Goal: Transaction & Acquisition: Book appointment/travel/reservation

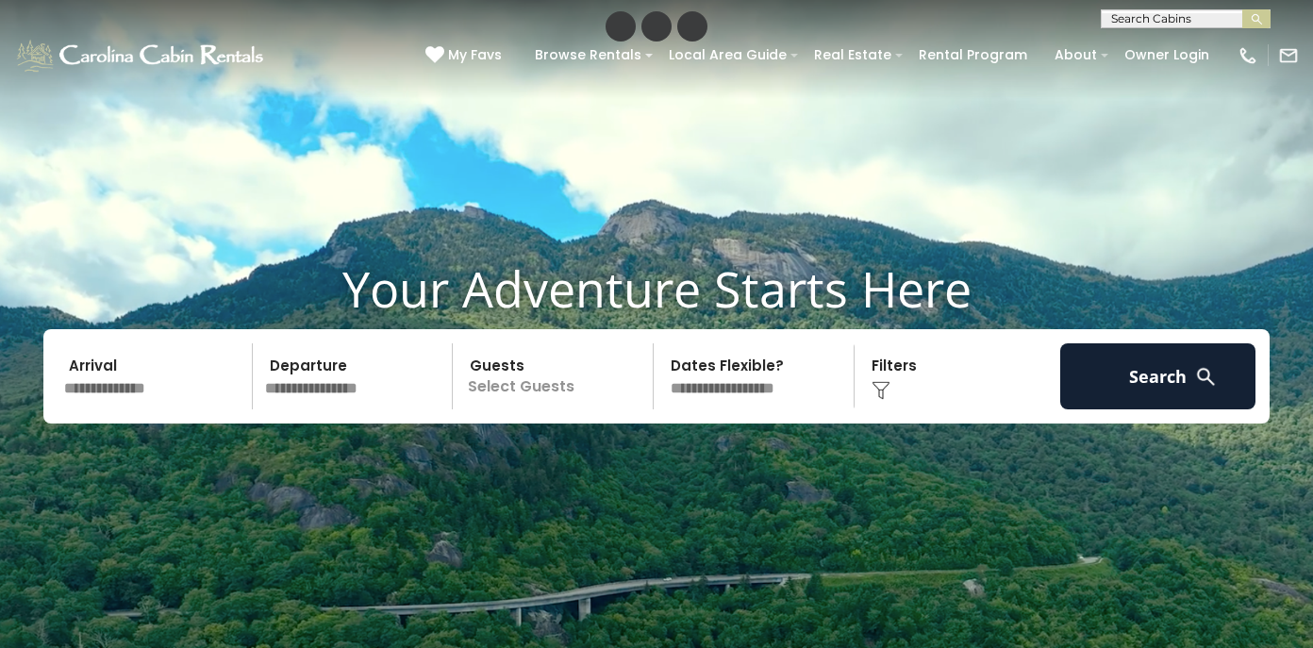
click at [876, 384] on img at bounding box center [881, 390] width 19 height 19
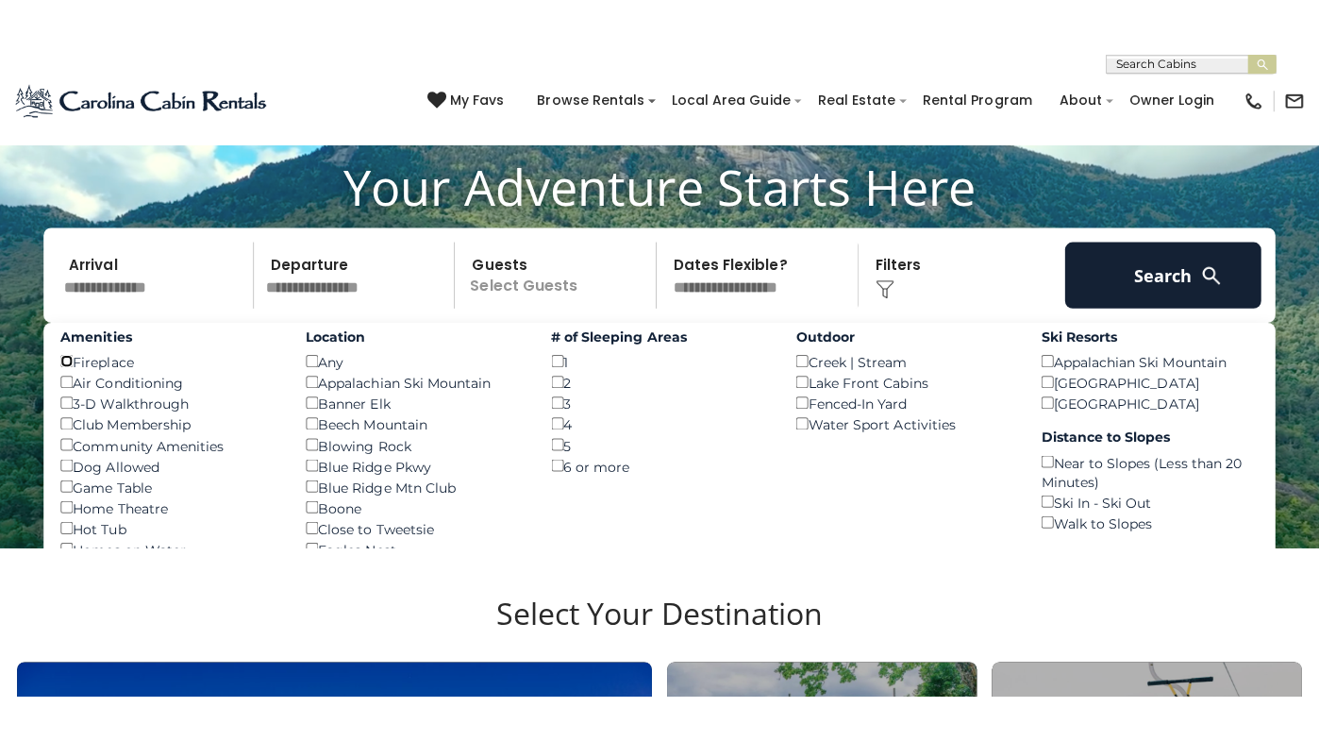
scroll to position [151, 0]
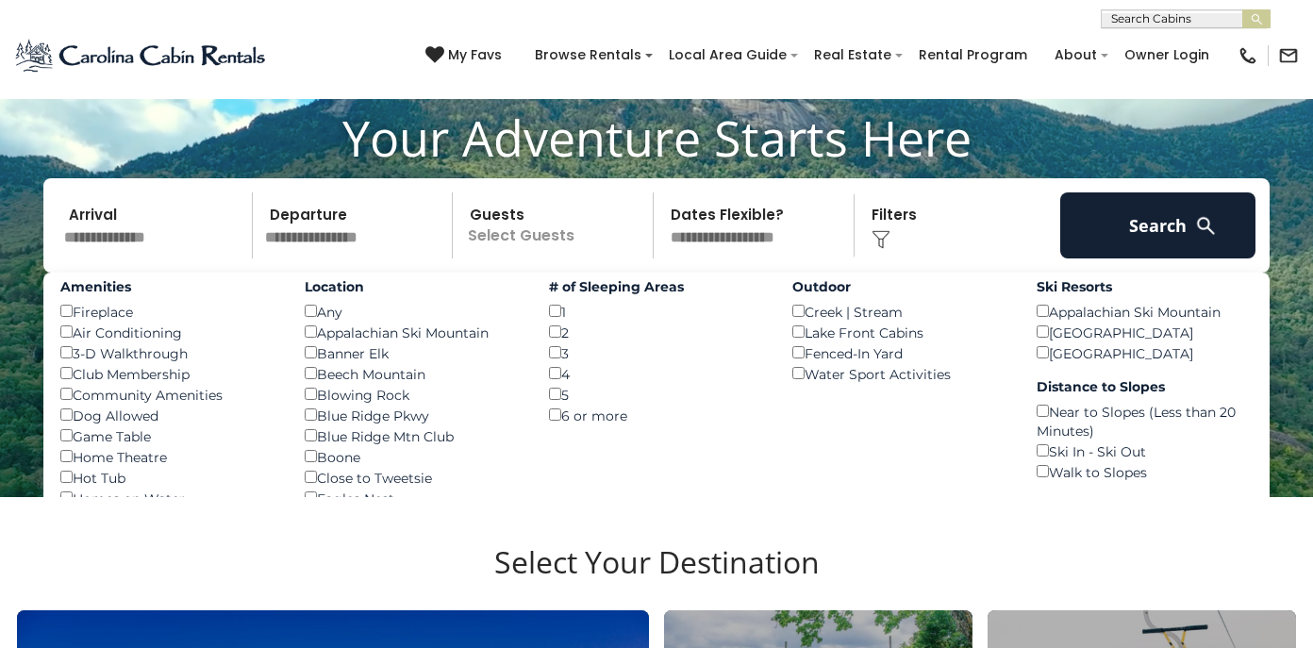
drag, startPoint x: 165, startPoint y: 468, endPoint x: 168, endPoint y: 437, distance: 31.3
click at [168, 437] on div "Amenities Fireplace () Air Conditioning () 3-D Walkthrough () Club Membership (…" at bounding box center [168, 463] width 244 height 381
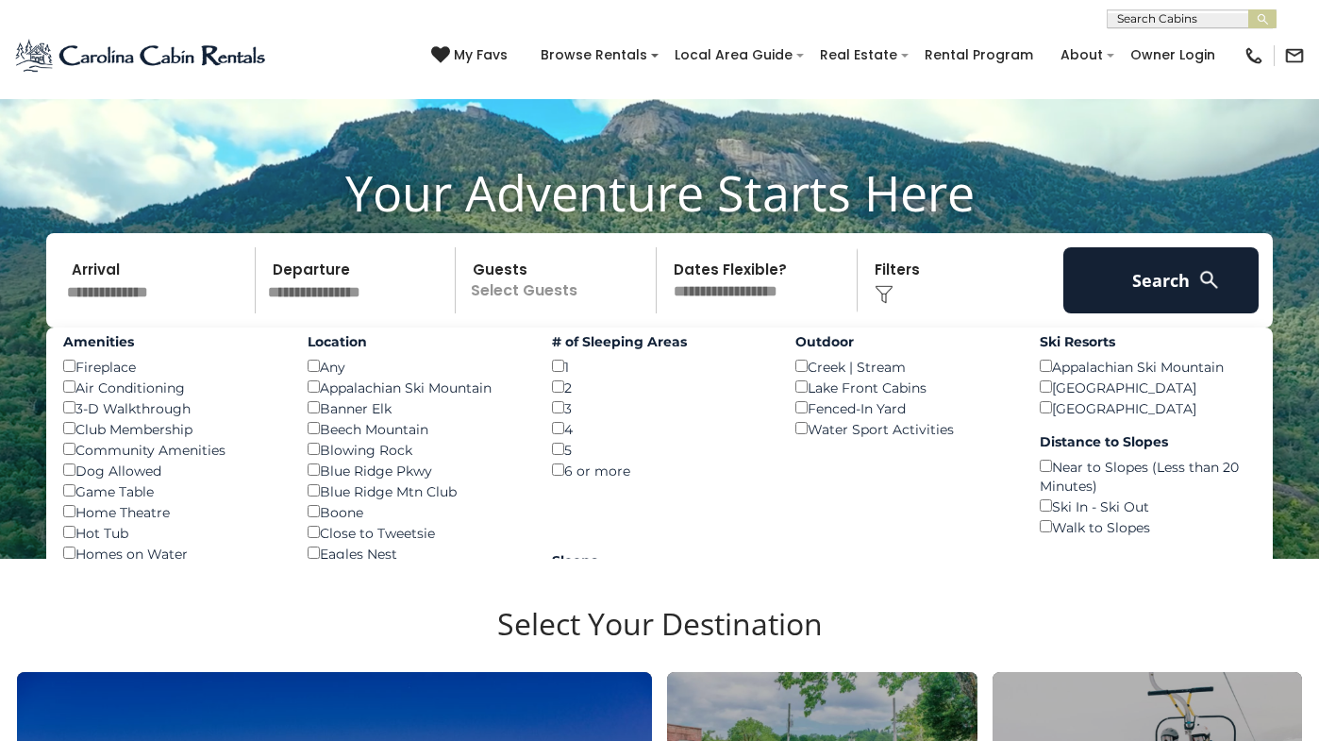
scroll to position [97, 0]
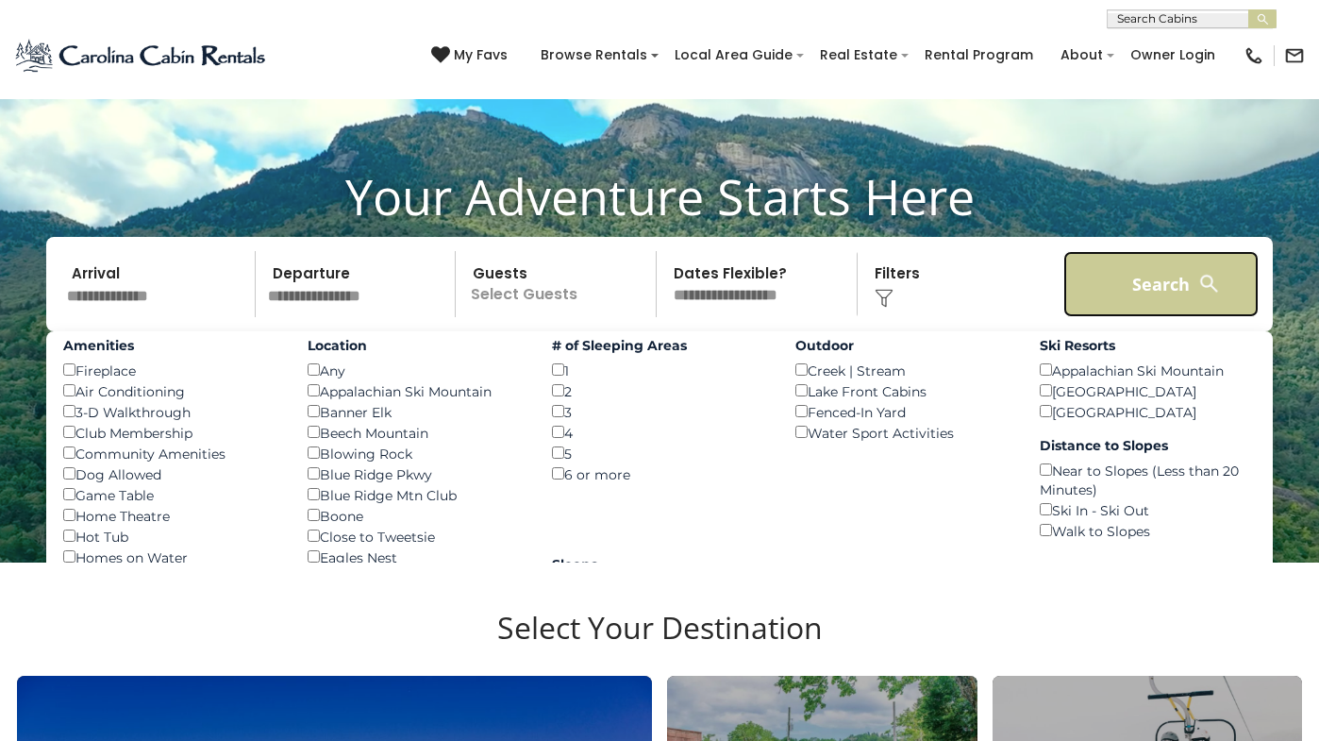
click at [1175, 317] on button "Search" at bounding box center [1160, 284] width 195 height 66
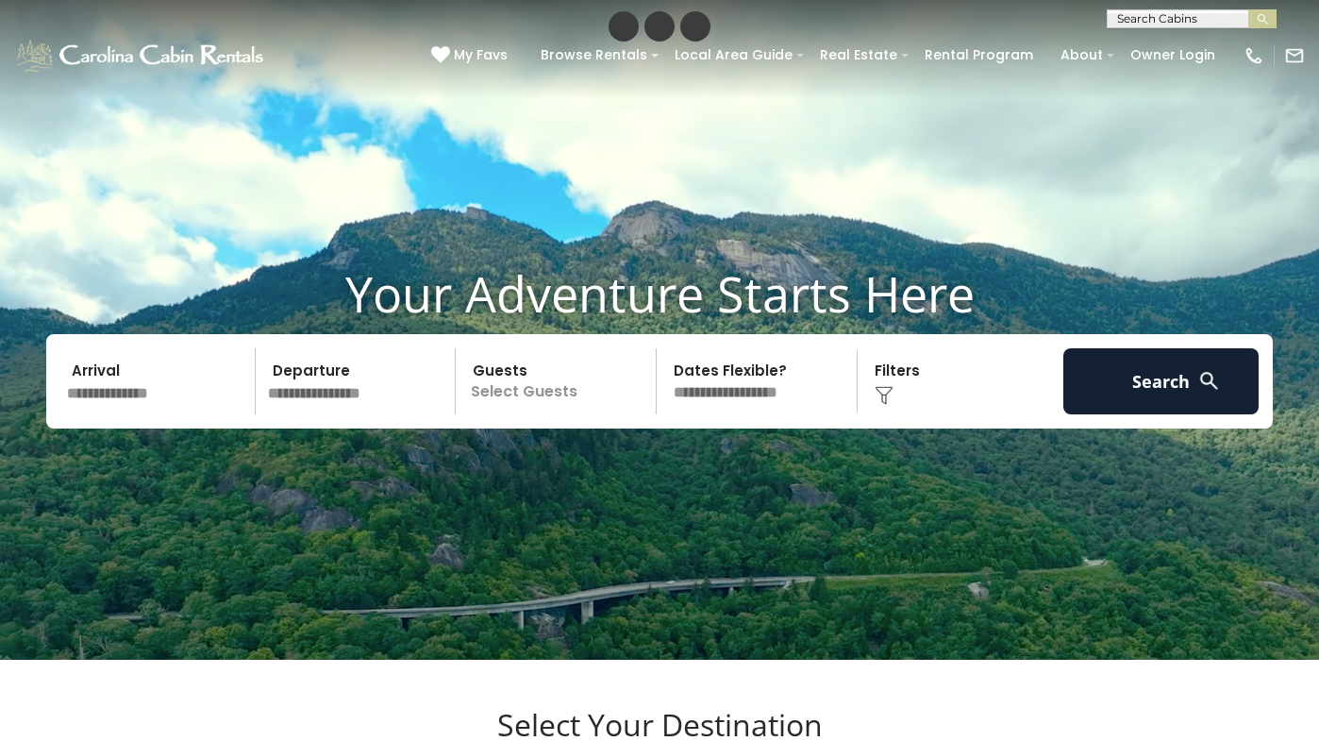
click at [876, 405] on img at bounding box center [884, 395] width 19 height 19
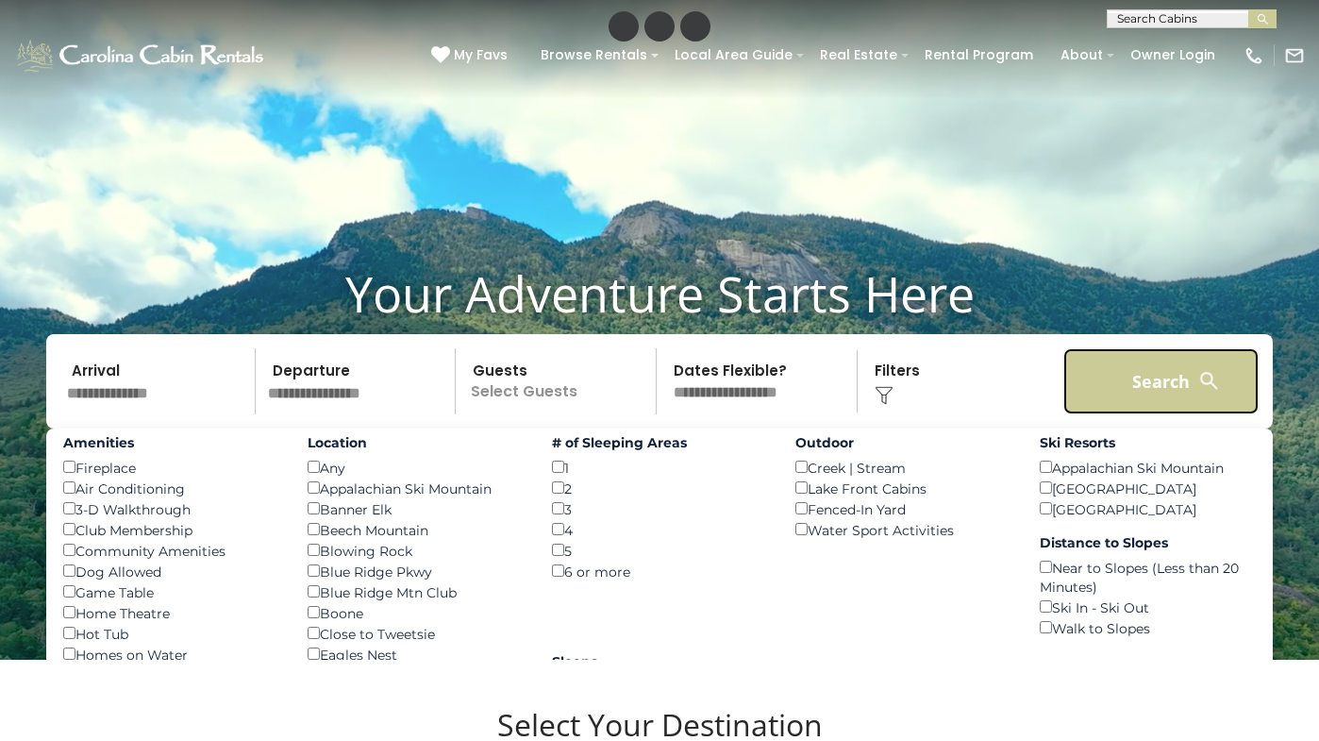
click at [1130, 389] on button "Search" at bounding box center [1160, 381] width 195 height 66
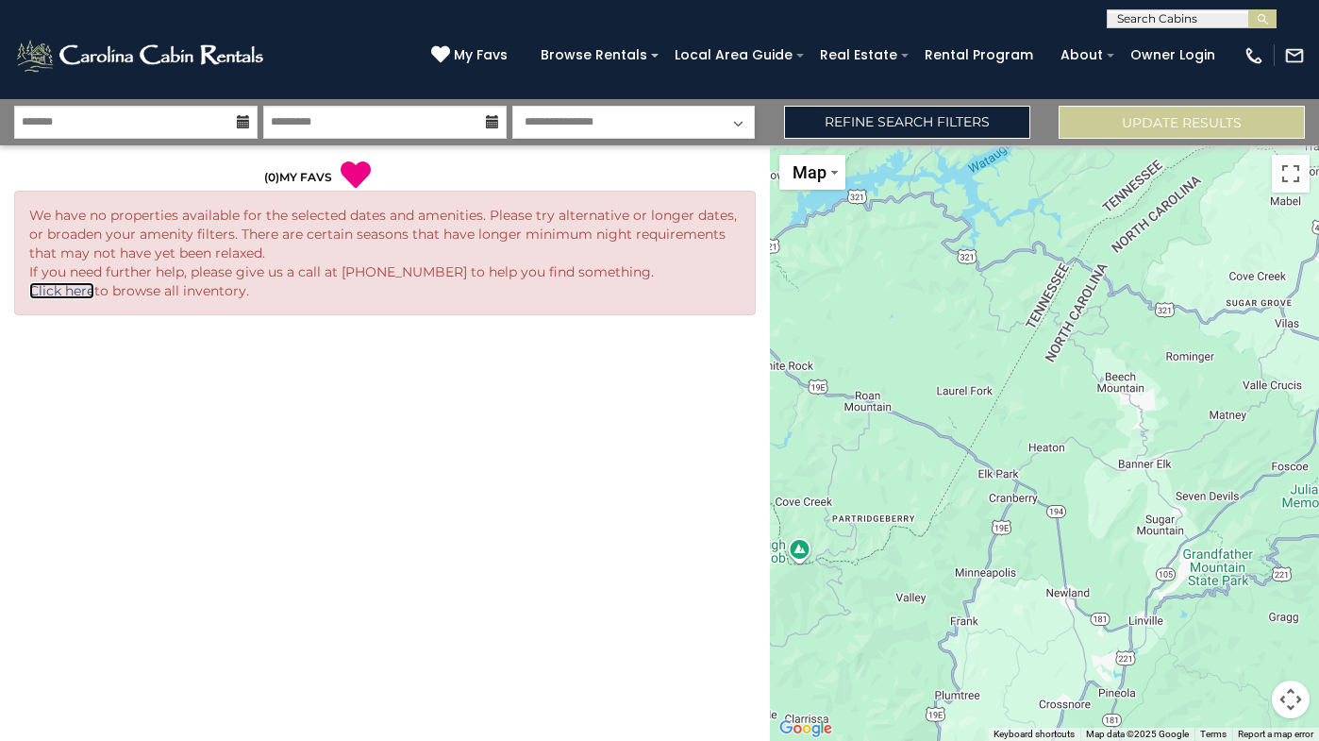
click at [61, 290] on link "Click here" at bounding box center [61, 290] width 65 height 17
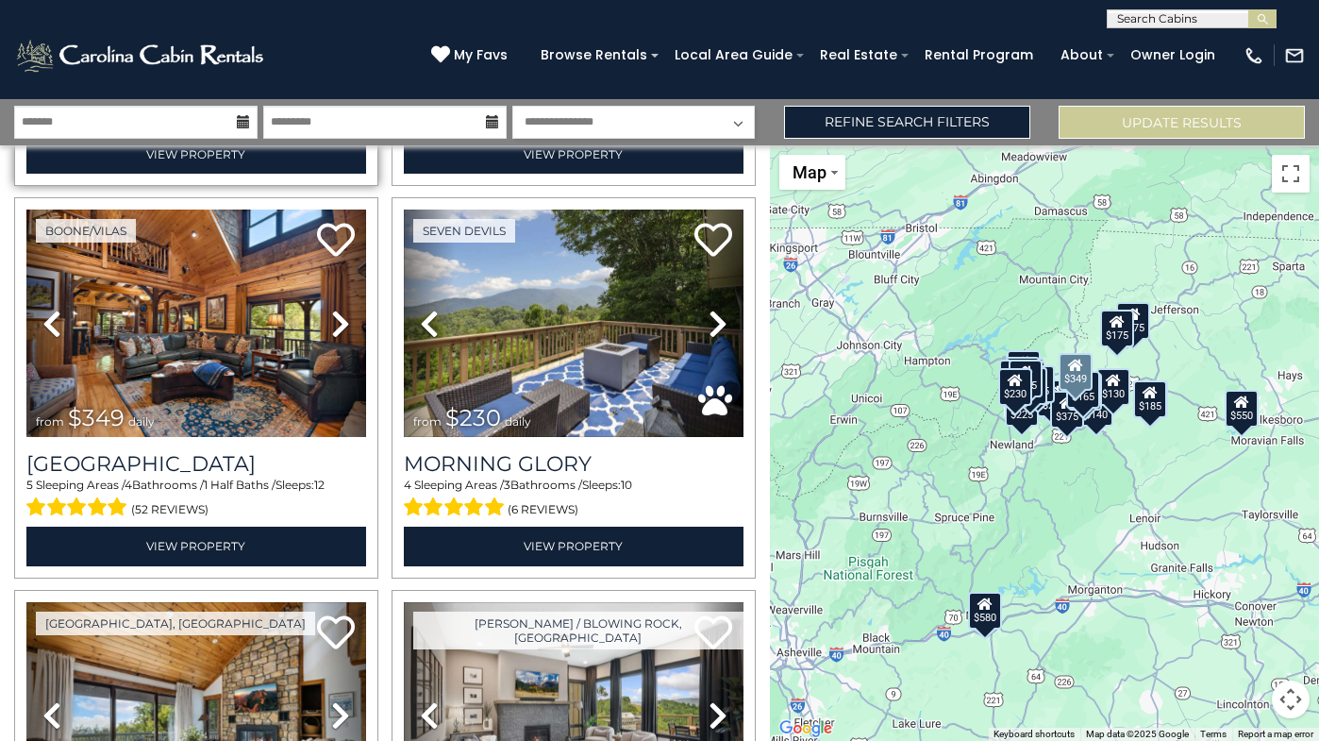
scroll to position [2757, 0]
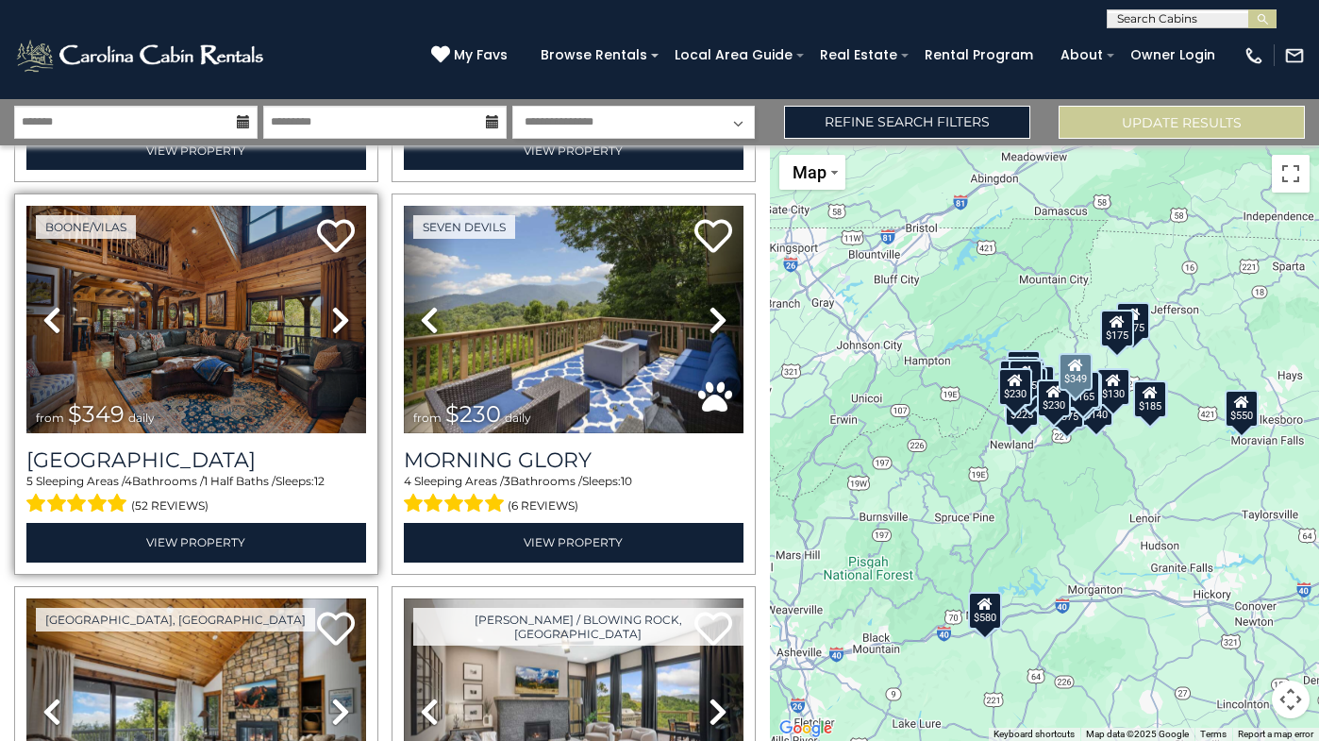
click at [340, 311] on icon at bounding box center [340, 320] width 19 height 30
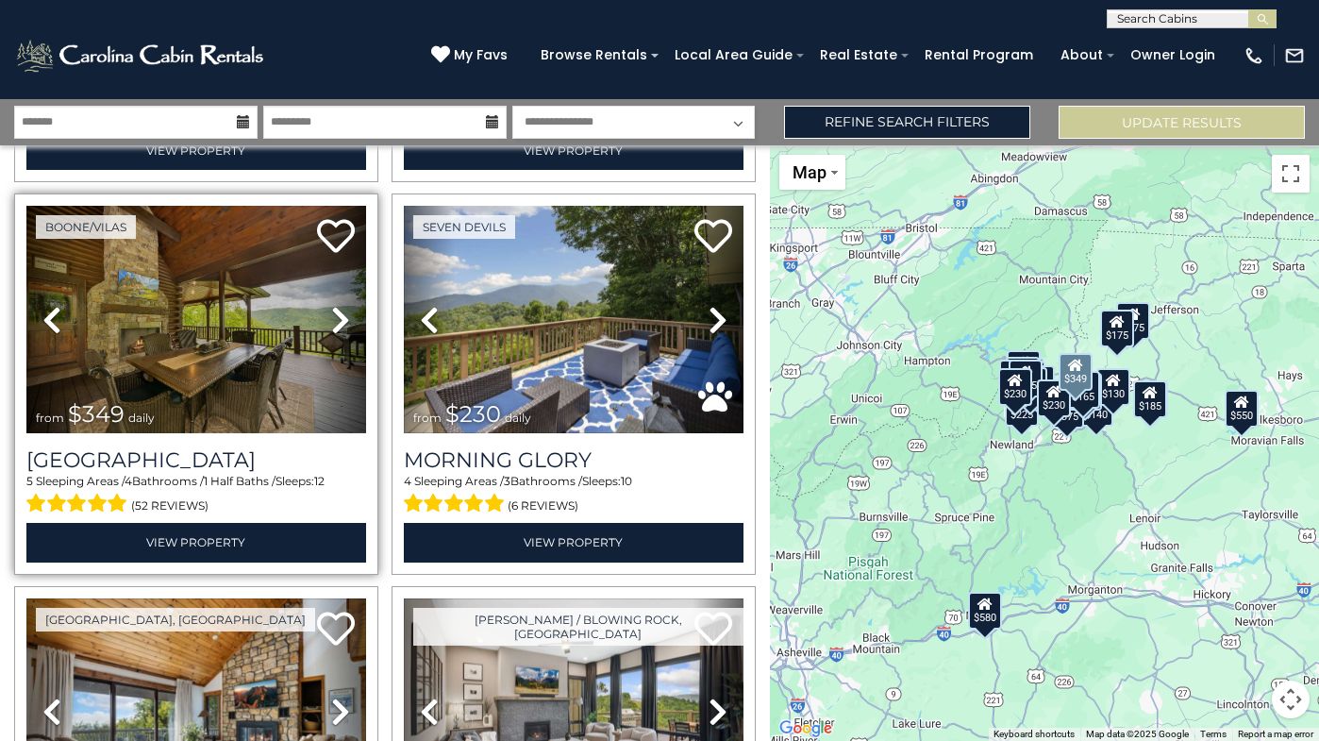
click at [341, 313] on icon at bounding box center [340, 320] width 19 height 30
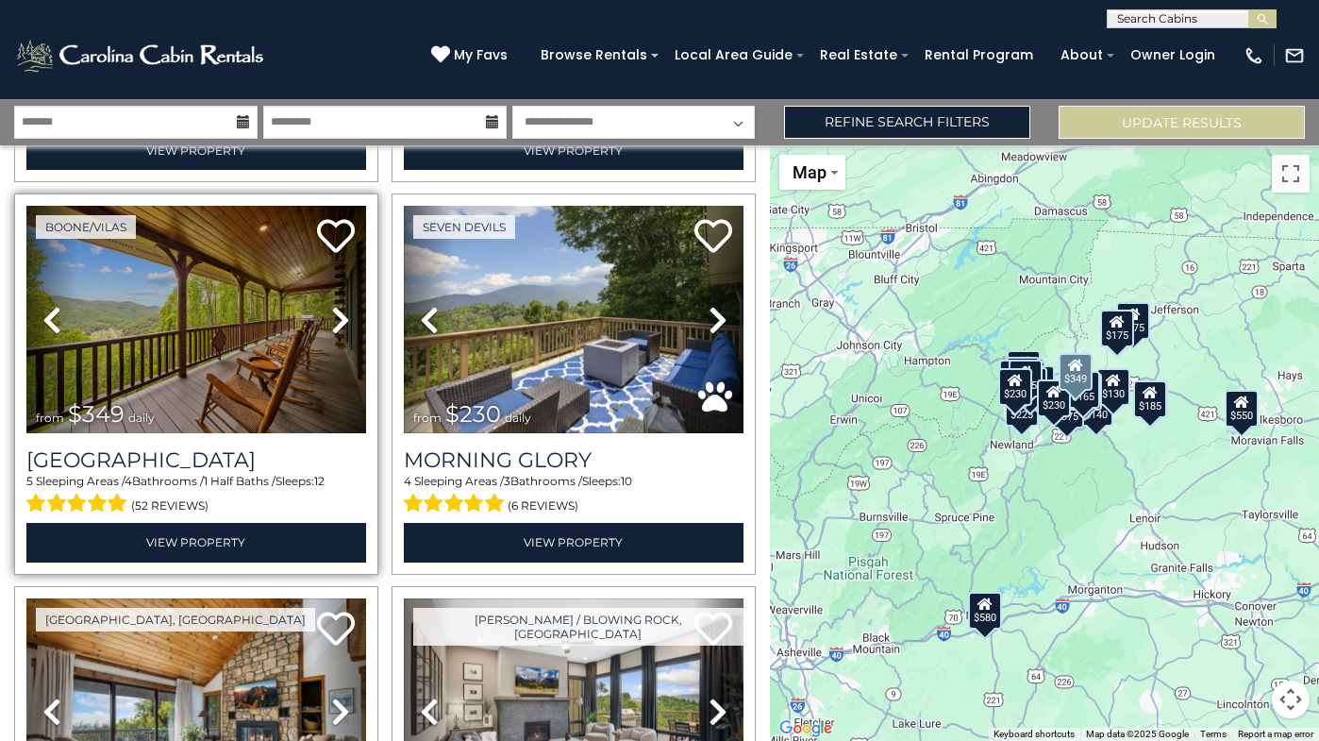
click at [340, 312] on icon at bounding box center [340, 320] width 19 height 30
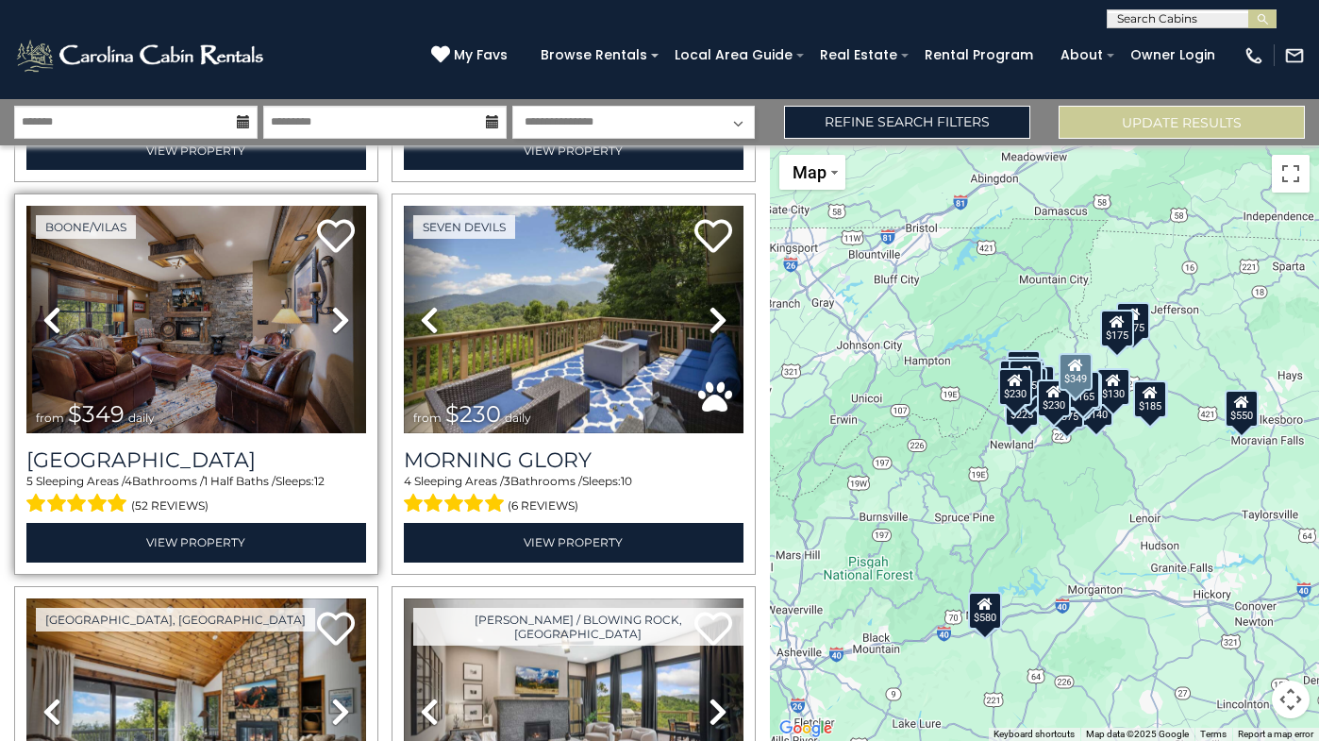
click at [340, 313] on icon at bounding box center [340, 320] width 19 height 30
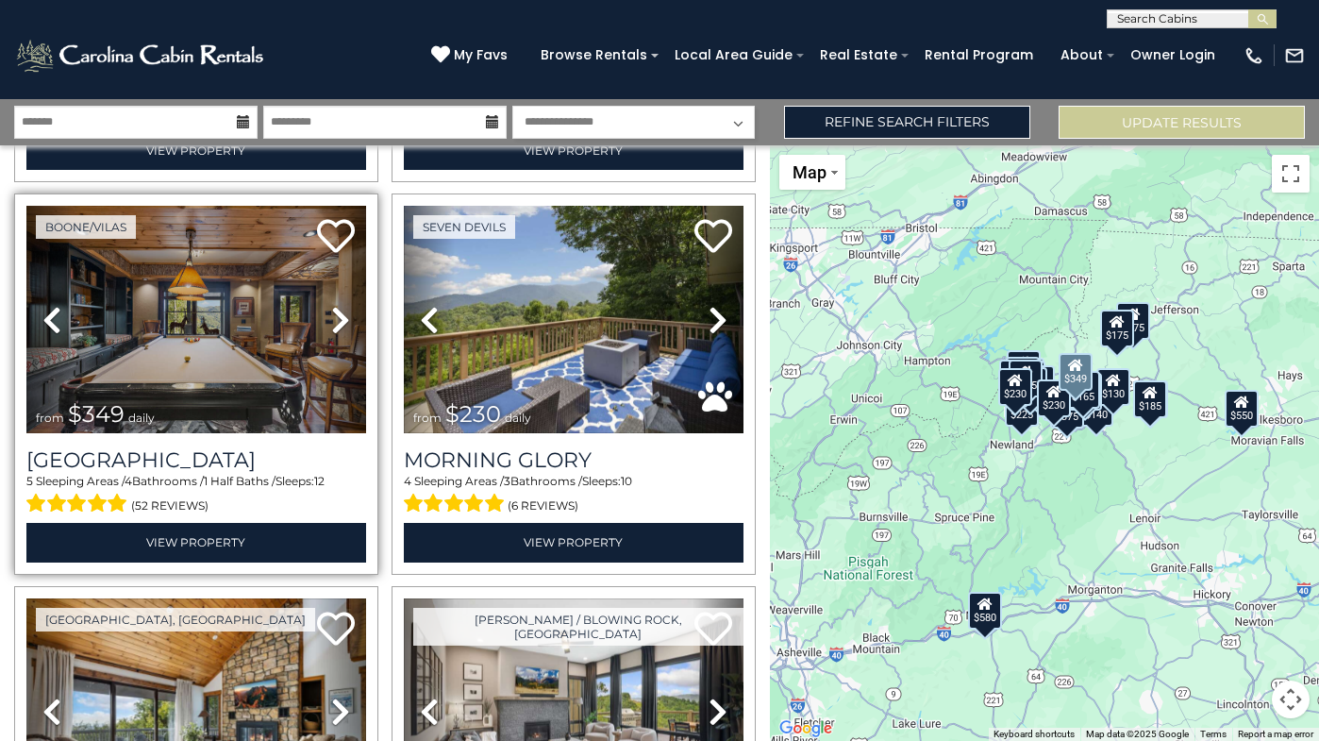
click at [339, 313] on icon at bounding box center [340, 320] width 19 height 30
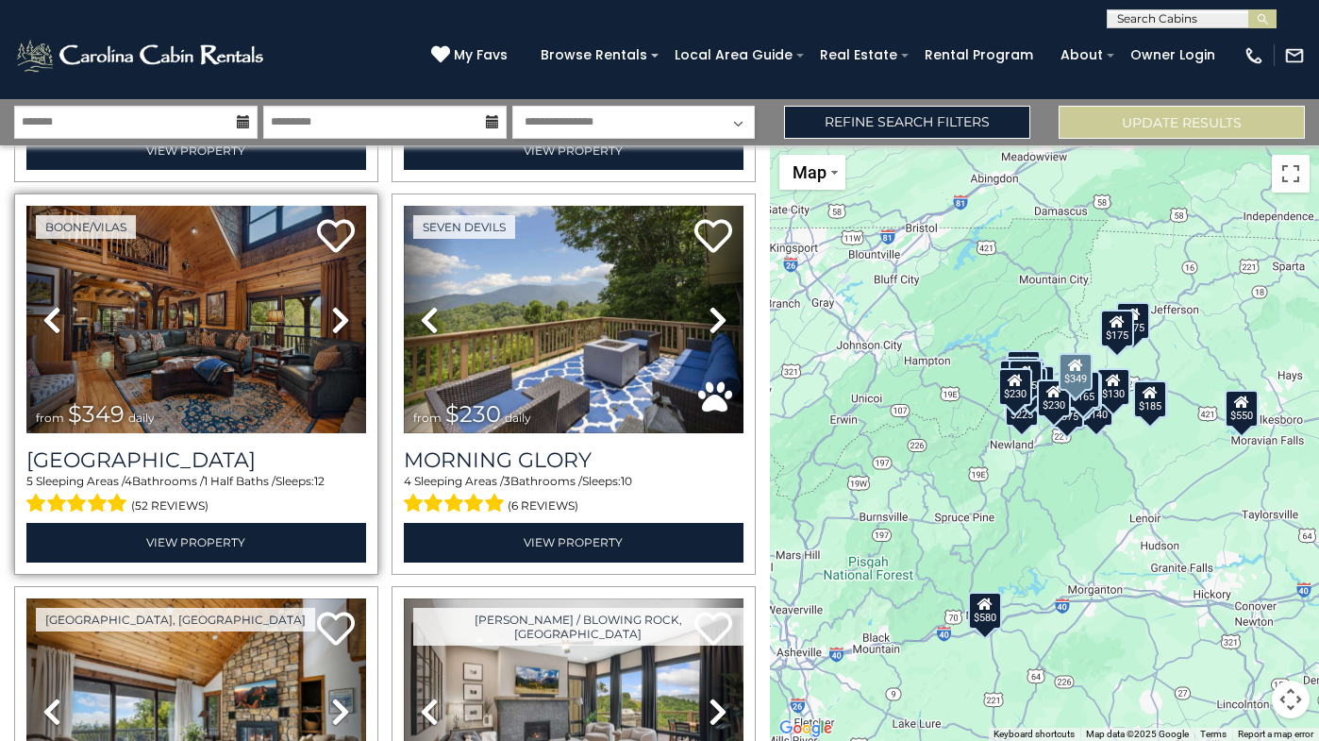
click at [338, 313] on icon at bounding box center [340, 320] width 19 height 30
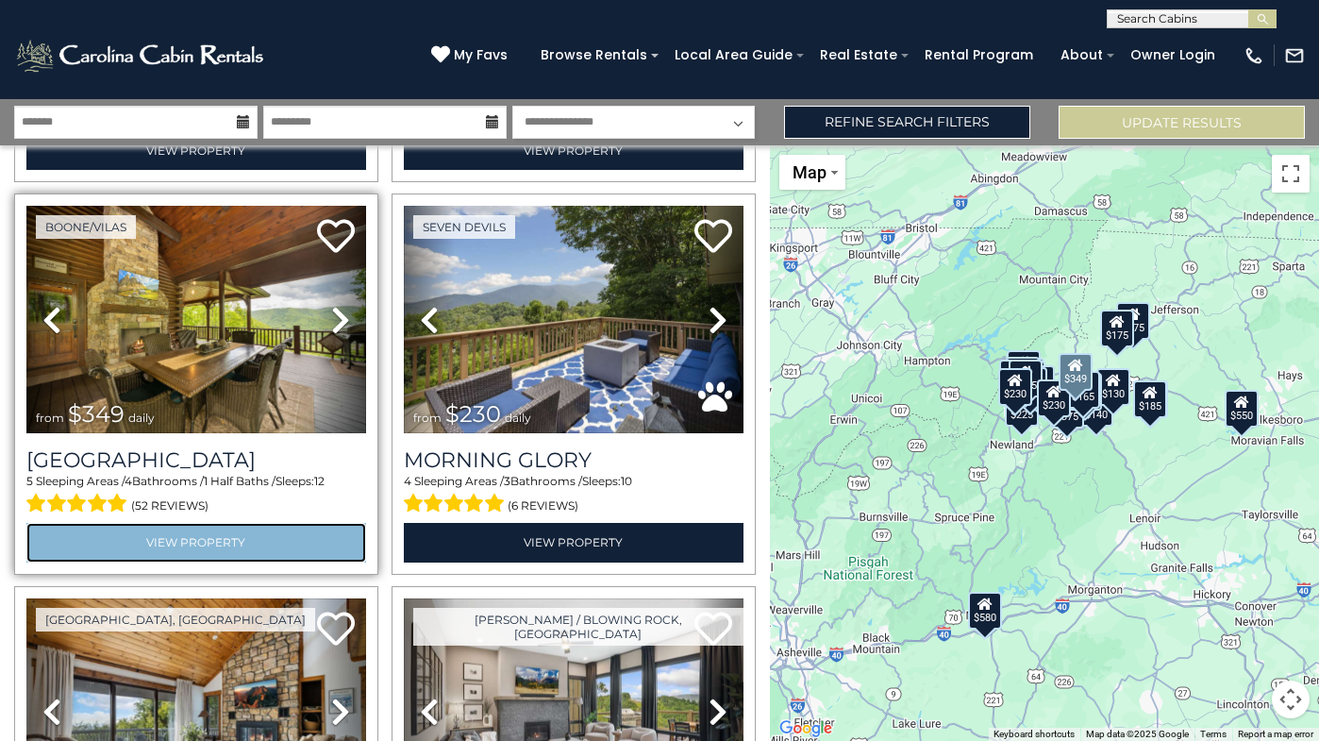
click at [190, 532] on link "View Property" at bounding box center [196, 542] width 340 height 39
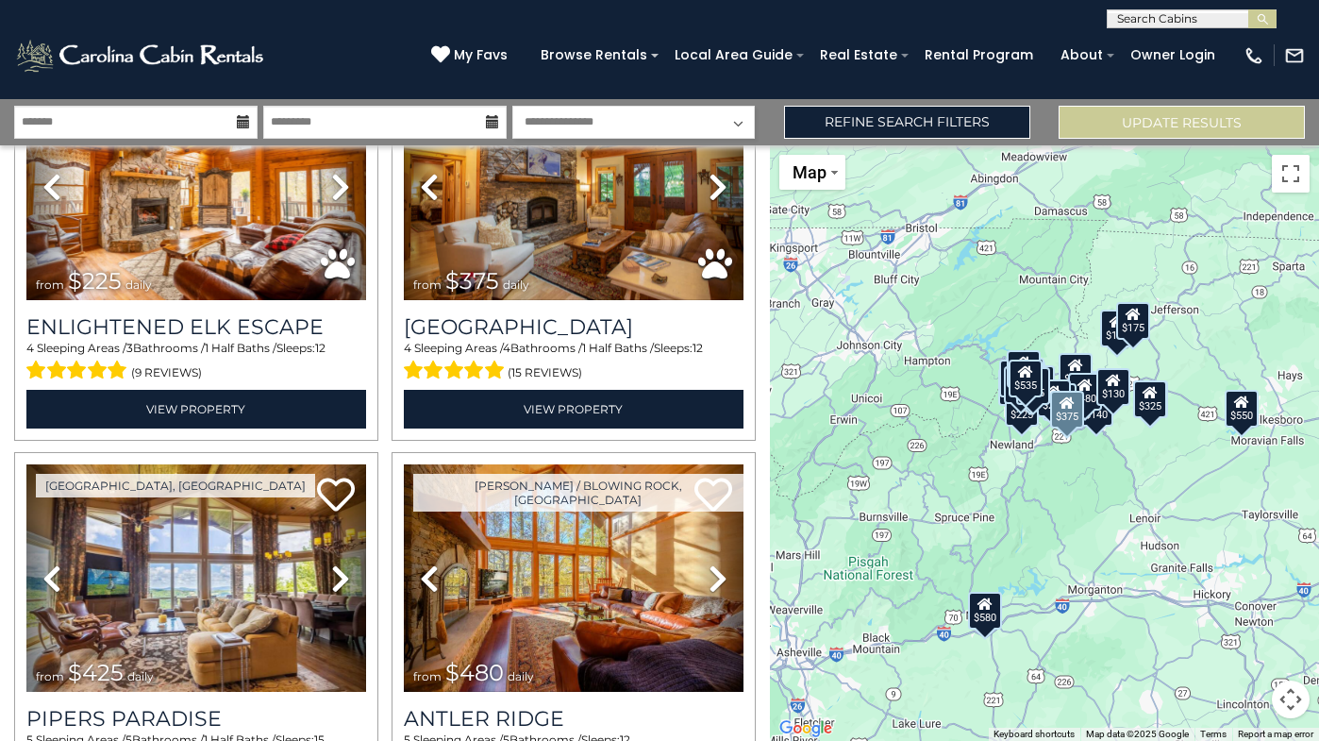
scroll to position [5237, 0]
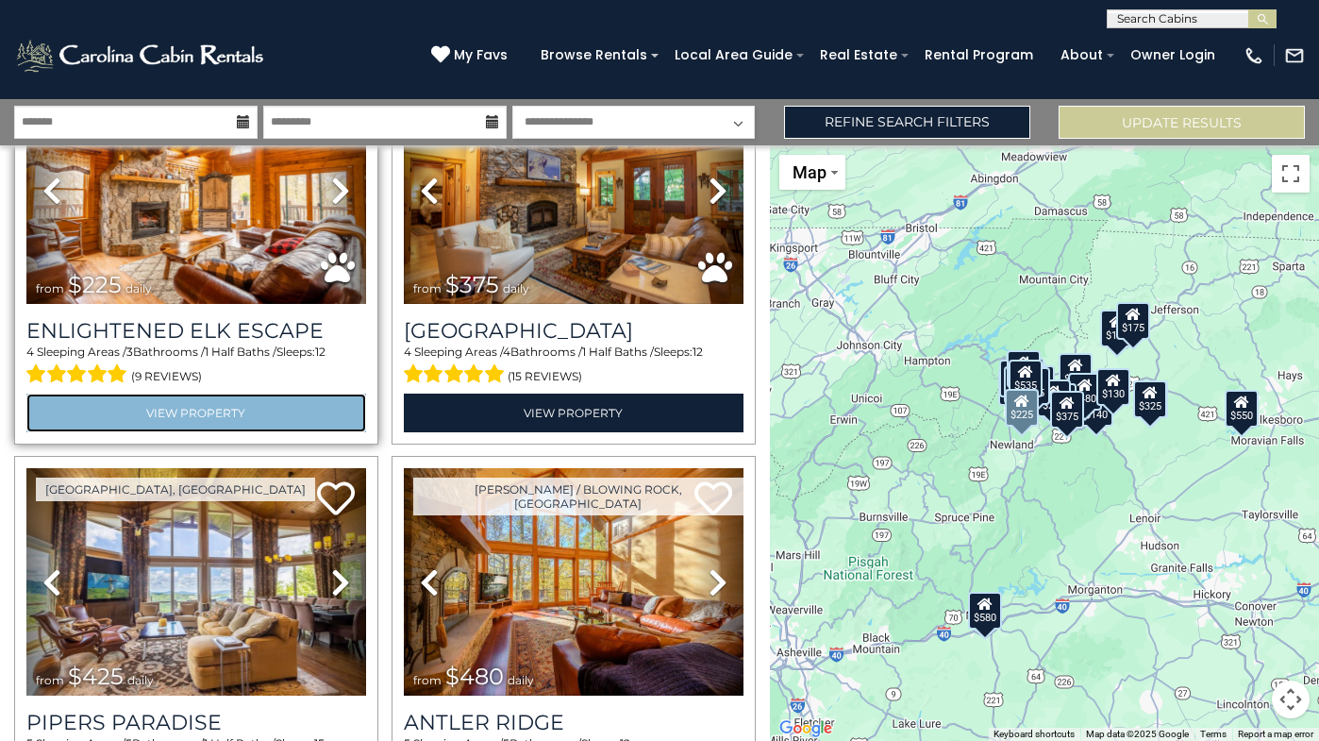
click at [246, 411] on link "View Property" at bounding box center [196, 412] width 340 height 39
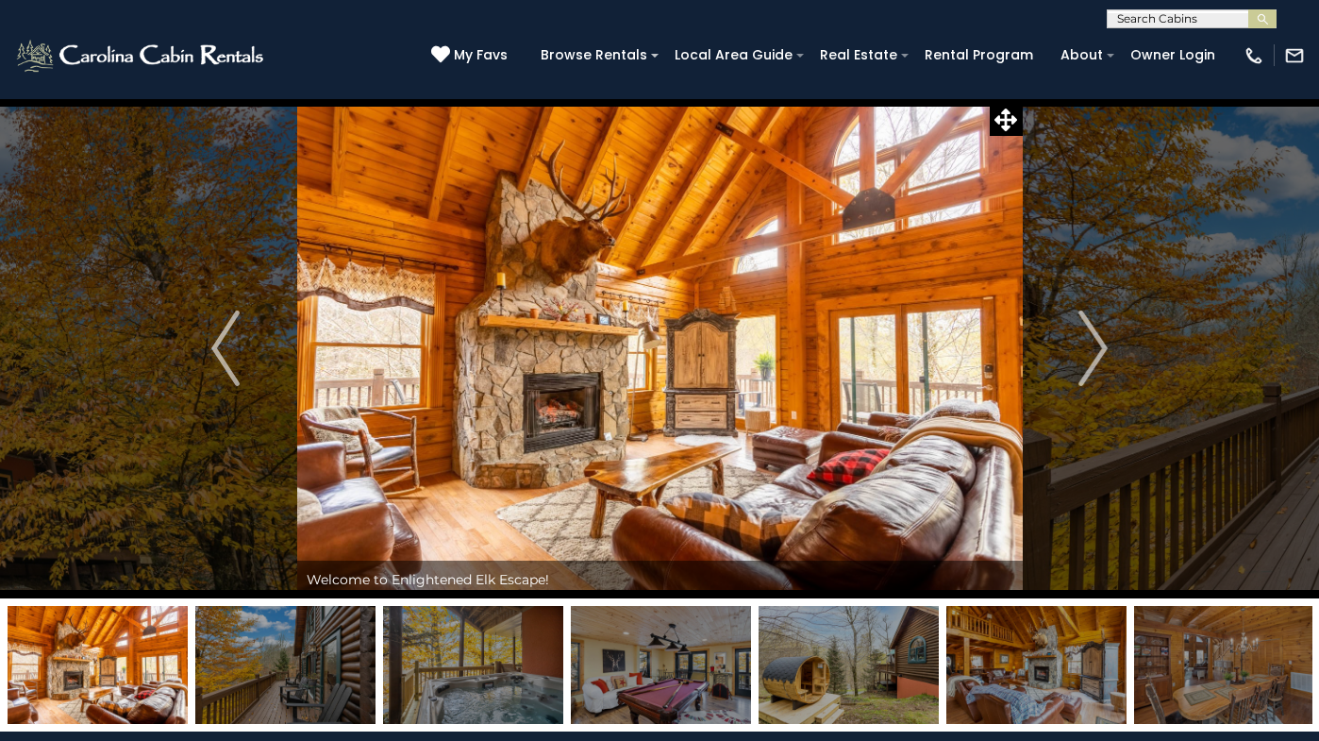
scroll to position [1, 0]
click at [1174, 24] on input "text" at bounding box center [1190, 21] width 165 height 19
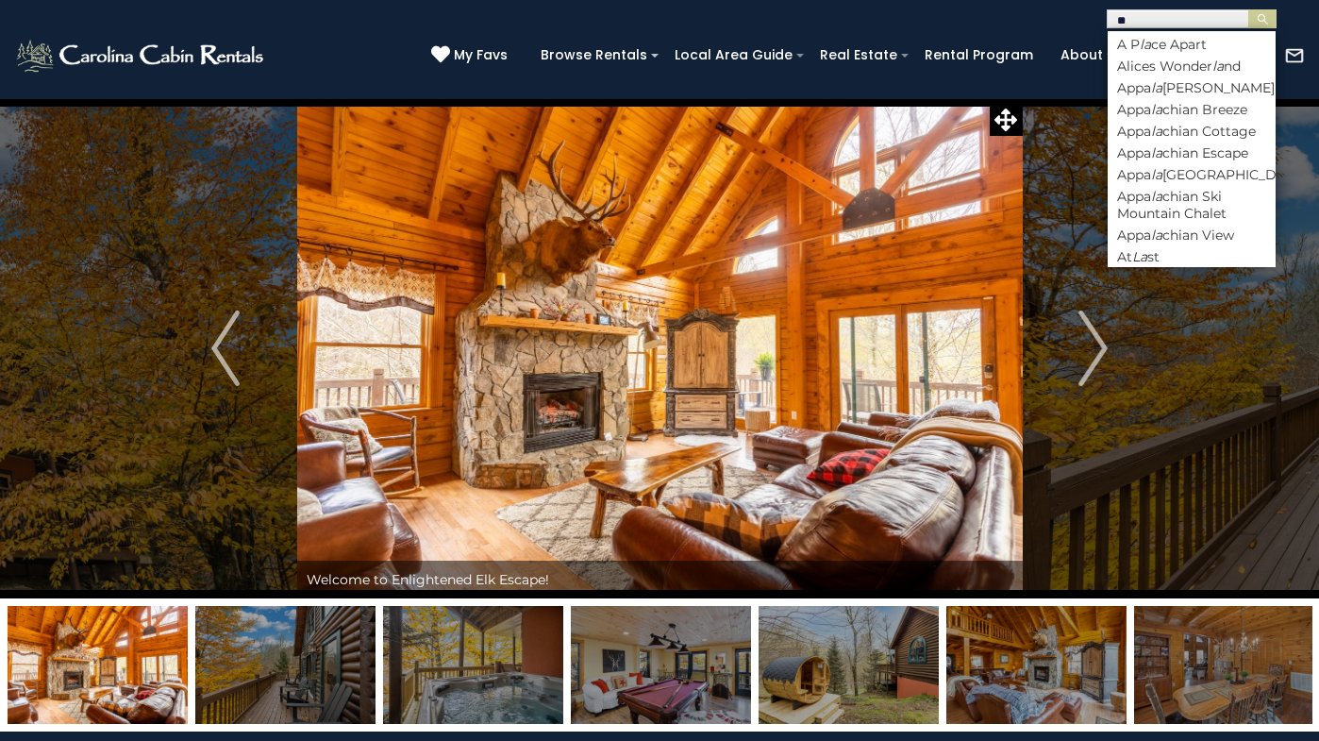
type input "*"
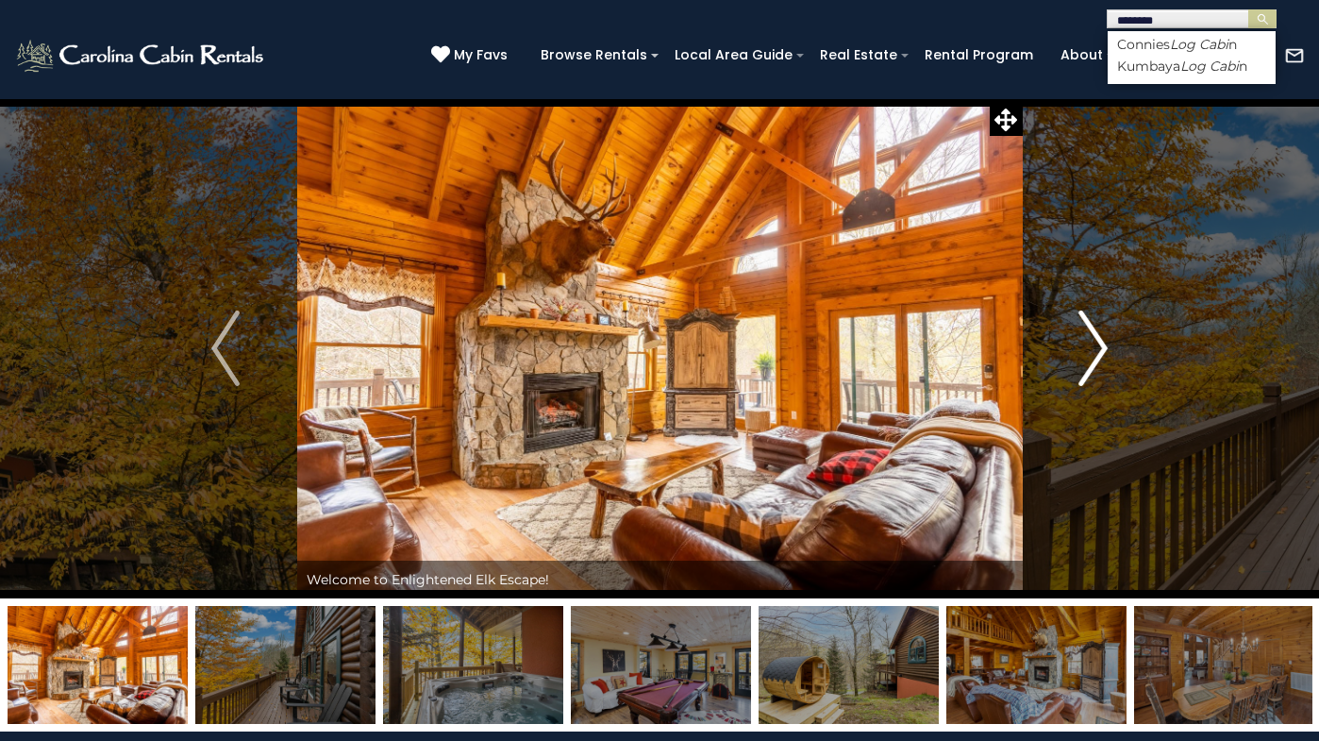
type input "*********"
click at [1168, 48] on li "Connies Log Cabin" at bounding box center [1192, 44] width 168 height 17
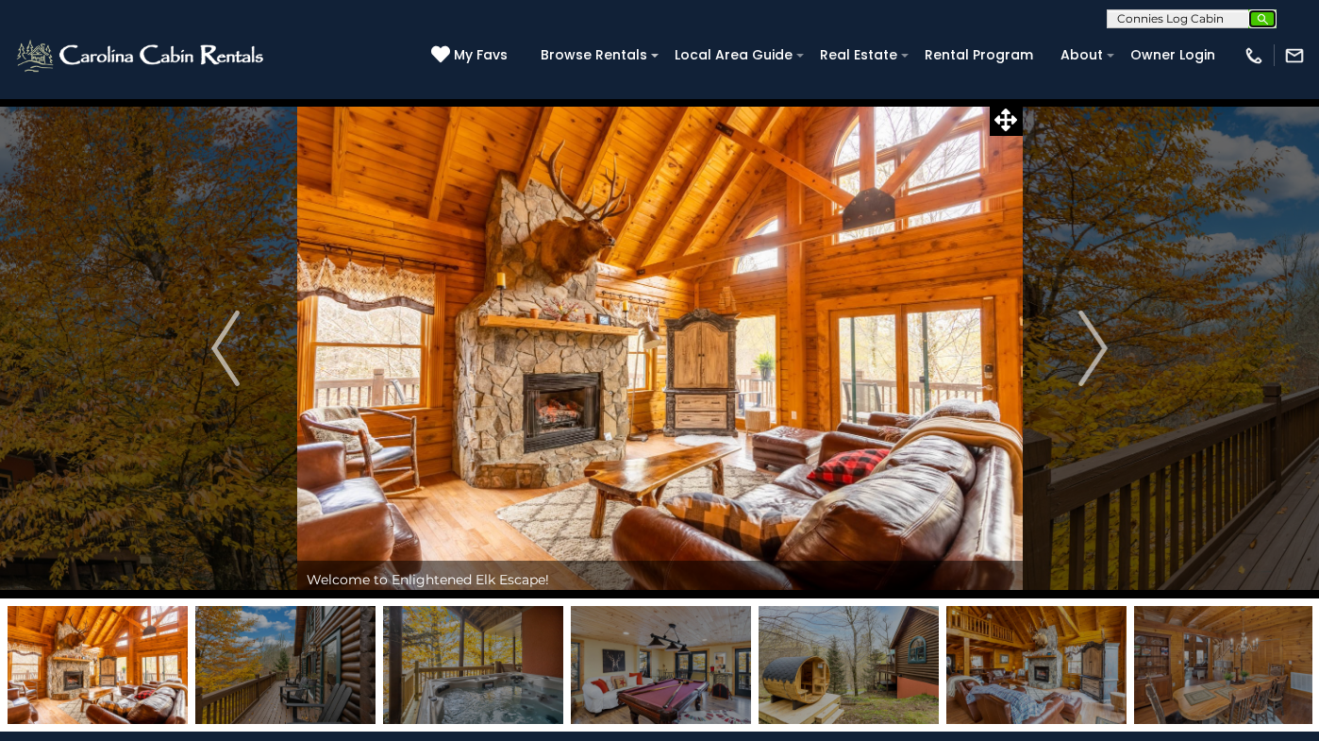
click at [1270, 17] on button "submit" at bounding box center [1262, 18] width 28 height 19
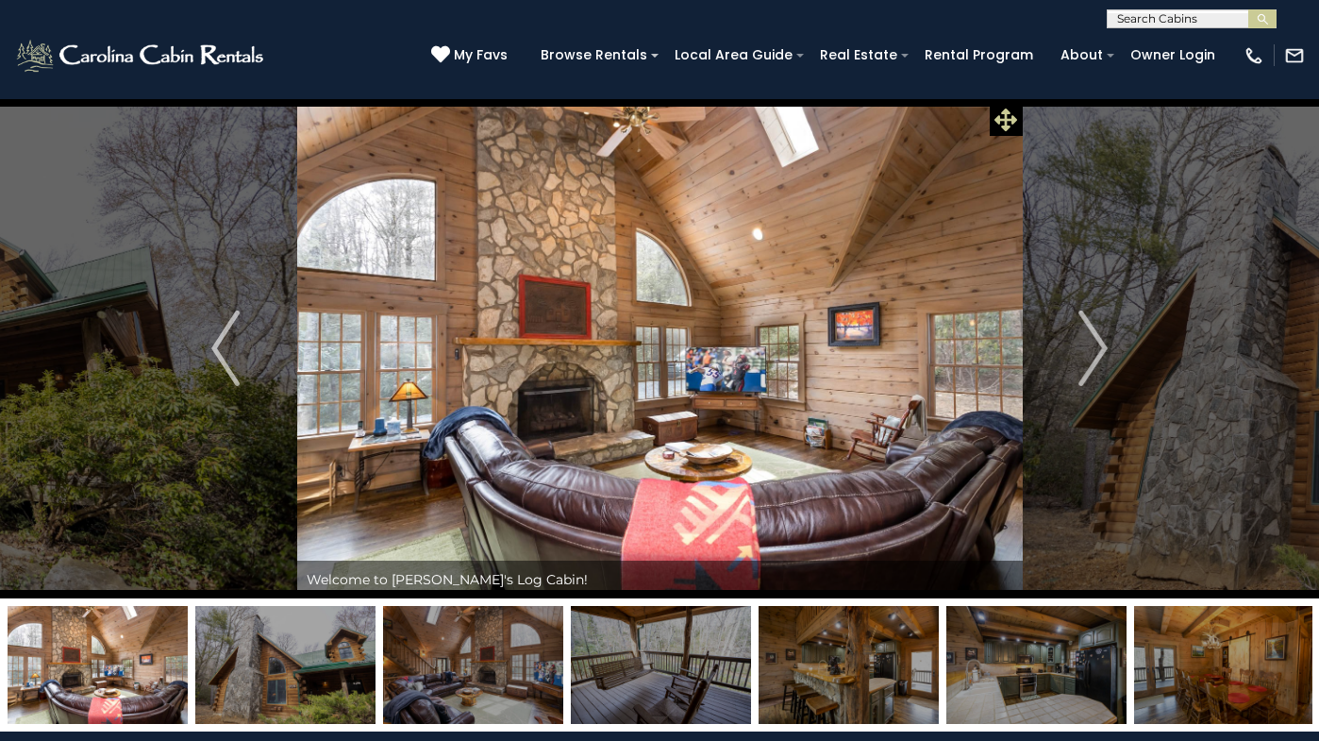
click at [1010, 118] on icon at bounding box center [1005, 119] width 23 height 23
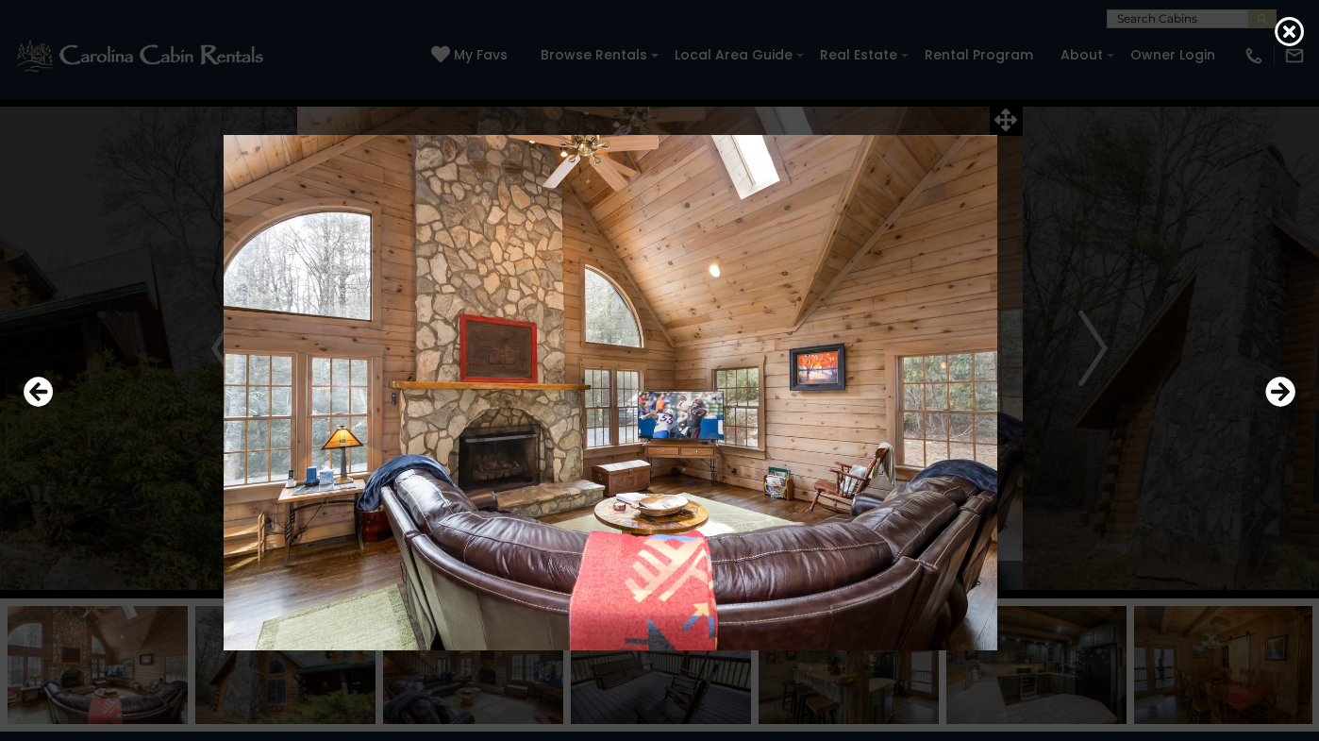
drag, startPoint x: 846, startPoint y: 418, endPoint x: 887, endPoint y: 378, distance: 56.7
click at [887, 378] on img at bounding box center [610, 393] width 1094 height 516
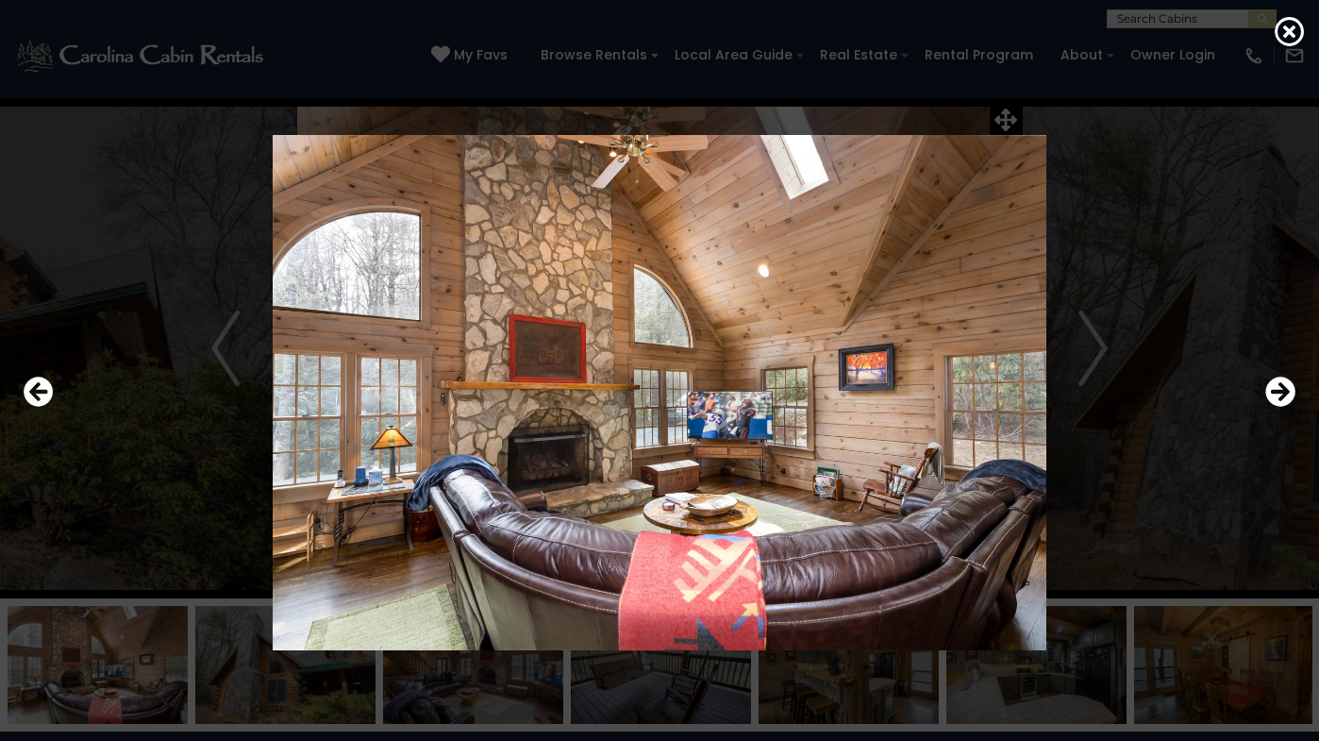
click at [1142, 308] on img at bounding box center [659, 393] width 1094 height 516
click at [1140, 367] on img at bounding box center [659, 393] width 1094 height 516
click at [1282, 26] on icon at bounding box center [1290, 31] width 30 height 30
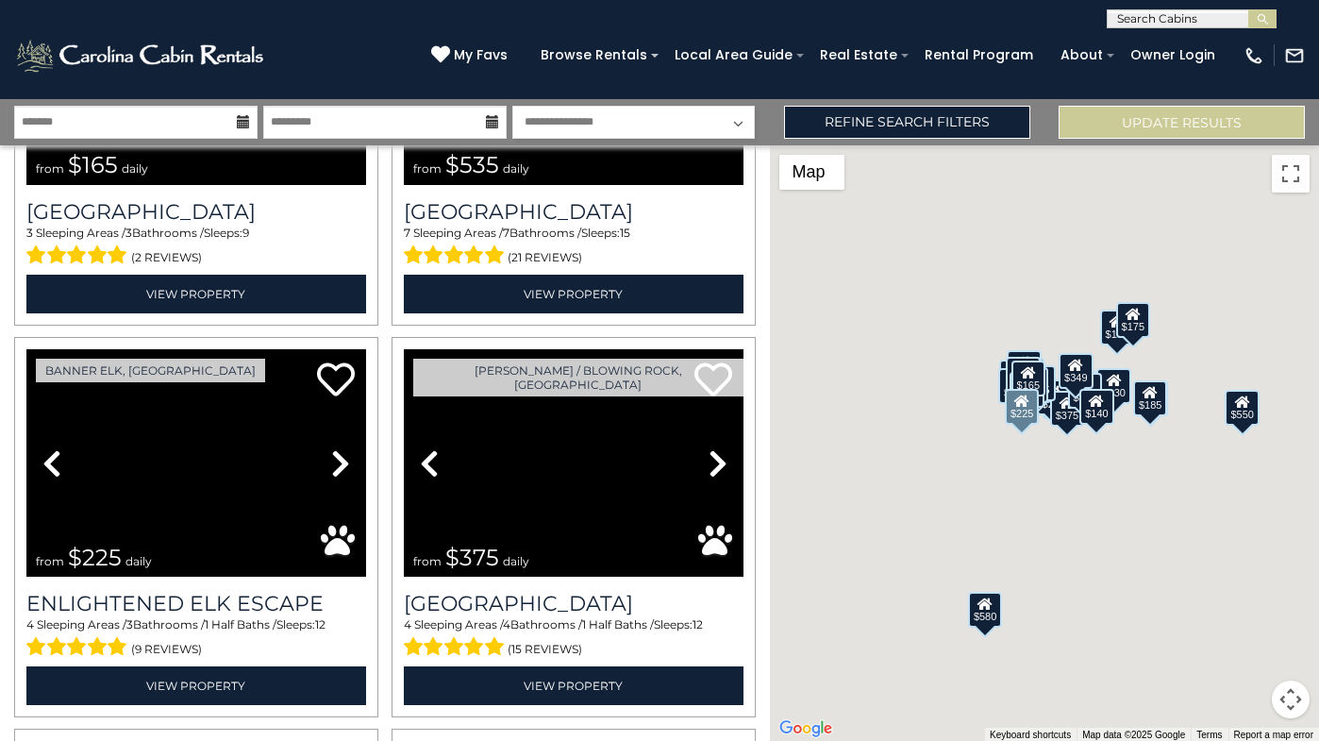
scroll to position [4966, 0]
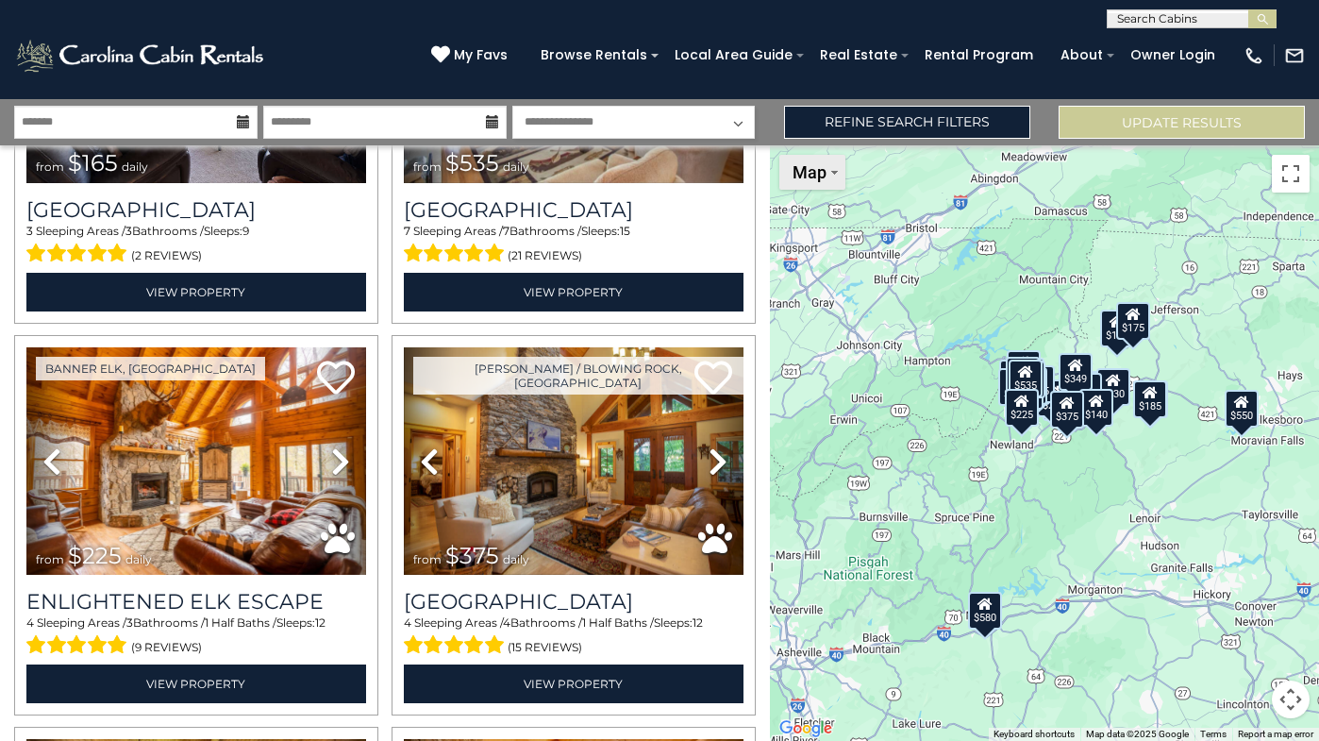
click at [821, 186] on button "Map" at bounding box center [812, 172] width 66 height 35
click at [823, 181] on span "Map" at bounding box center [810, 172] width 34 height 20
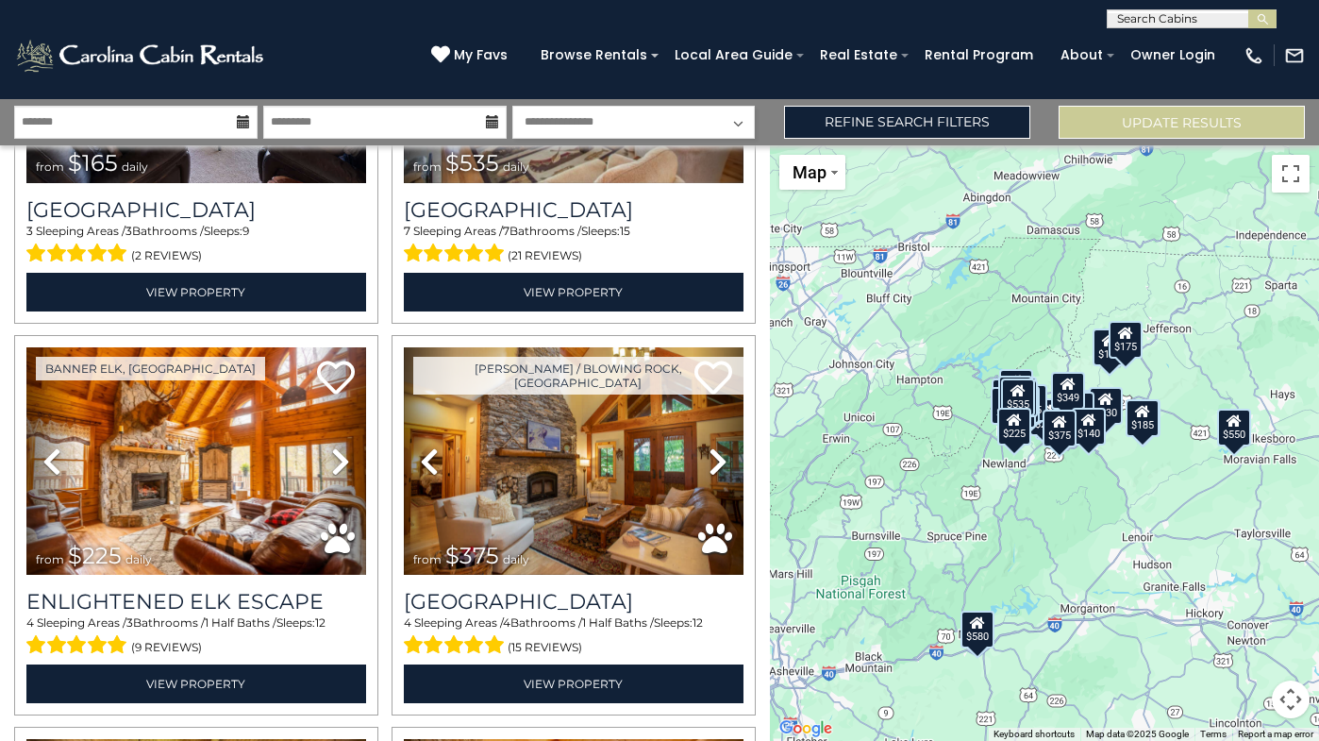
drag, startPoint x: 900, startPoint y: 447, endPoint x: 890, endPoint y: 483, distance: 37.3
click at [890, 483] on div "$625 $297 $175 $165 $300 $580 $290 $424 $395 $270 $185 $265 $230 $550 $349 $230…" at bounding box center [1045, 442] width 550 height 595
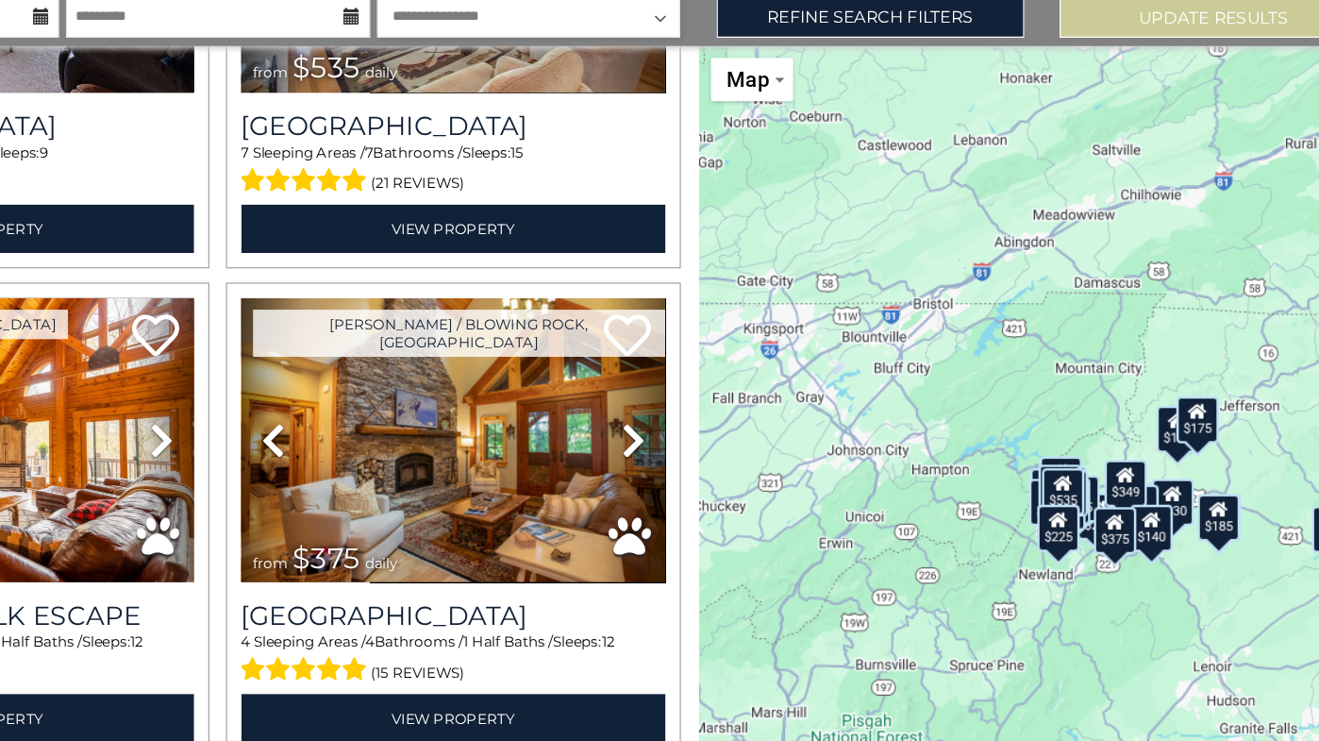
drag, startPoint x: 968, startPoint y: 574, endPoint x: 1026, endPoint y: 664, distance: 107.8
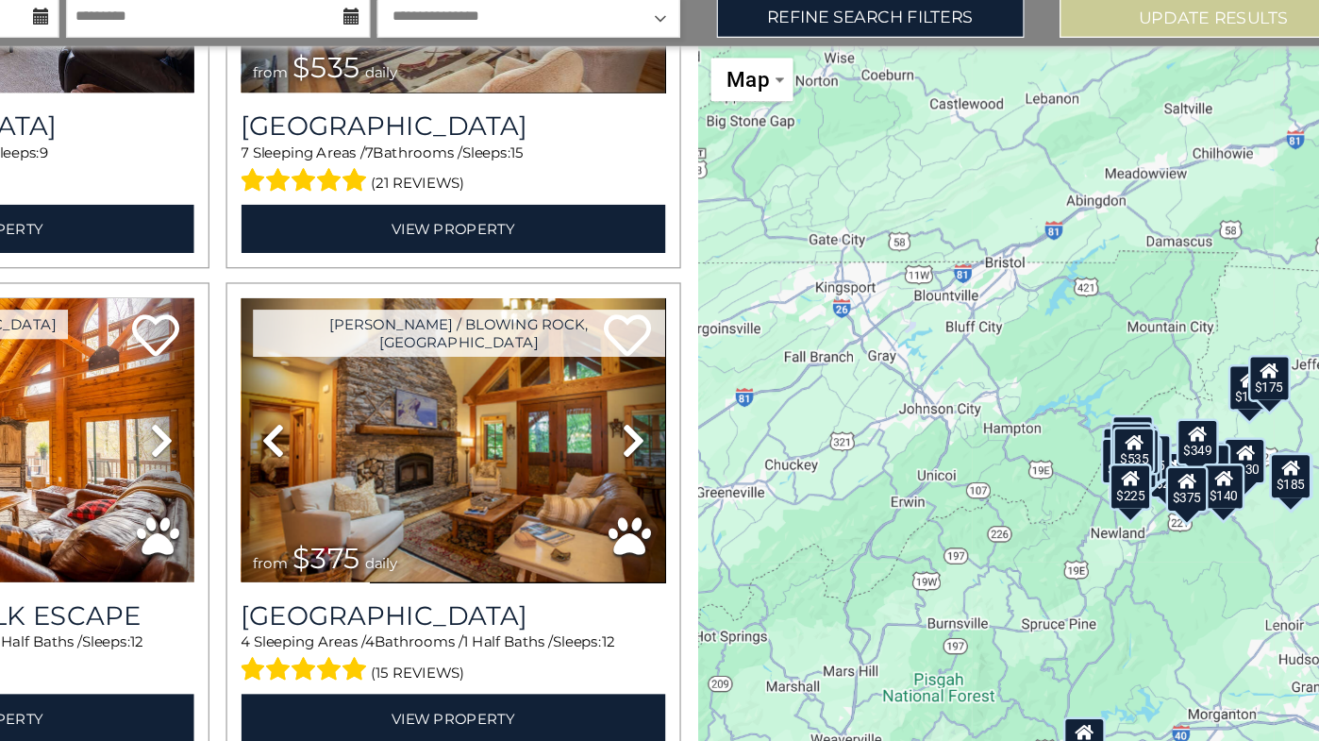
drag, startPoint x: 968, startPoint y: 487, endPoint x: 1004, endPoint y: 440, distance: 59.3
click at [1004, 440] on div "$625 $297 $175 $165 $300 $580 $290 $424 $395 $270 $185 $265 $230 $550 $349 $230…" at bounding box center [1045, 442] width 550 height 595
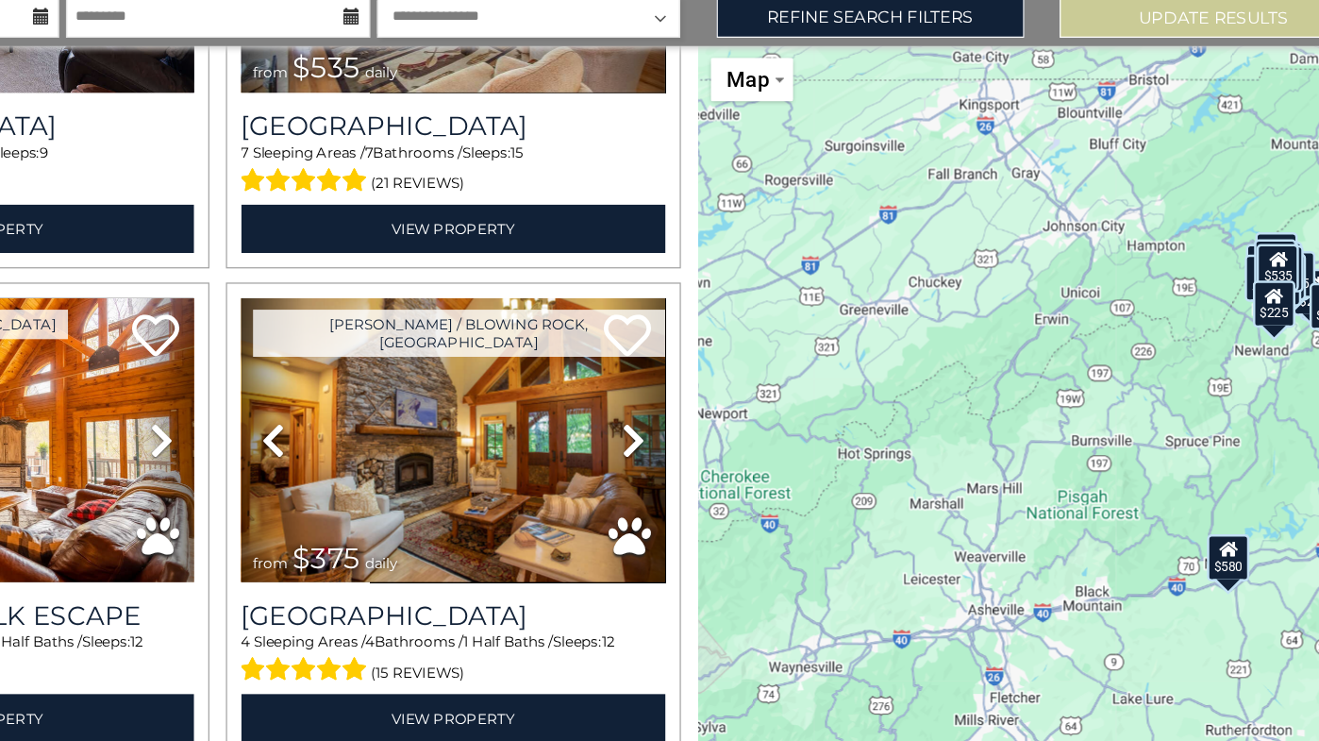
drag, startPoint x: 886, startPoint y: 577, endPoint x: 1002, endPoint y: 428, distance: 188.9
click at [1002, 428] on div "$625 $297 $175 $165 $300 $580 $290 $424 $395 $270 $185 $265 $230 $550 $349 $230…" at bounding box center [1045, 442] width 550 height 595
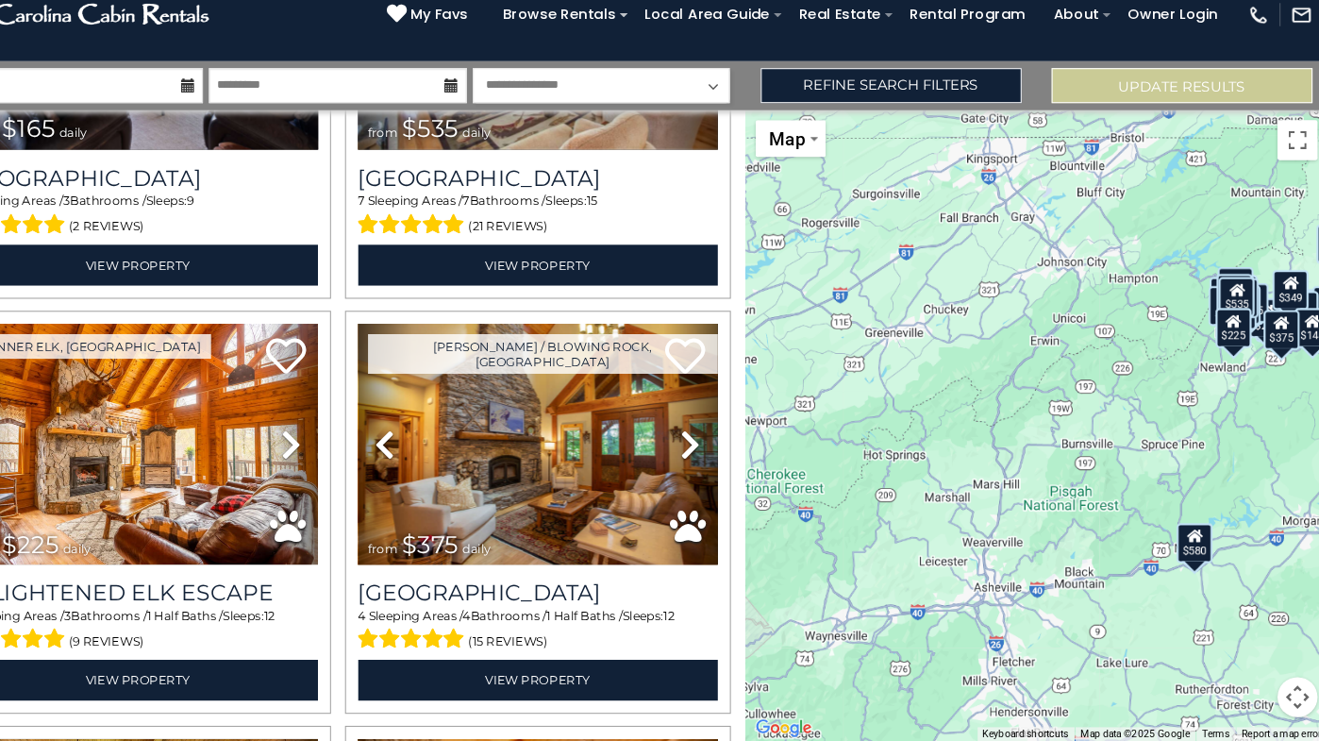
scroll to position [0, 0]
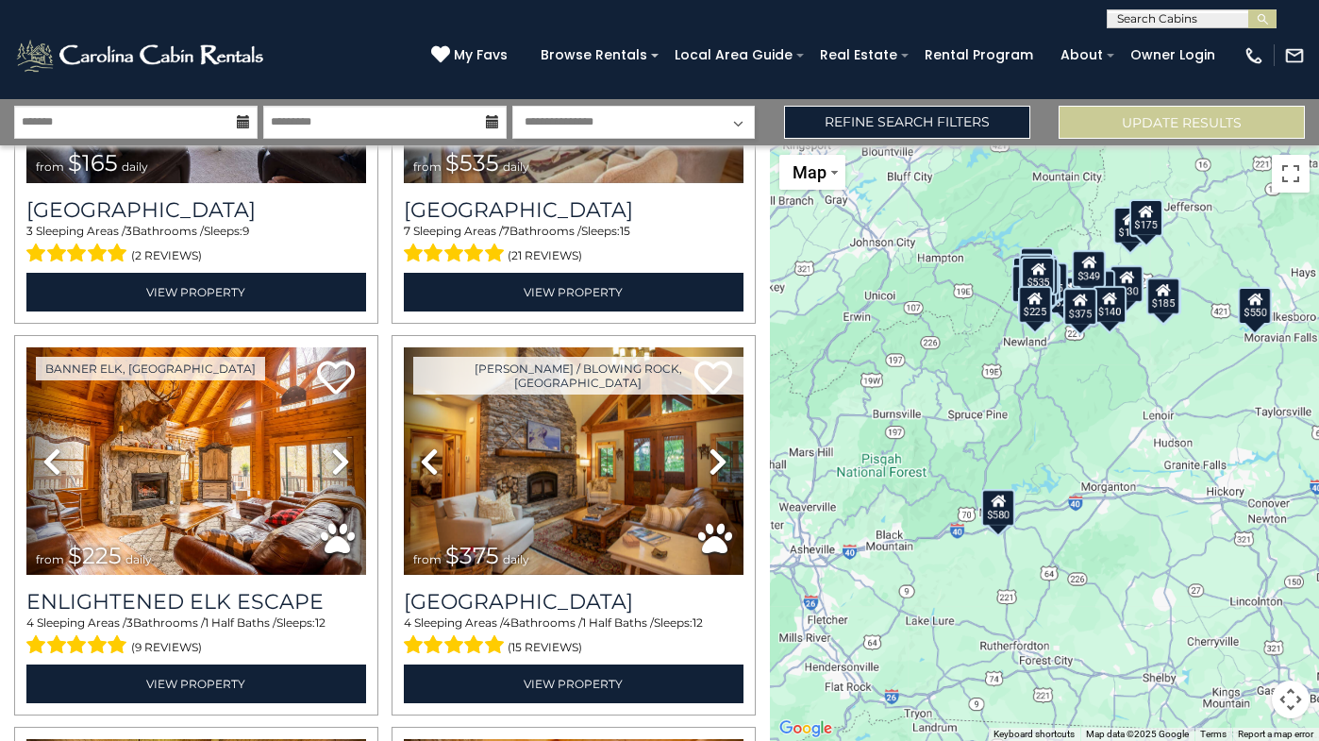
drag, startPoint x: 1024, startPoint y: 428, endPoint x: 825, endPoint y: 382, distance: 204.4
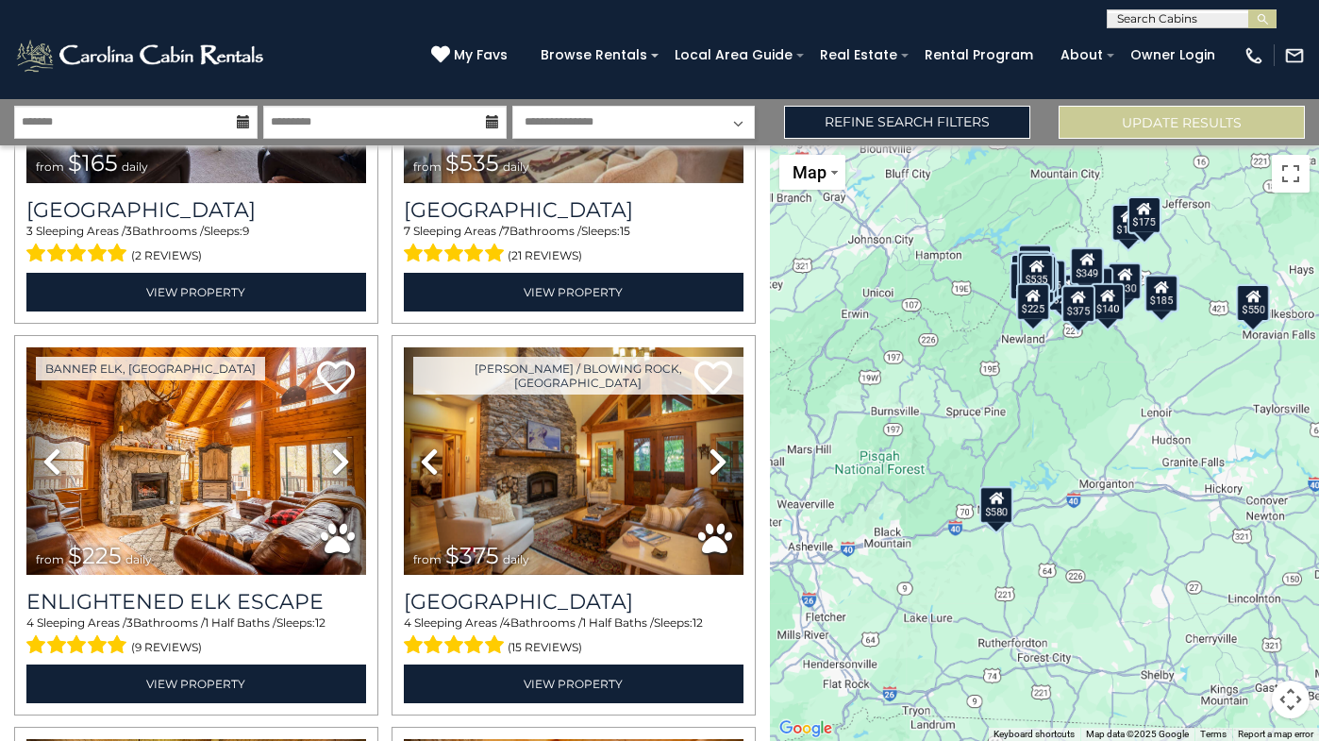
scroll to position [1, 0]
click at [1212, 15] on input "text" at bounding box center [1190, 21] width 165 height 19
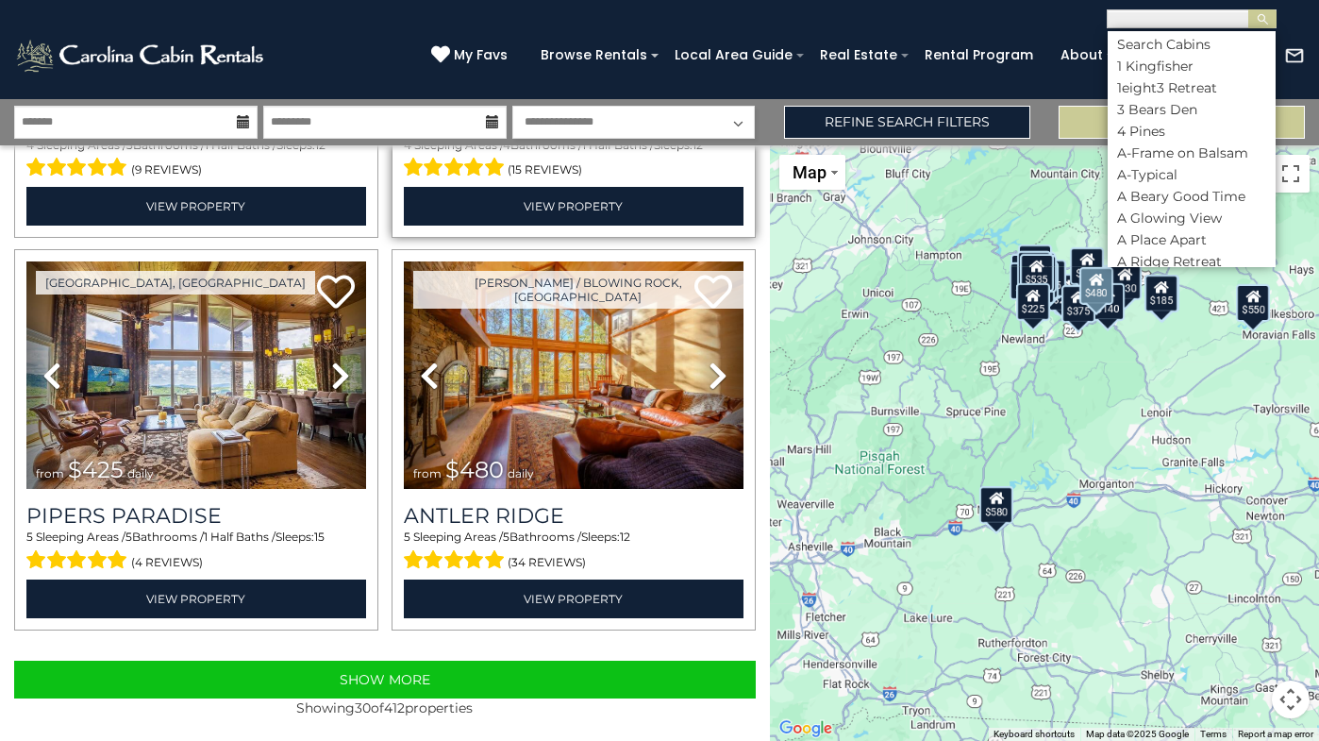
scroll to position [5448, 0]
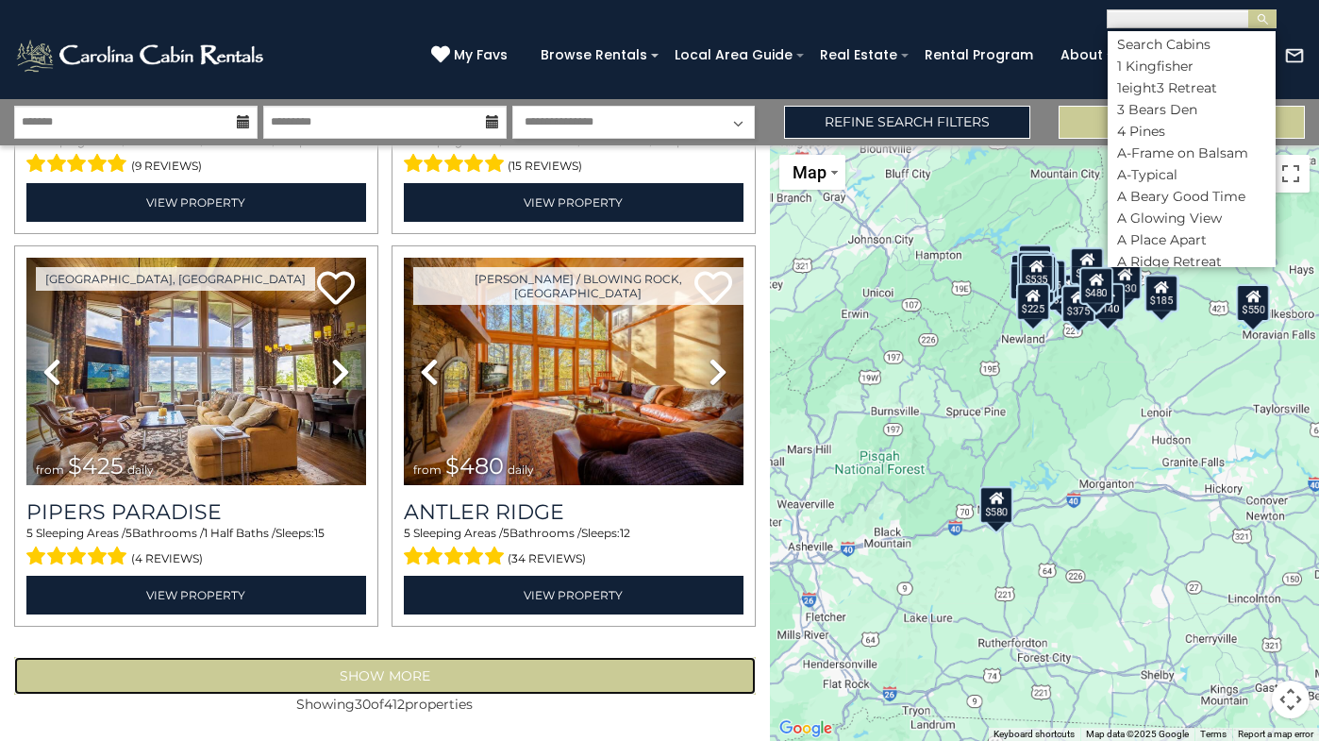
click at [457, 676] on button "Show More" at bounding box center [385, 676] width 742 height 38
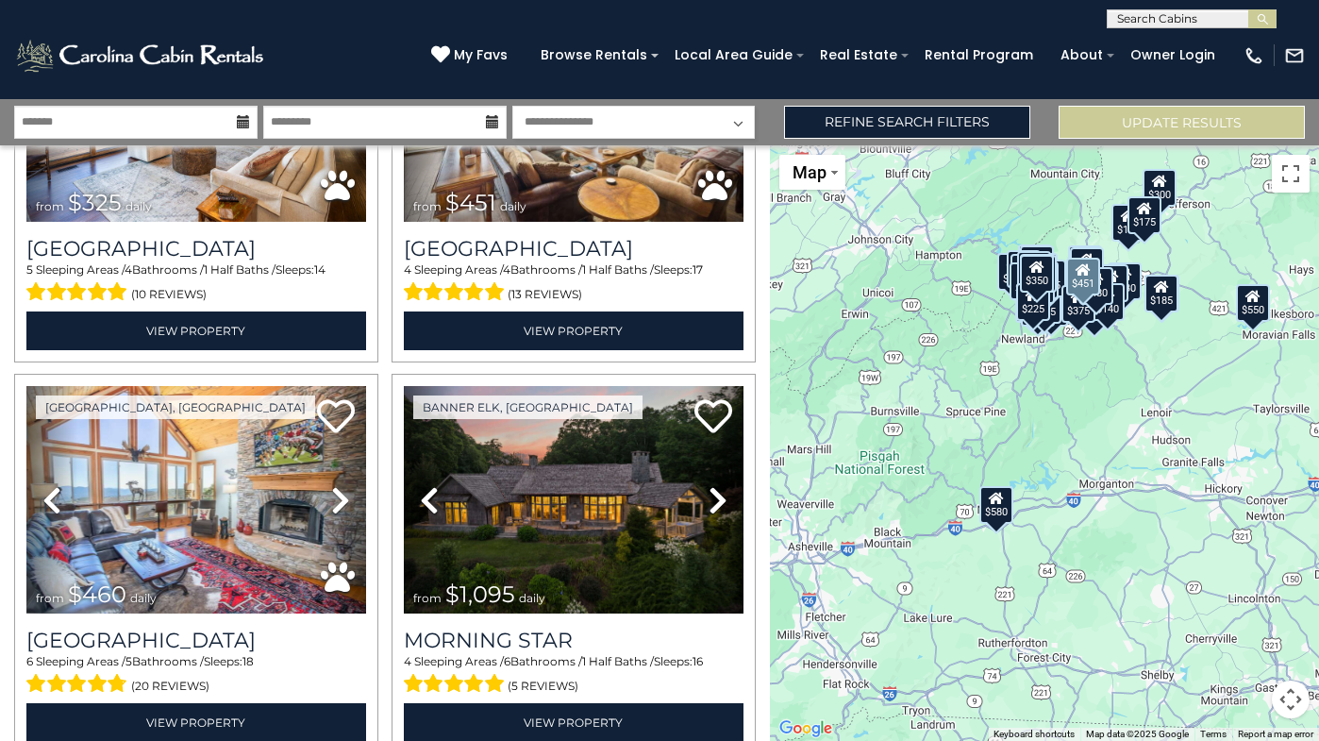
scroll to position [6493, 0]
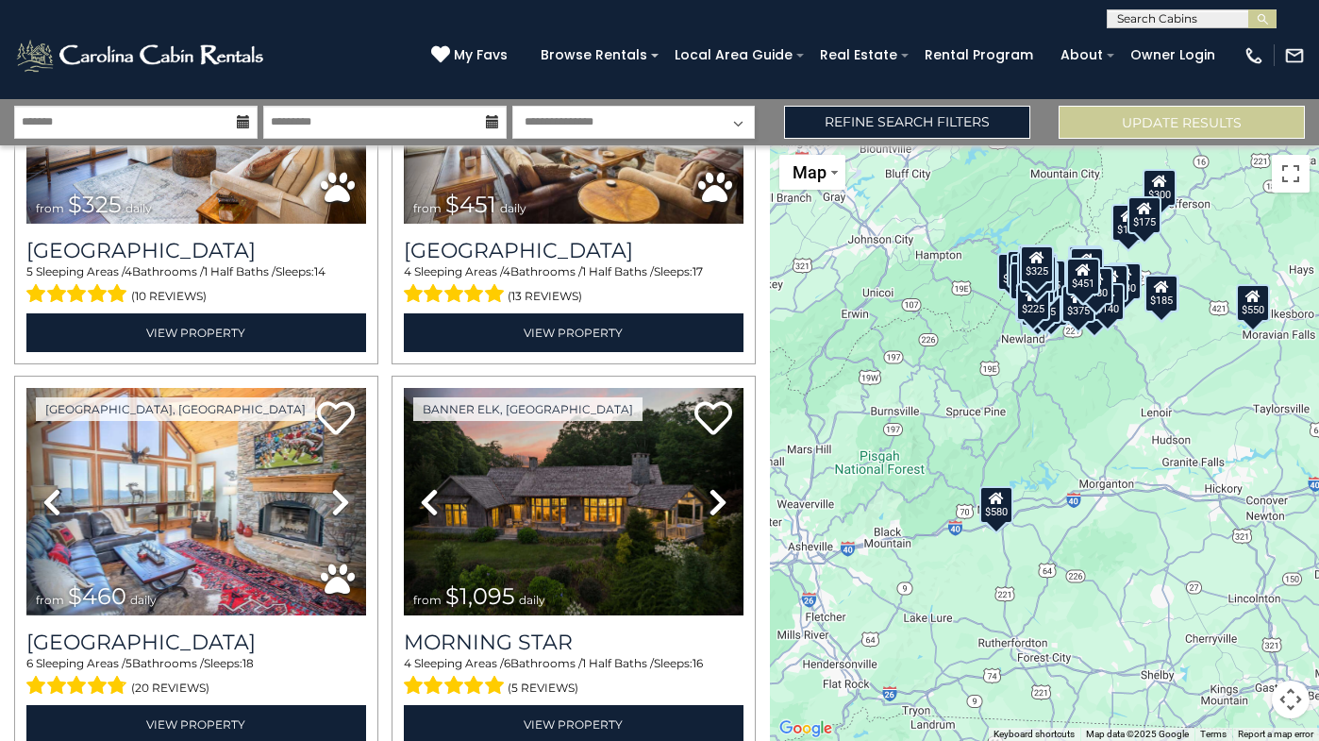
click at [1160, 19] on input "text" at bounding box center [1190, 21] width 165 height 19
type input "***"
click at [1166, 53] on ul "New River Lure" at bounding box center [1192, 46] width 168 height 31
click at [1174, 19] on input "***" at bounding box center [1190, 21] width 165 height 19
click at [1159, 43] on li "New River Lure" at bounding box center [1192, 44] width 168 height 17
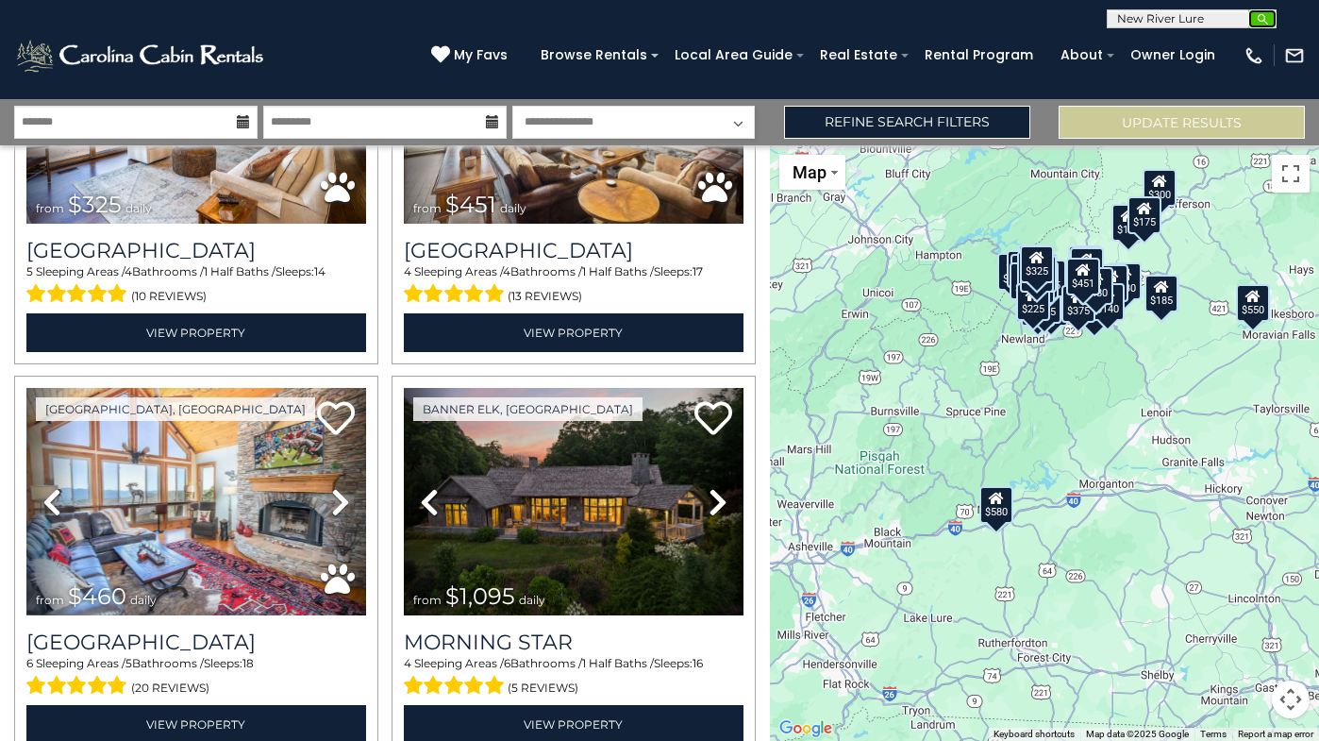
click at [1266, 17] on img "submit" at bounding box center [1263, 19] width 14 height 14
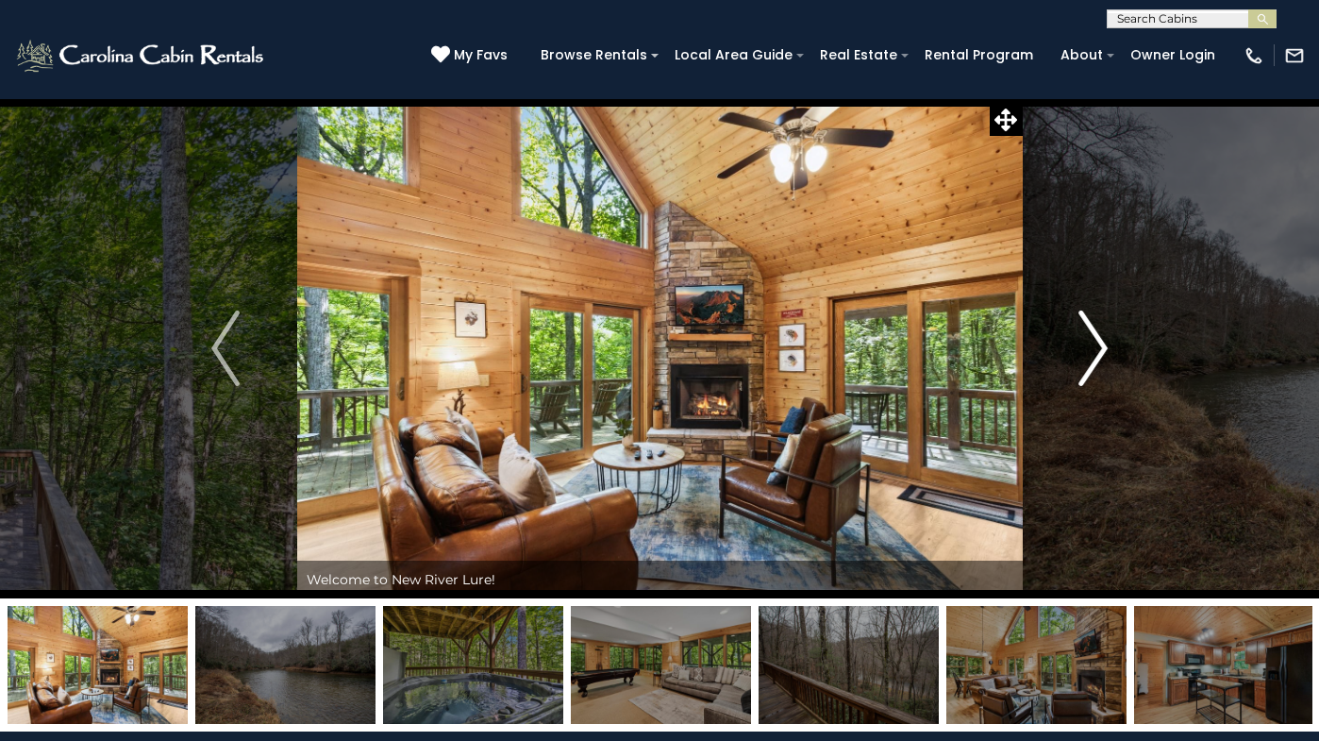
click at [1096, 315] on img "Next" at bounding box center [1093, 347] width 28 height 75
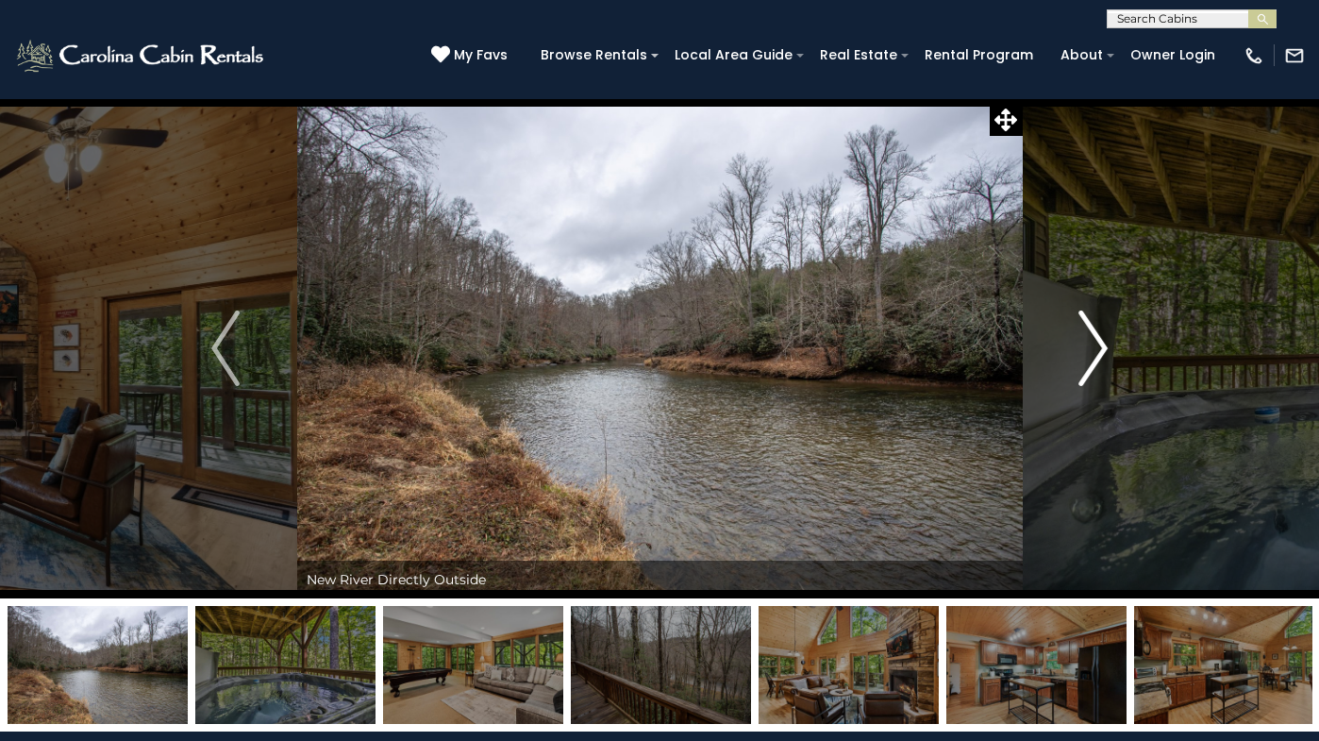
click at [1095, 315] on img "Next" at bounding box center [1093, 347] width 28 height 75
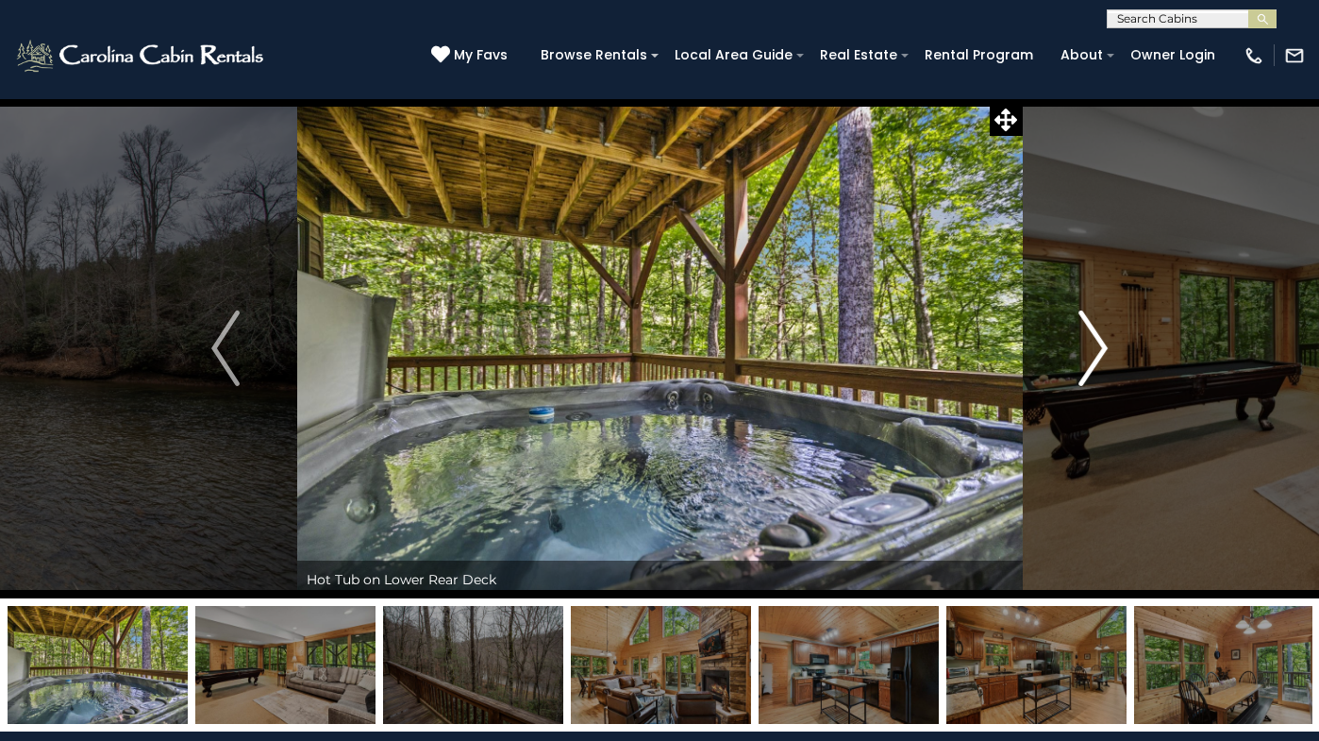
click at [1093, 330] on img "Next" at bounding box center [1093, 347] width 28 height 75
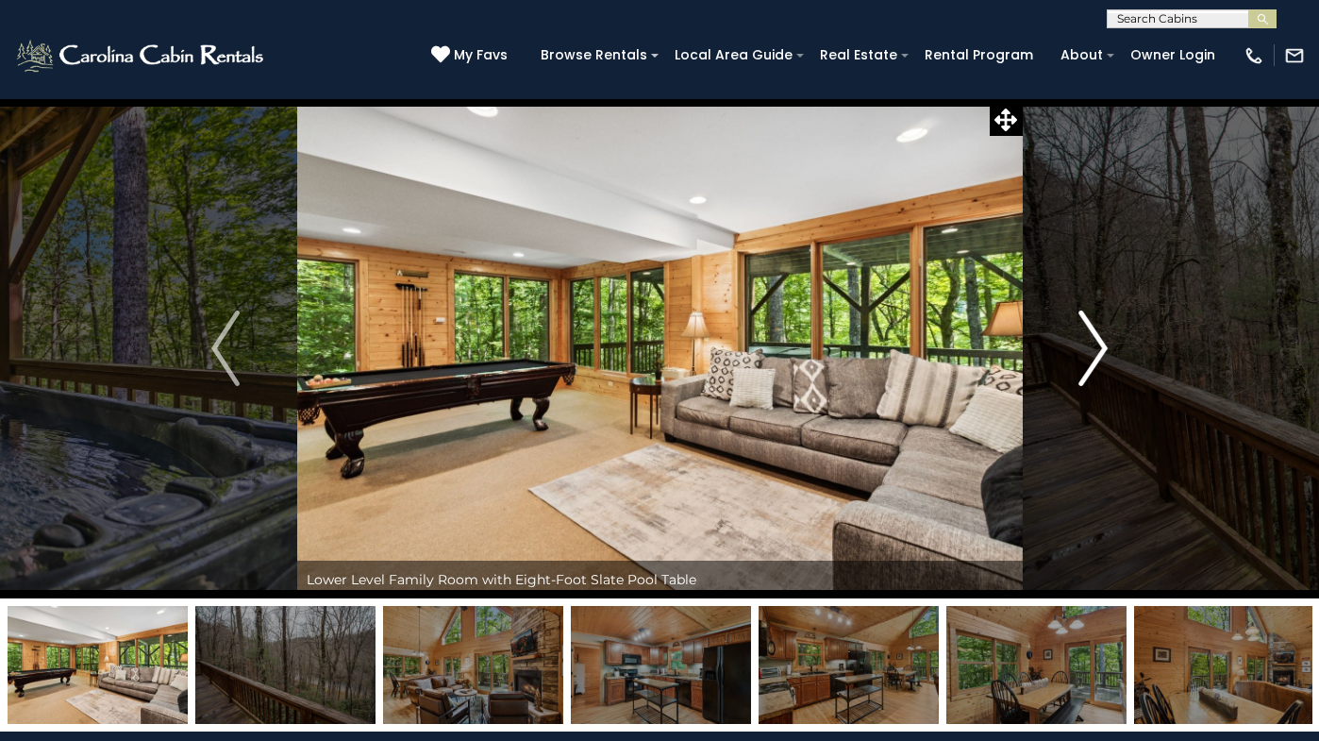
click at [1093, 331] on img "Next" at bounding box center [1093, 347] width 28 height 75
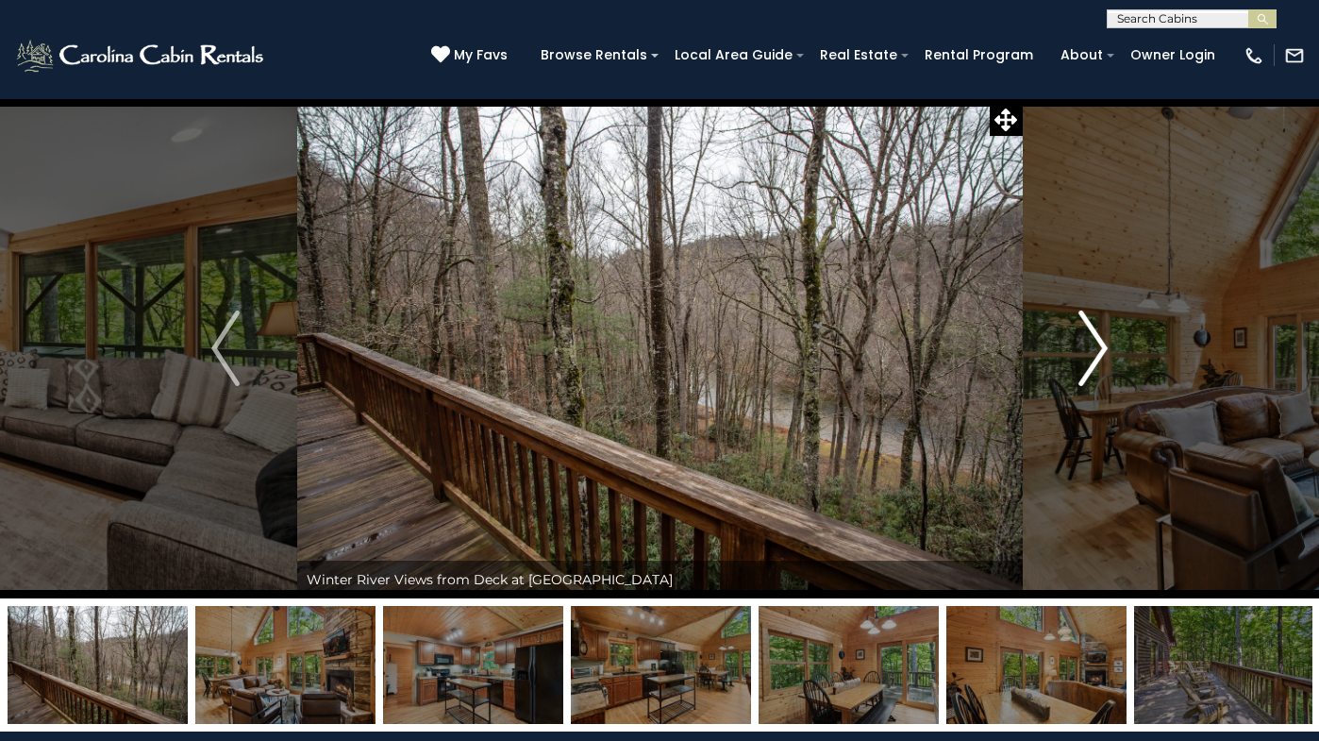
click at [1093, 330] on img "Next" at bounding box center [1093, 347] width 28 height 75
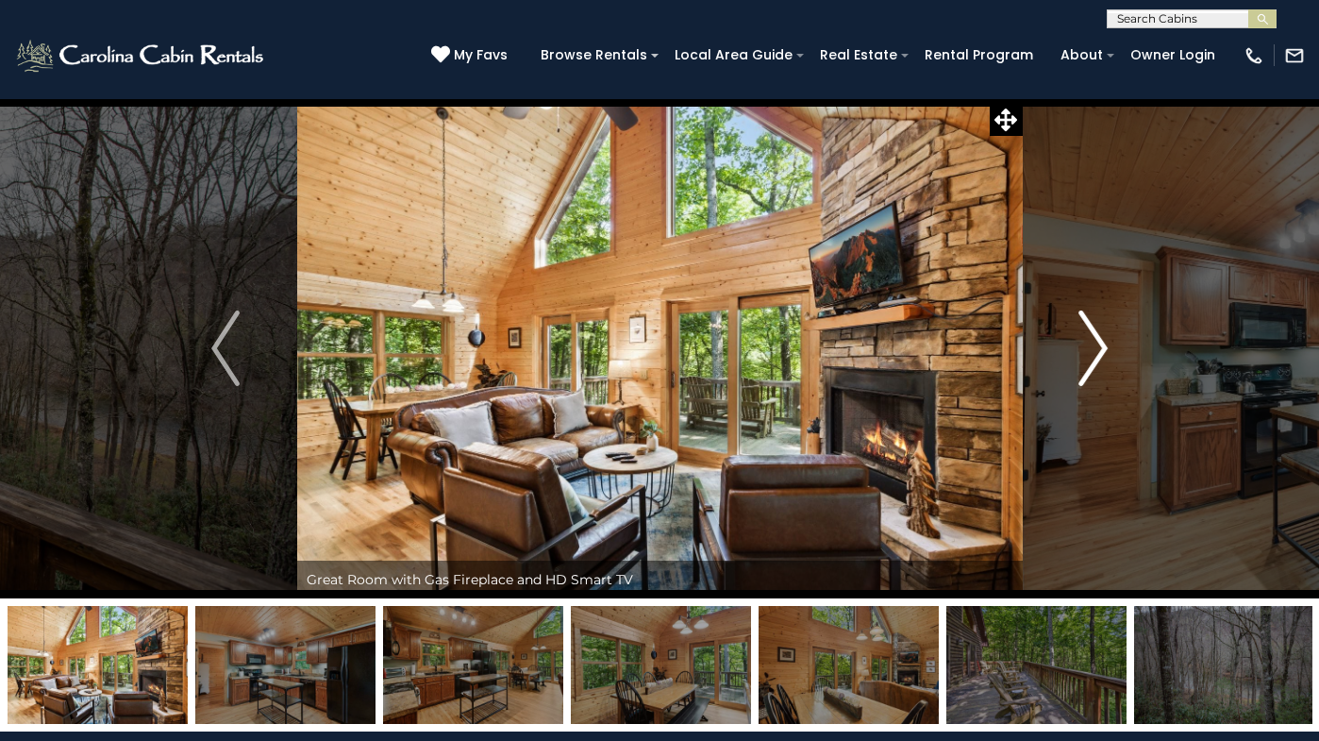
click at [1092, 330] on img "Next" at bounding box center [1093, 347] width 28 height 75
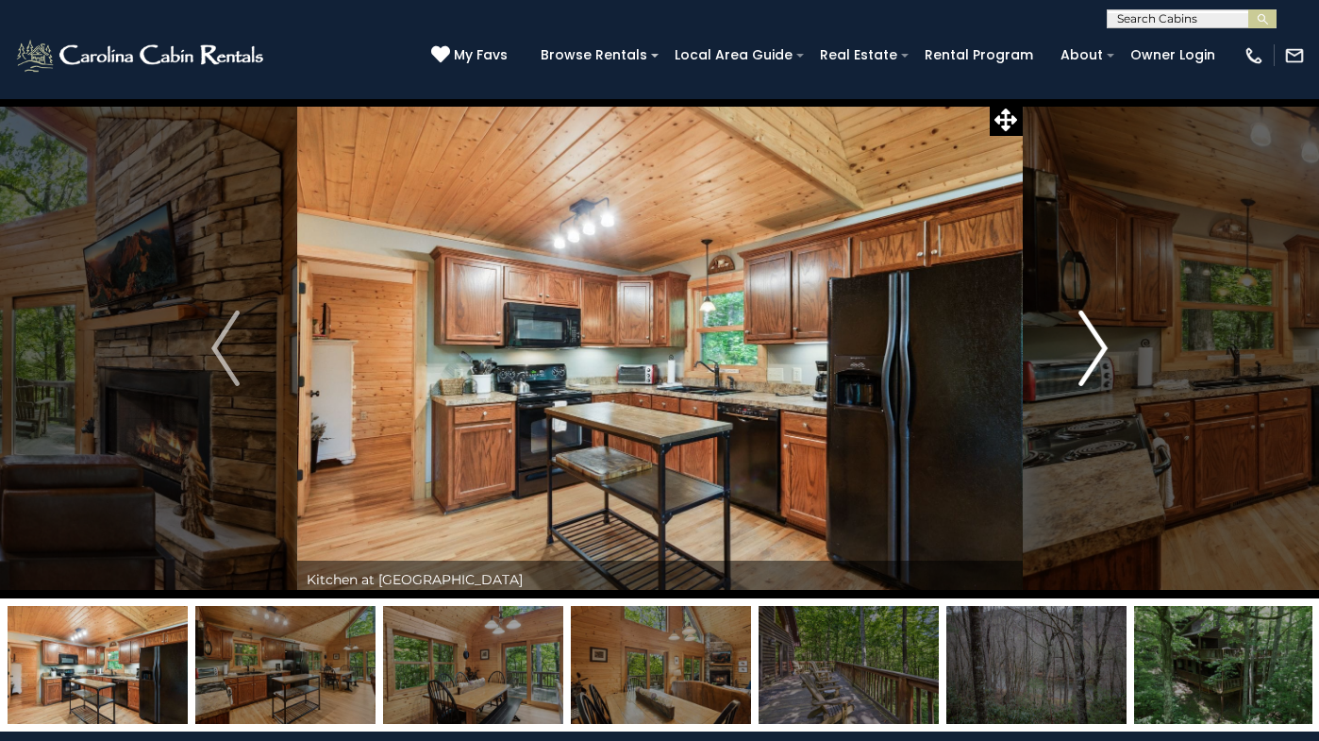
click at [1091, 330] on img "Next" at bounding box center [1093, 347] width 28 height 75
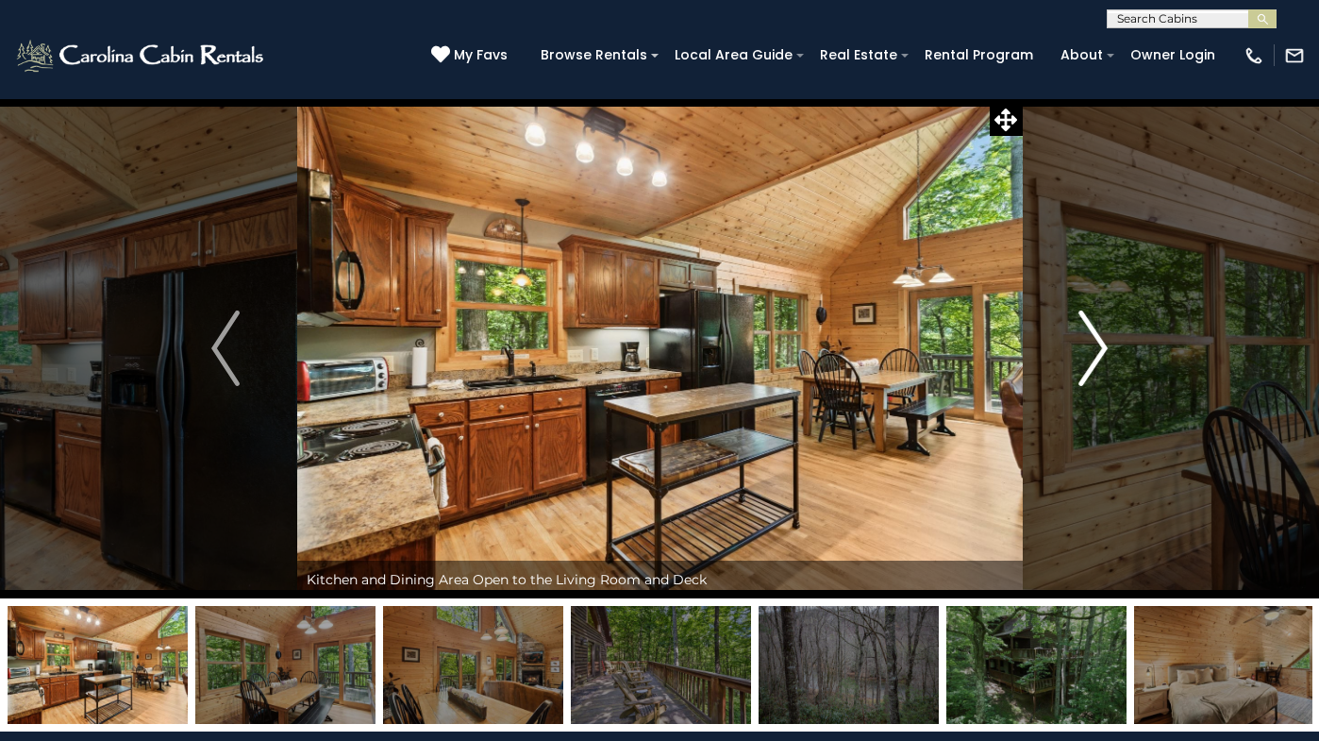
click at [1091, 330] on img "Next" at bounding box center [1093, 347] width 28 height 75
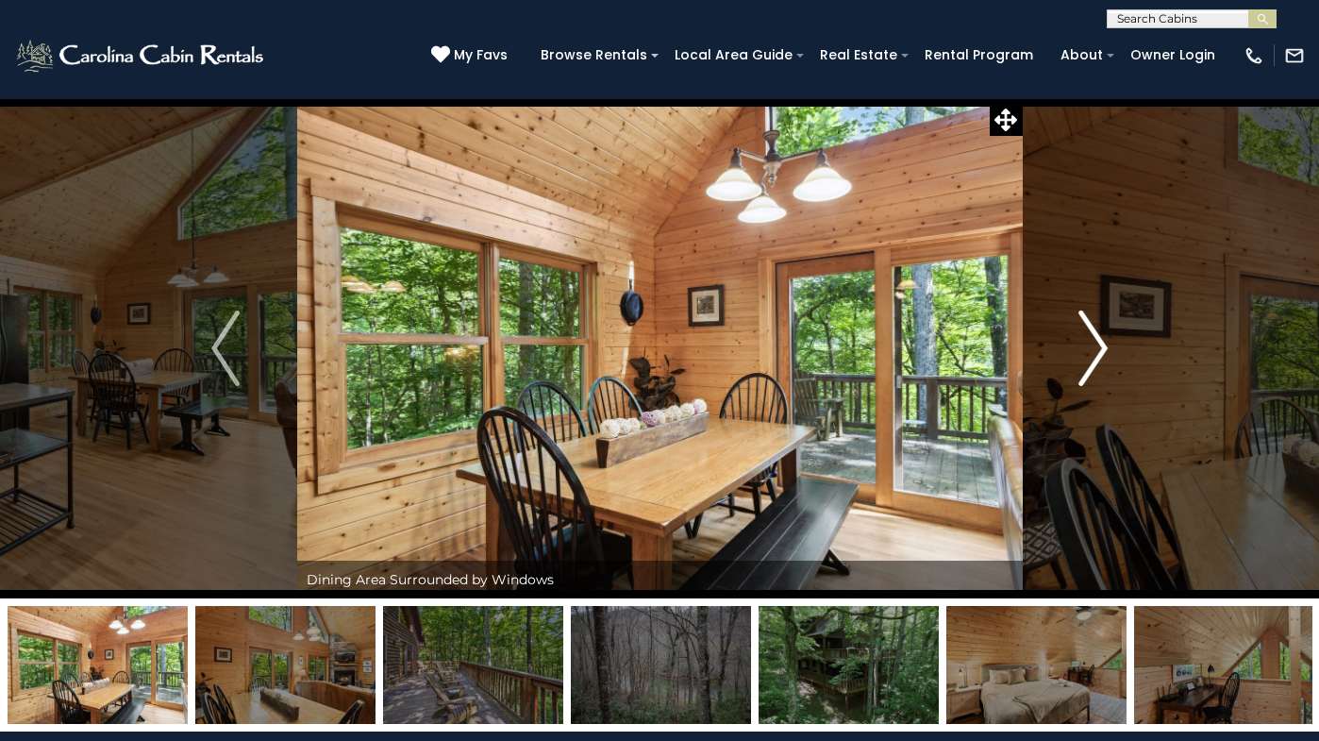
click at [1095, 326] on img "Next" at bounding box center [1093, 347] width 28 height 75
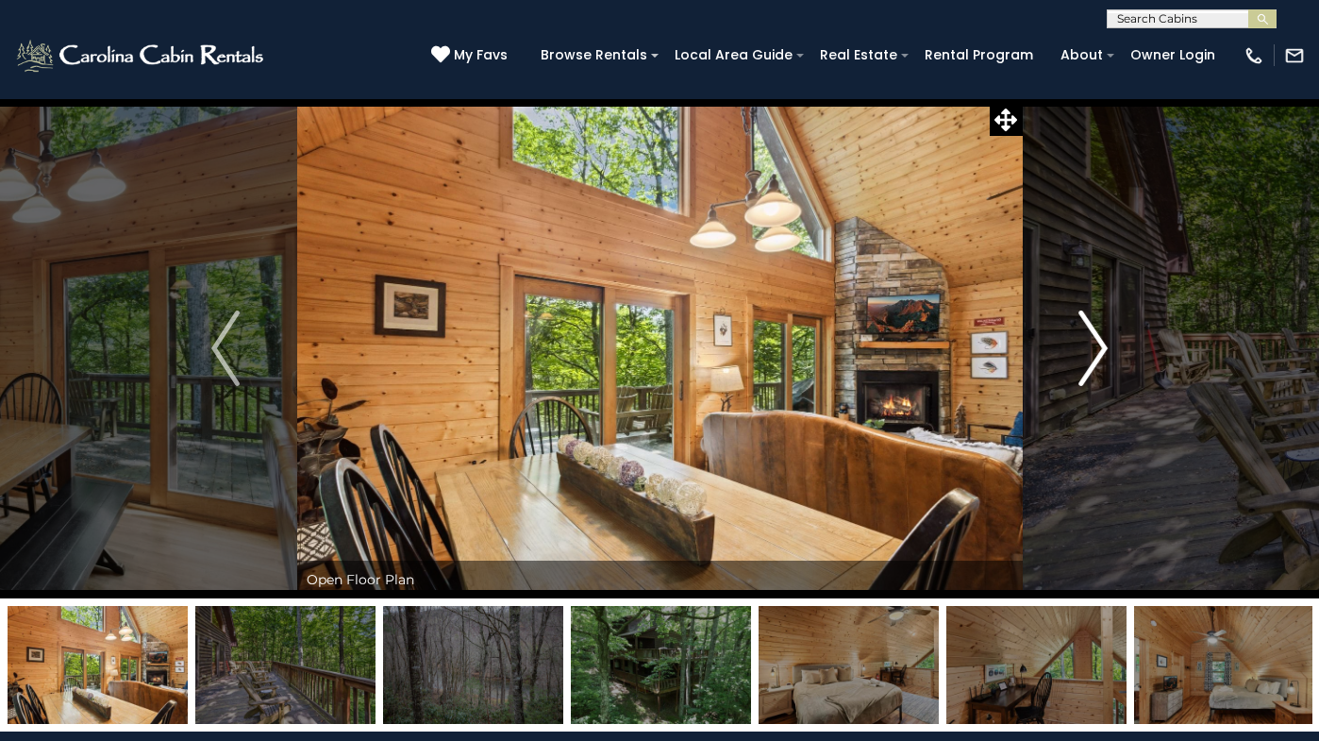
click at [1093, 326] on img "Next" at bounding box center [1093, 347] width 28 height 75
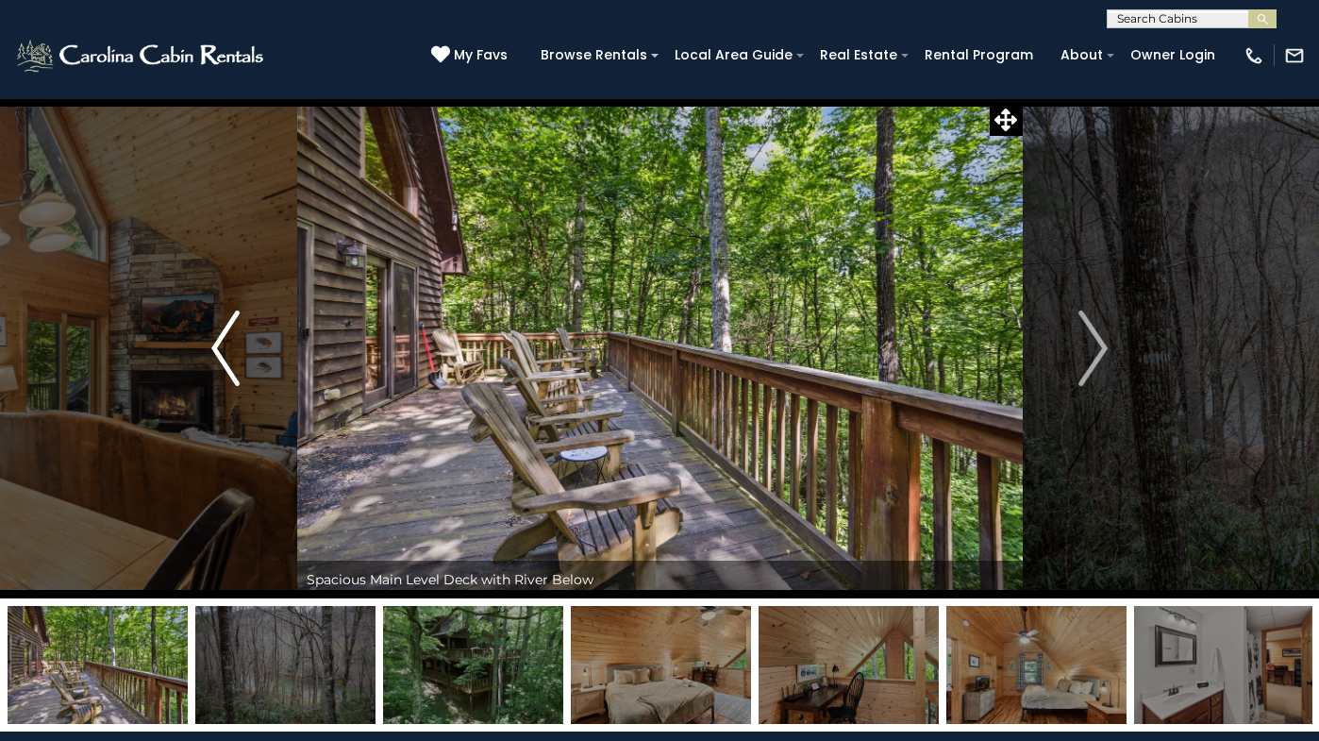
click at [231, 365] on img "Previous" at bounding box center [225, 347] width 28 height 75
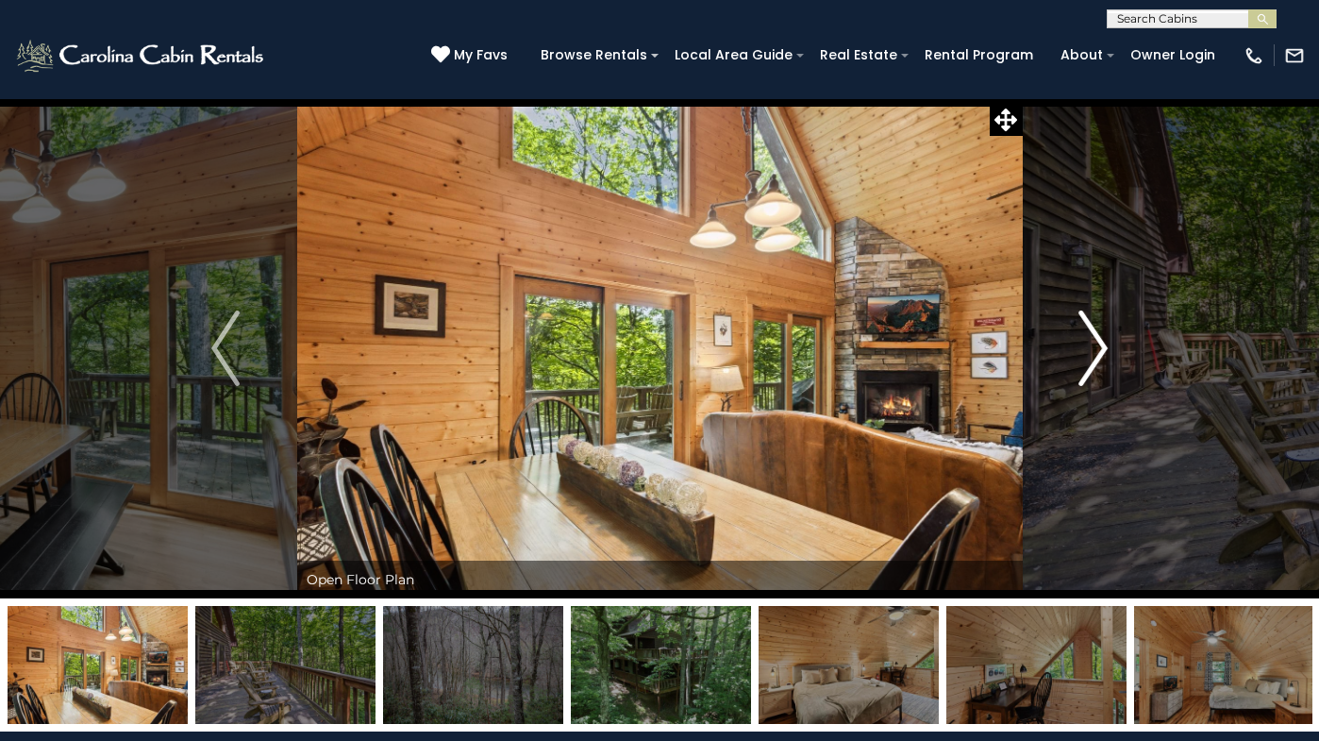
click at [1100, 360] on img "Next" at bounding box center [1093, 347] width 28 height 75
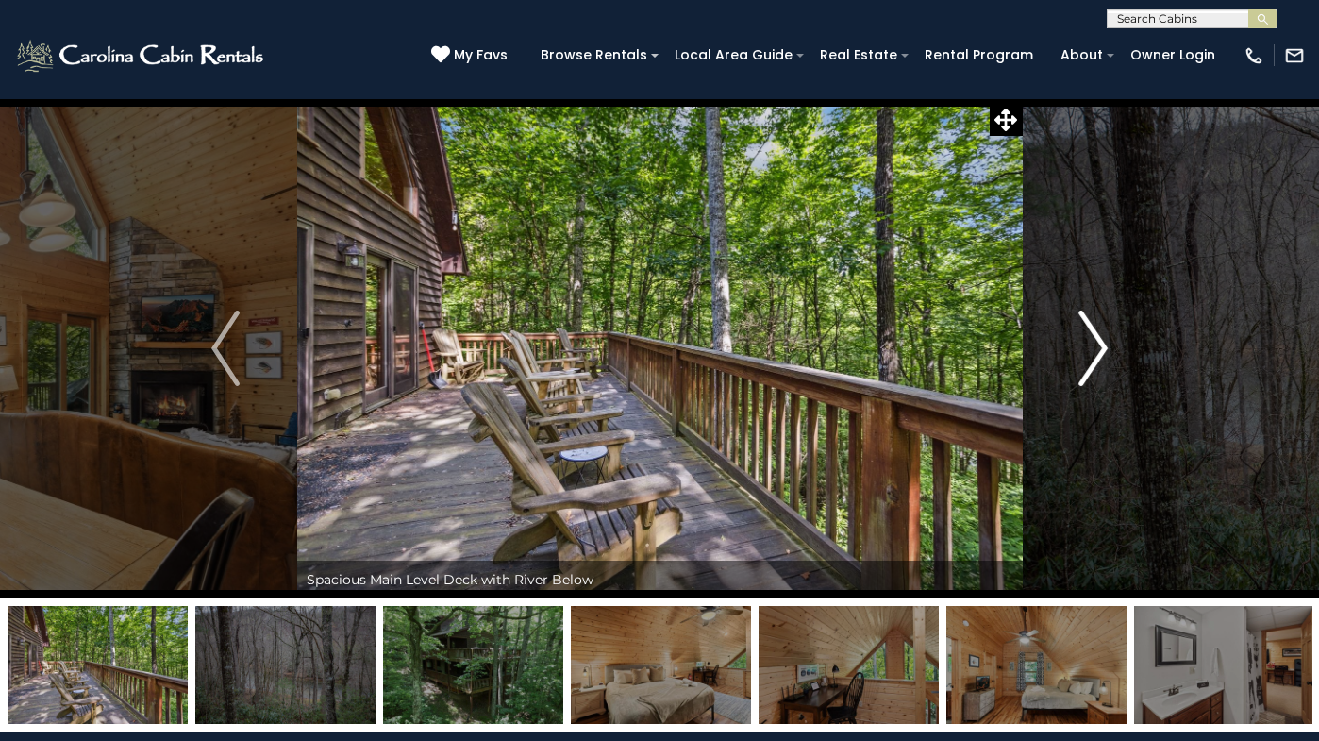
click at [1100, 362] on img "Next" at bounding box center [1093, 347] width 28 height 75
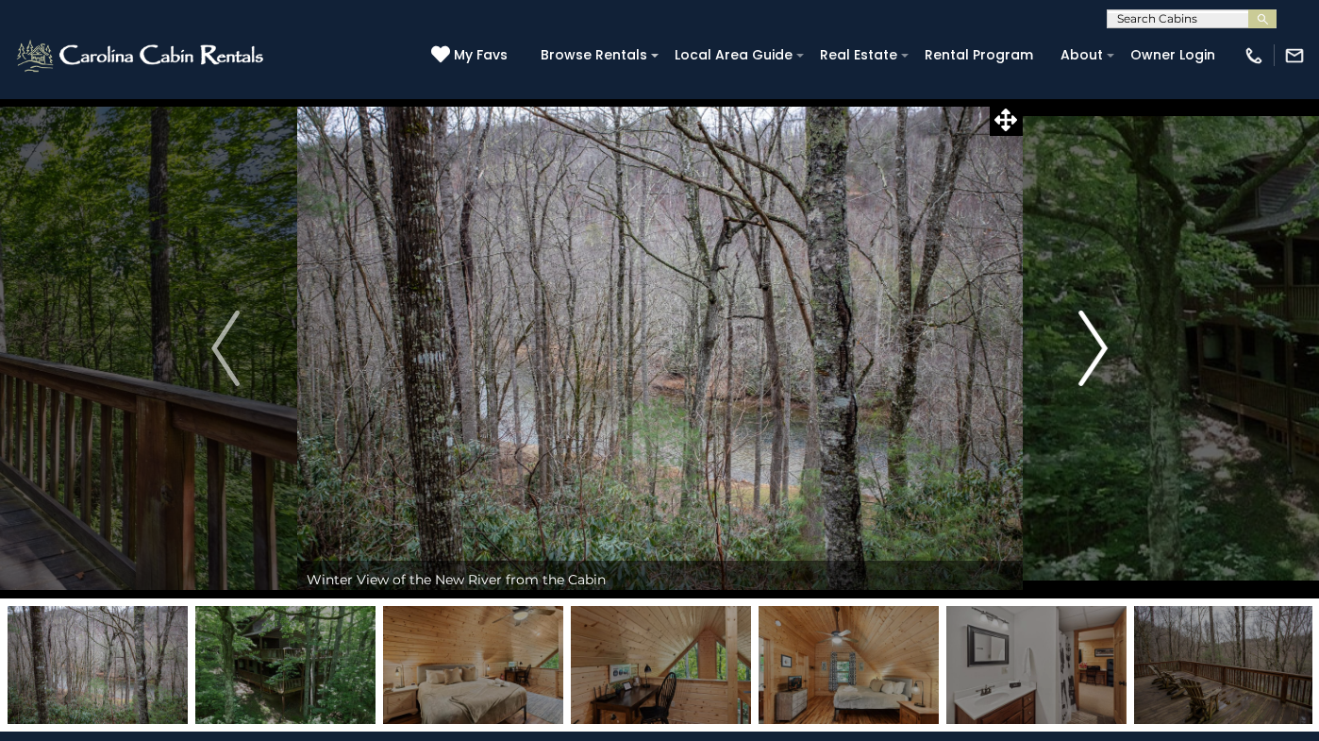
click at [1100, 363] on img "Next" at bounding box center [1093, 347] width 28 height 75
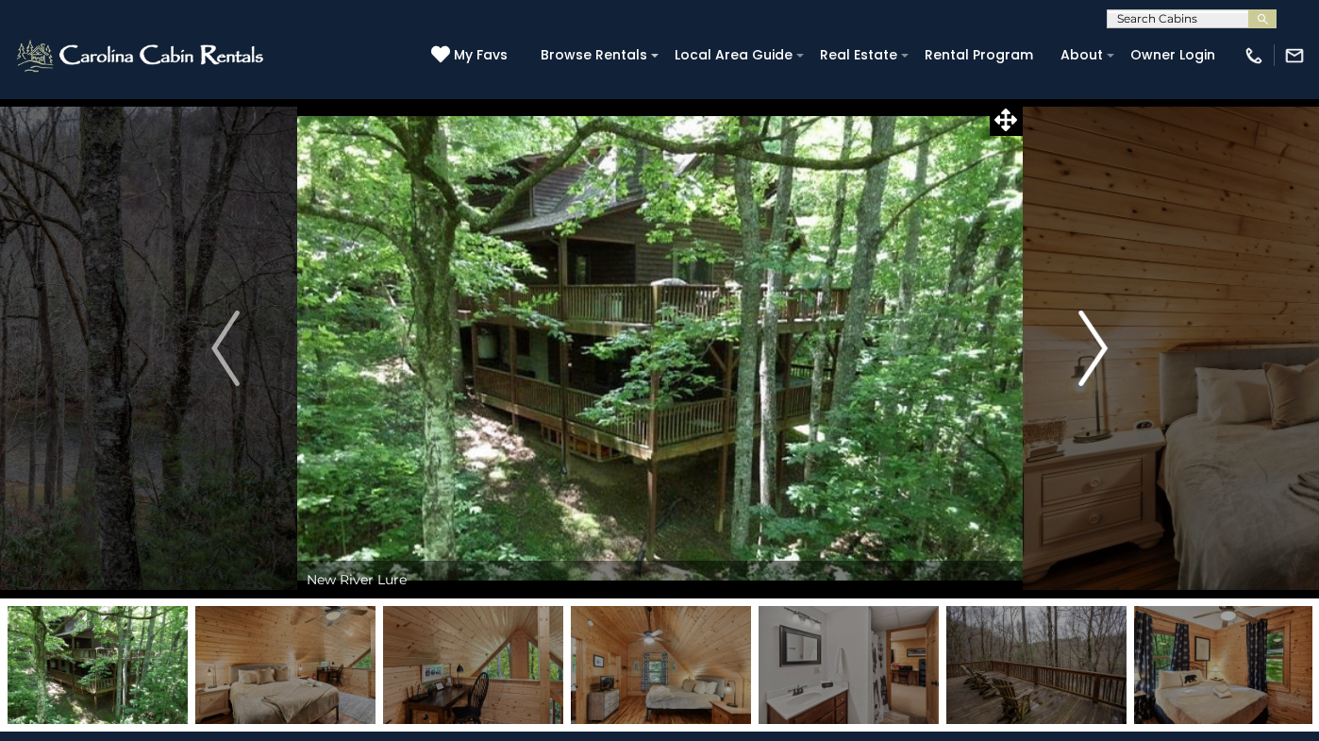
click at [1100, 363] on img "Next" at bounding box center [1093, 347] width 28 height 75
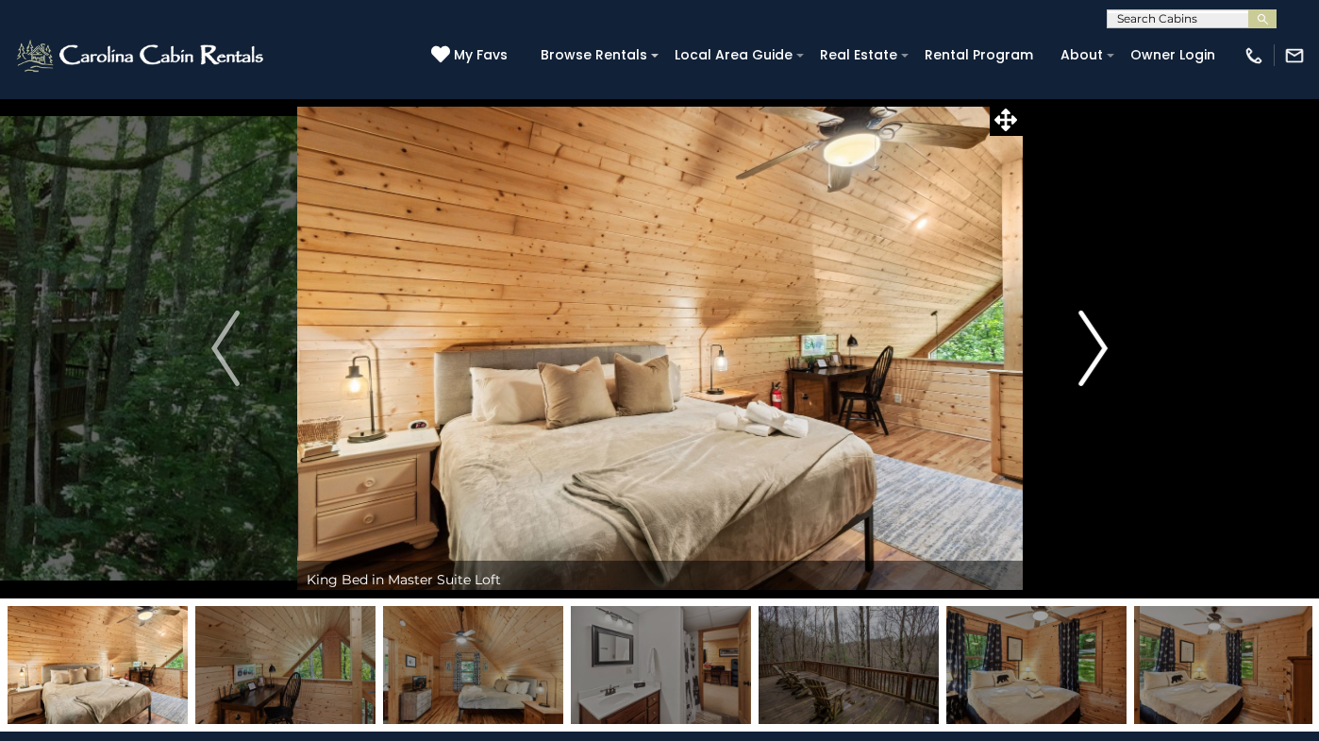
click at [1100, 363] on img "Next" at bounding box center [1093, 347] width 28 height 75
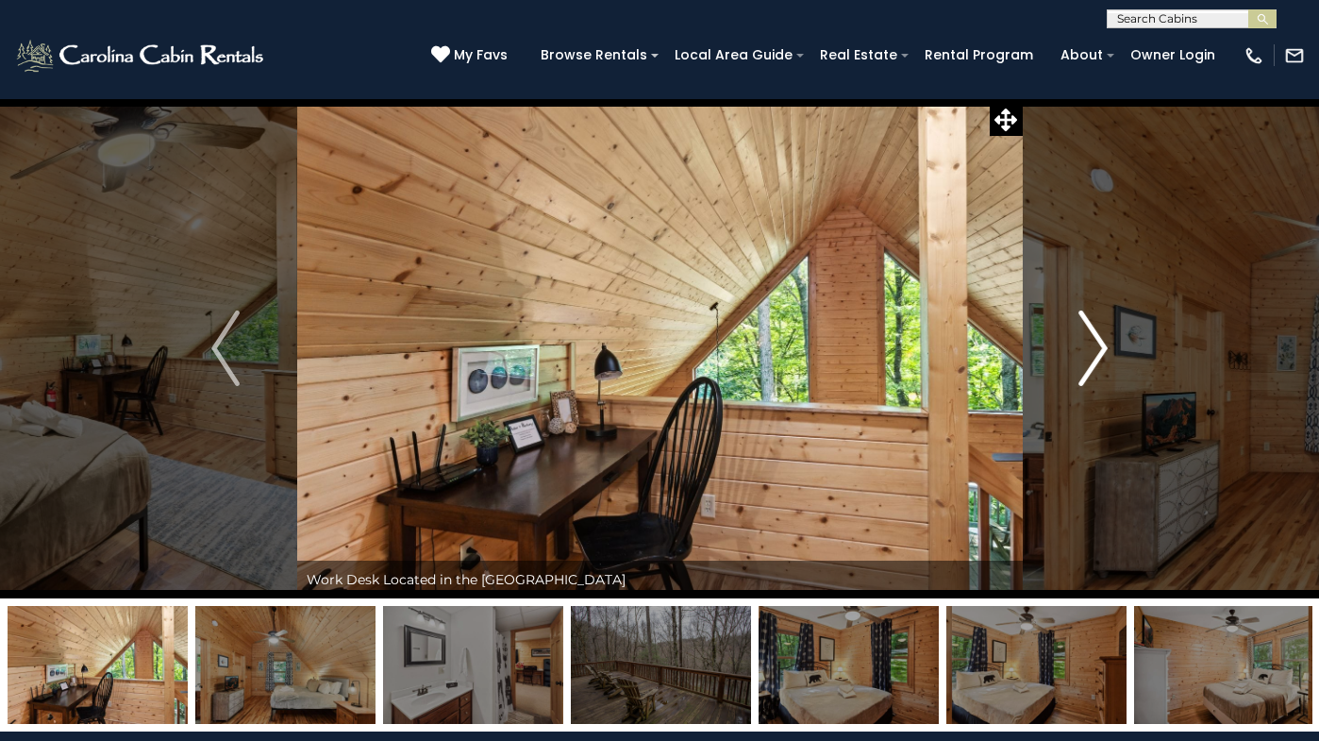
click at [1095, 364] on img "Next" at bounding box center [1093, 347] width 28 height 75
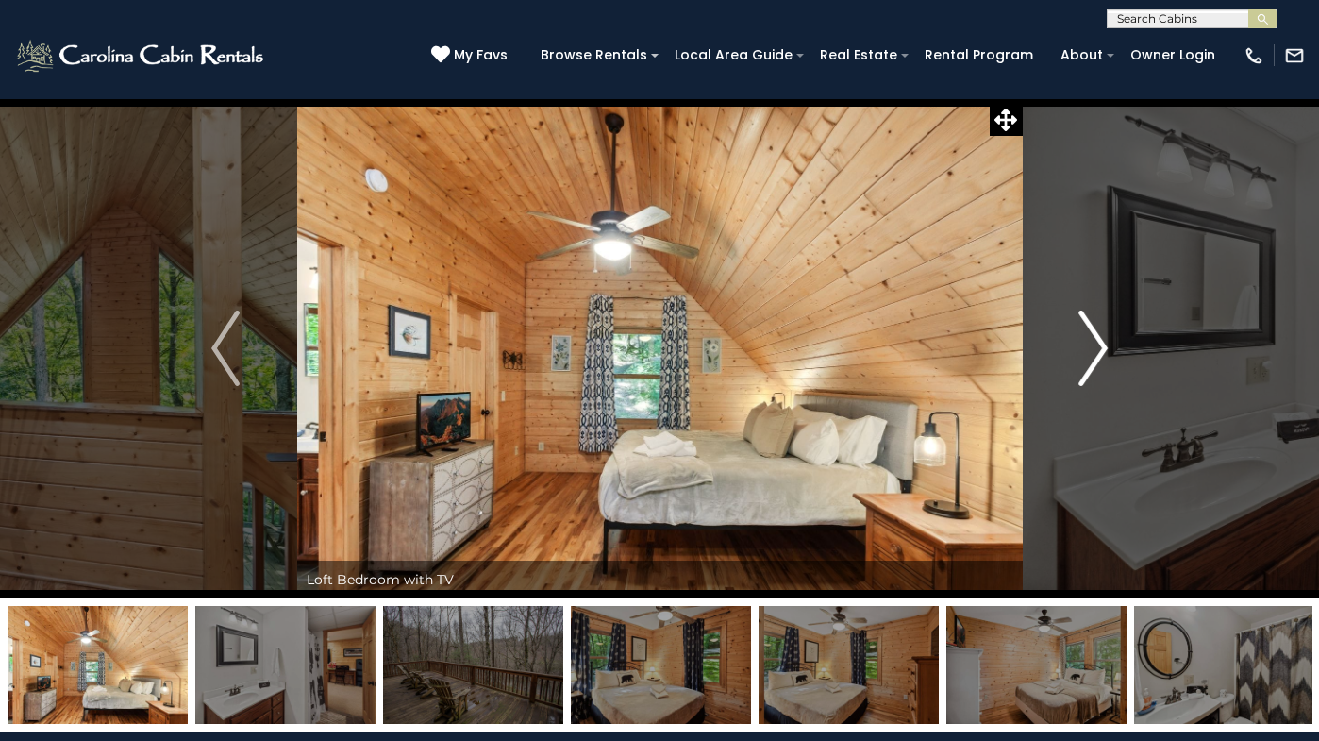
click at [1096, 364] on img "Next" at bounding box center [1093, 347] width 28 height 75
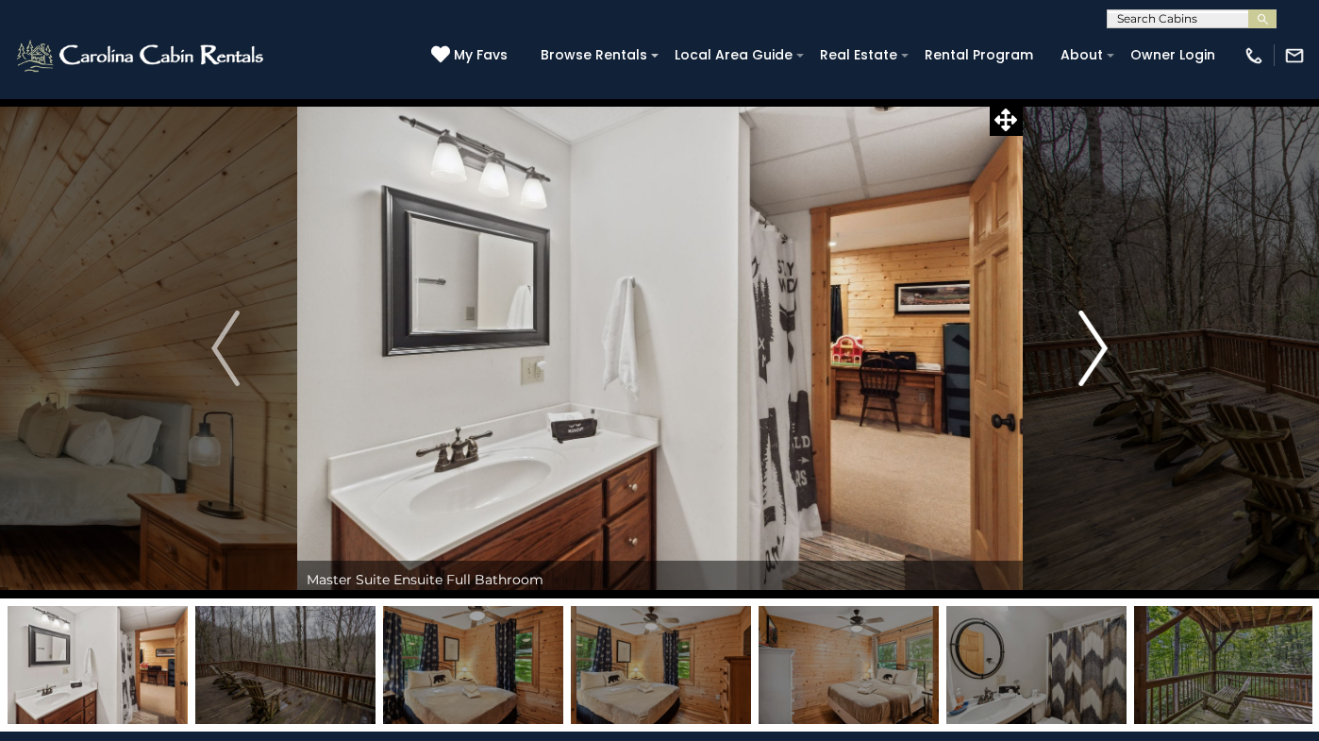
click at [1096, 364] on img "Next" at bounding box center [1093, 347] width 28 height 75
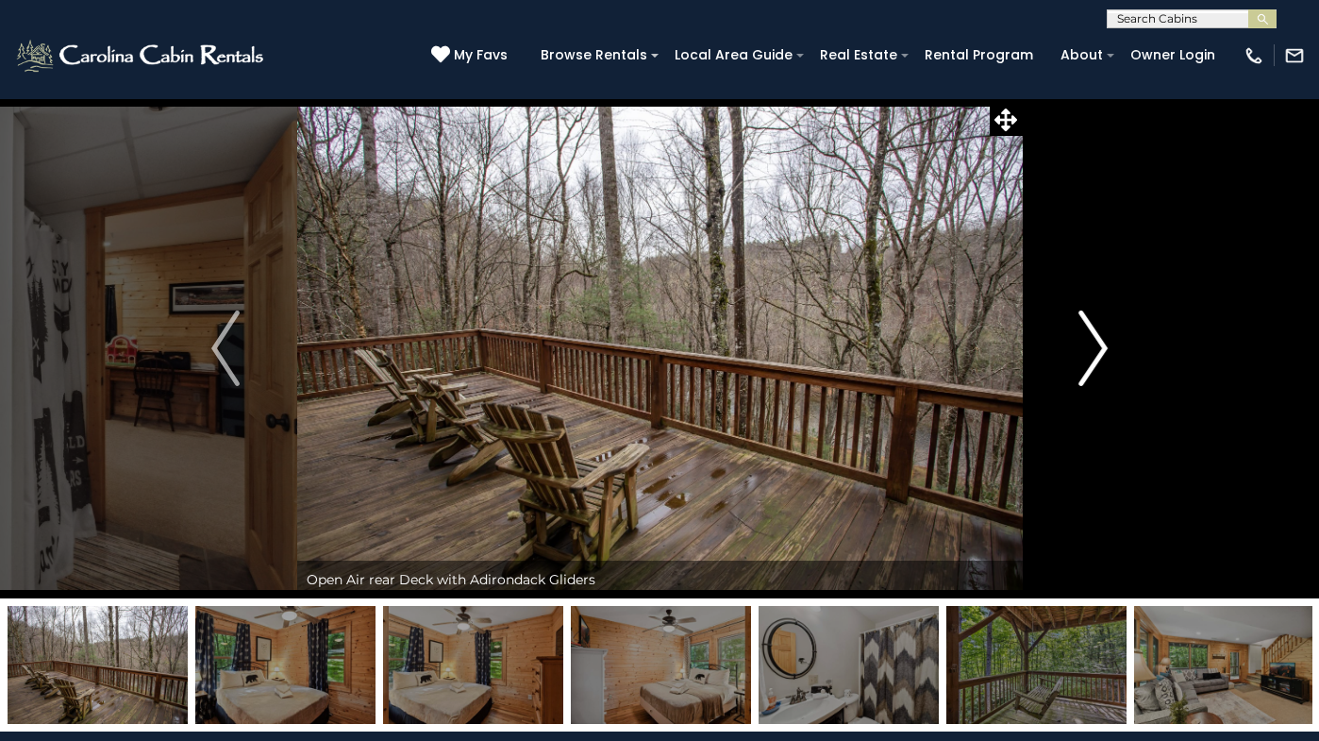
click at [1096, 364] on img "Next" at bounding box center [1093, 347] width 28 height 75
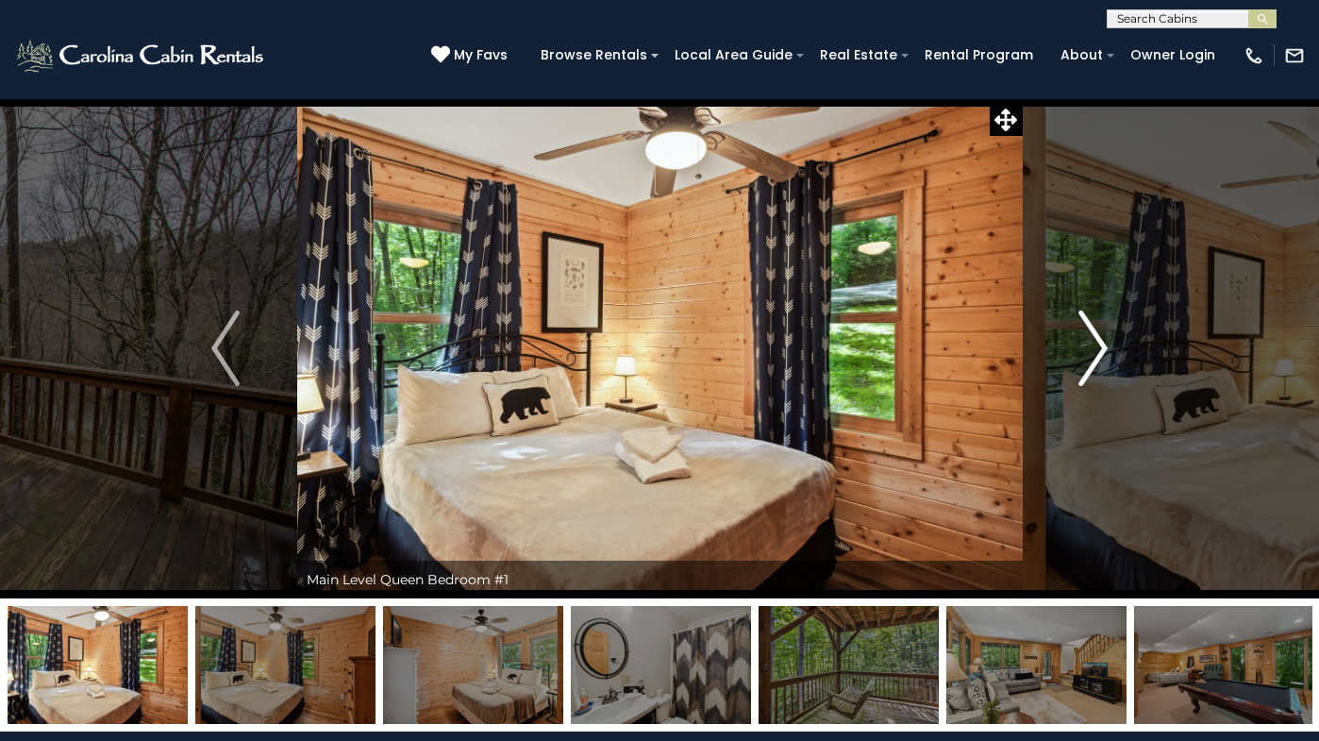
click at [1096, 364] on img "Next" at bounding box center [1093, 347] width 28 height 75
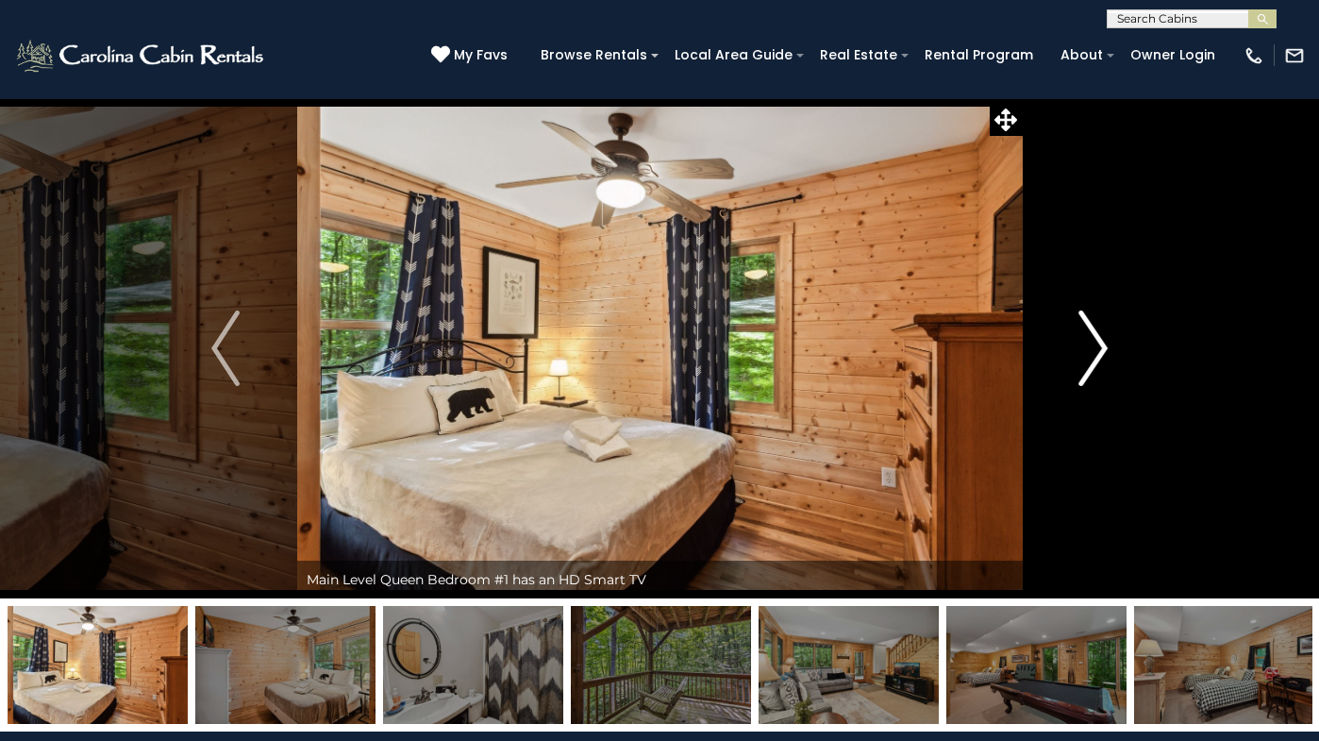
click at [1096, 364] on img "Next" at bounding box center [1093, 347] width 28 height 75
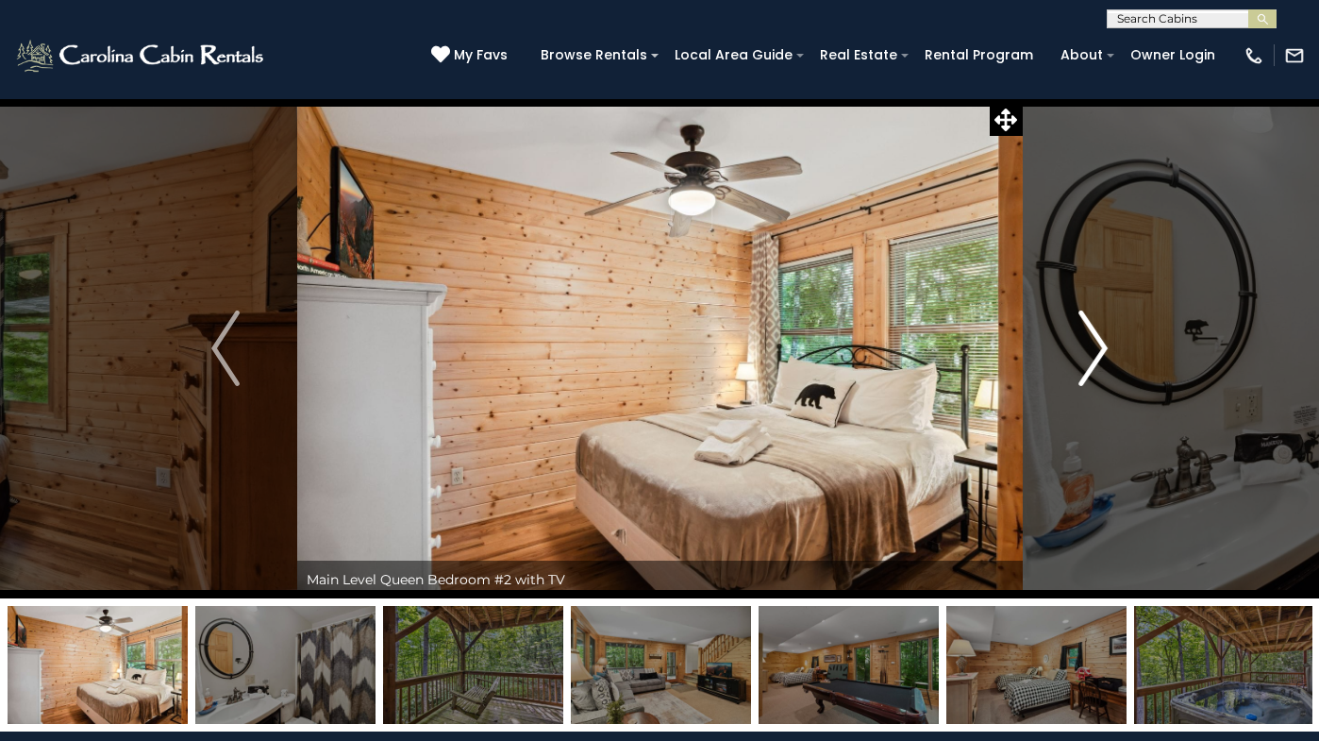
click at [1096, 364] on img "Next" at bounding box center [1093, 347] width 28 height 75
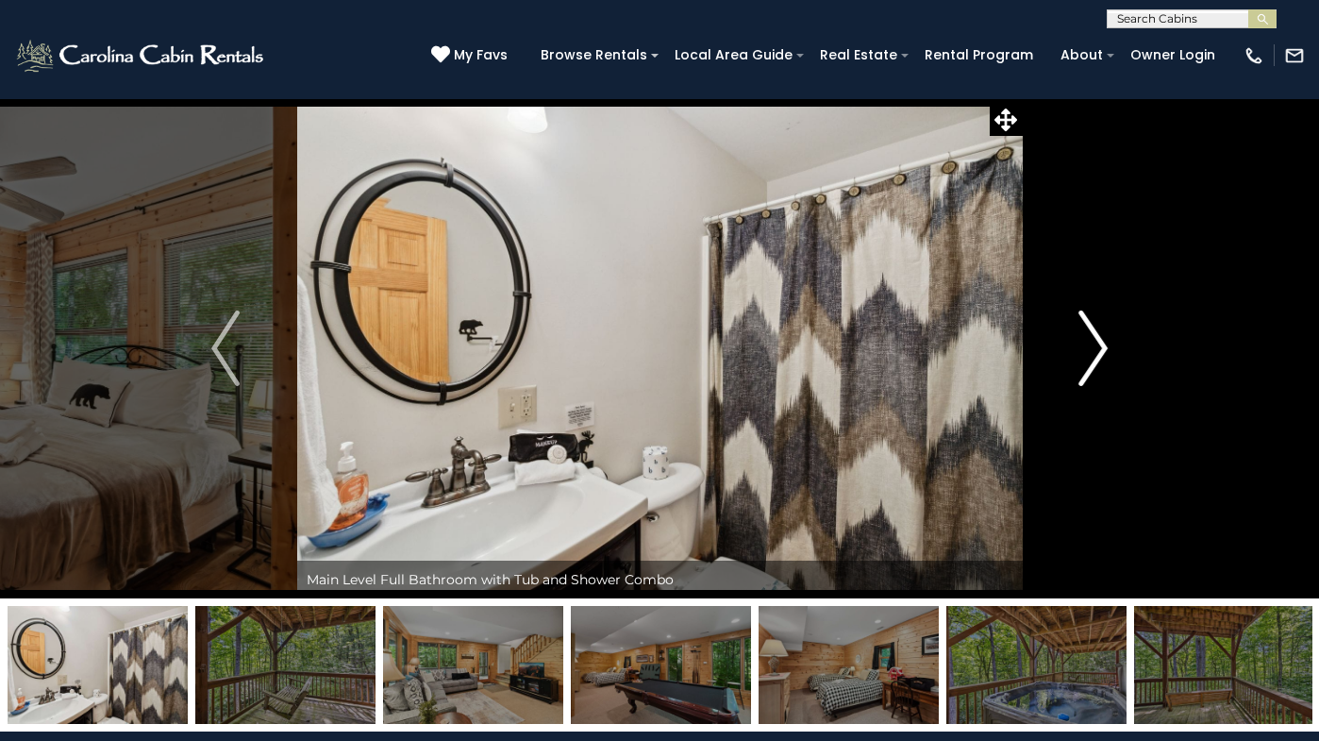
click at [1096, 363] on img "Next" at bounding box center [1093, 347] width 28 height 75
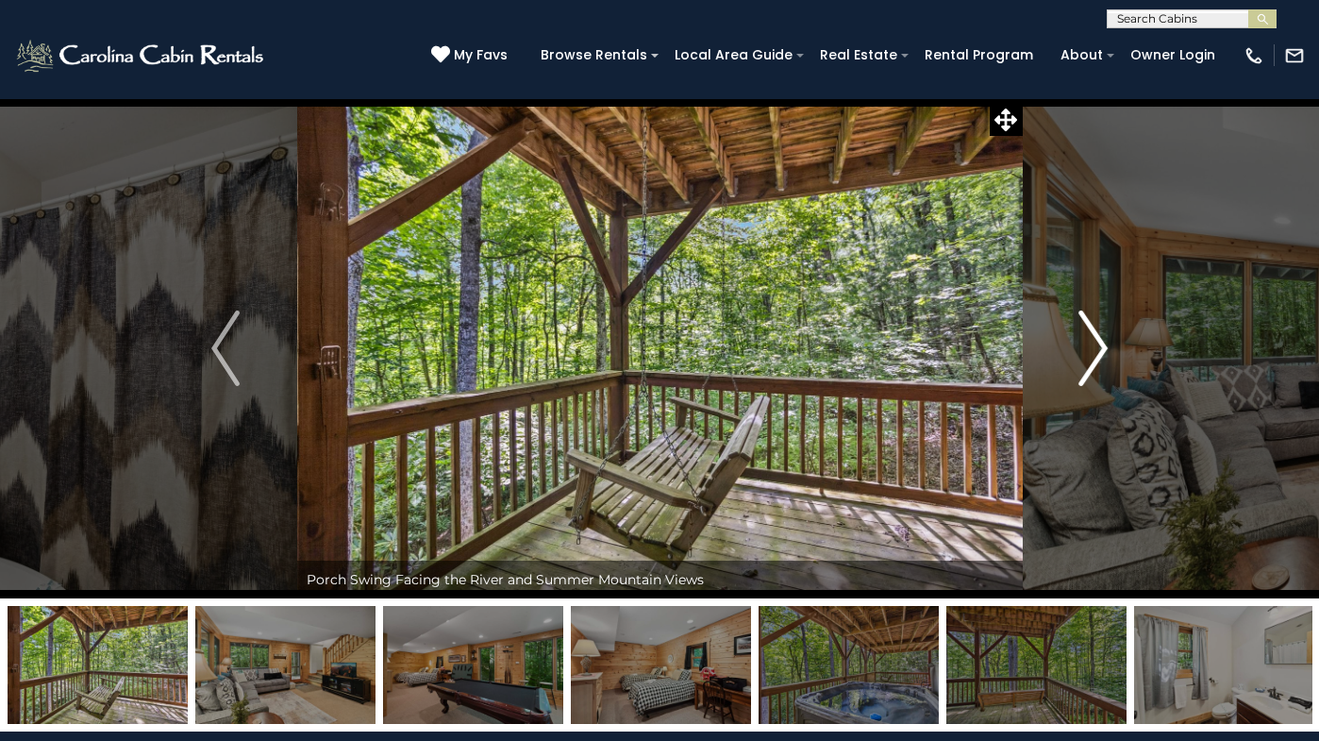
click at [1095, 363] on img "Next" at bounding box center [1093, 347] width 28 height 75
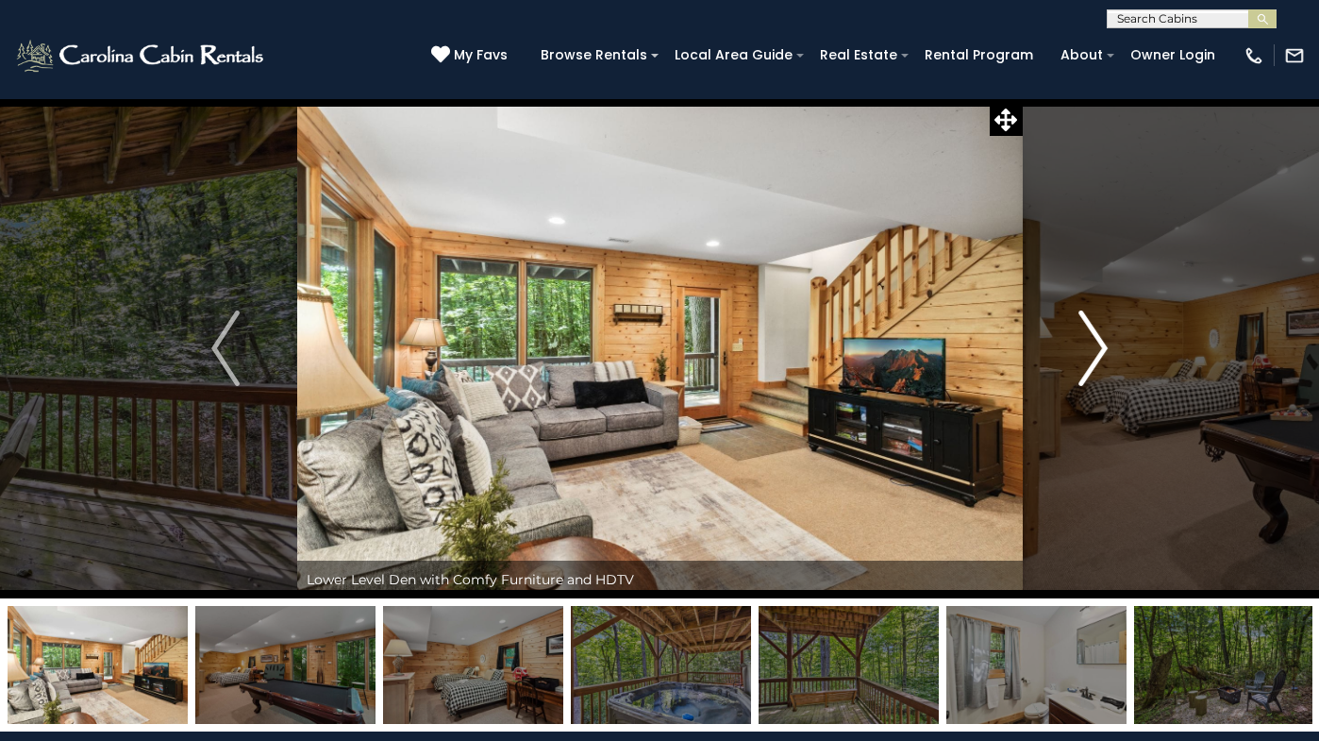
click at [1095, 363] on img "Next" at bounding box center [1093, 347] width 28 height 75
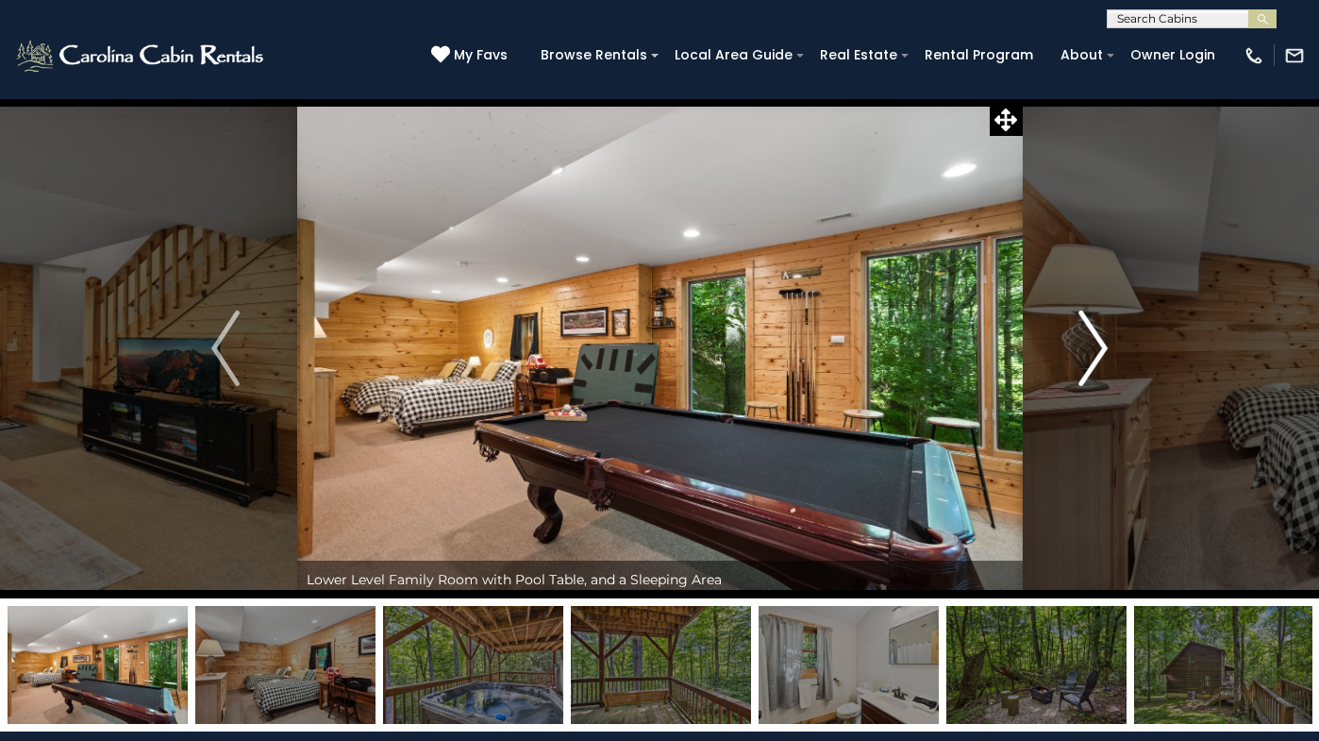
click at [1095, 363] on img "Next" at bounding box center [1093, 347] width 28 height 75
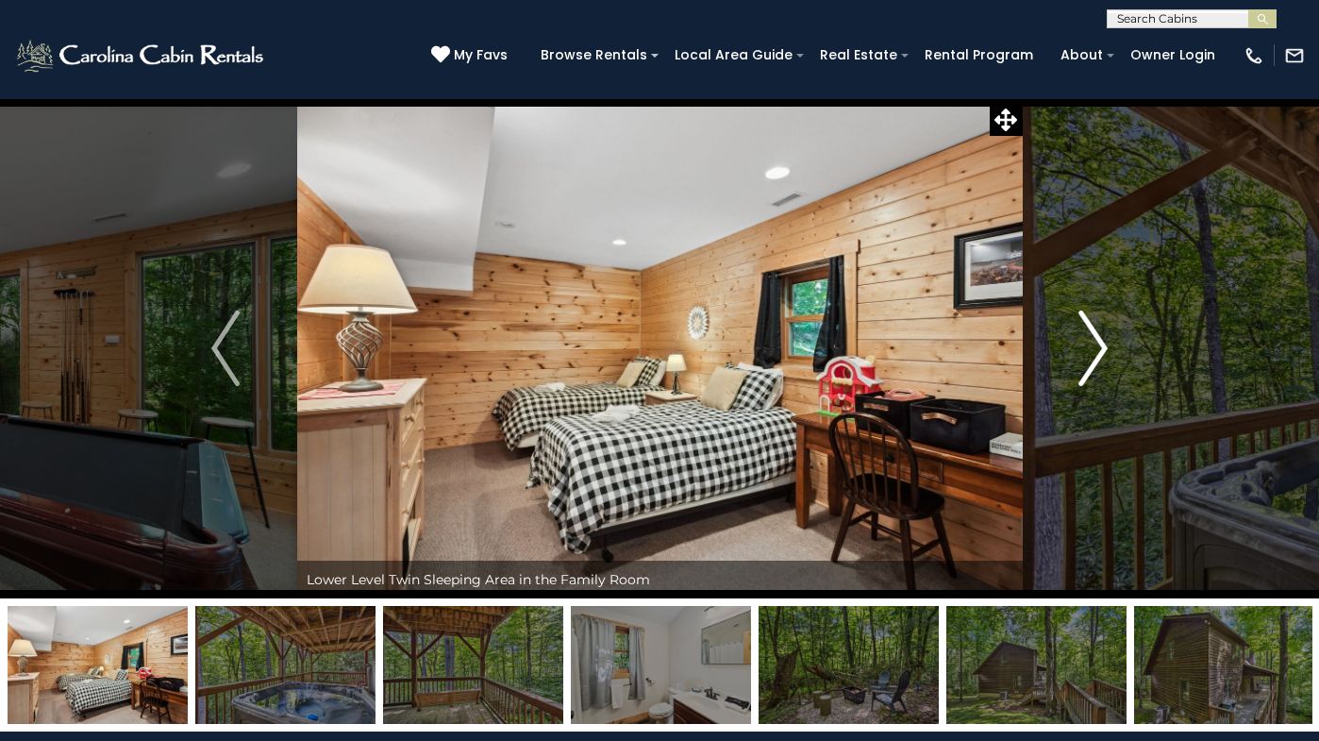
click at [1094, 362] on img "Next" at bounding box center [1093, 347] width 28 height 75
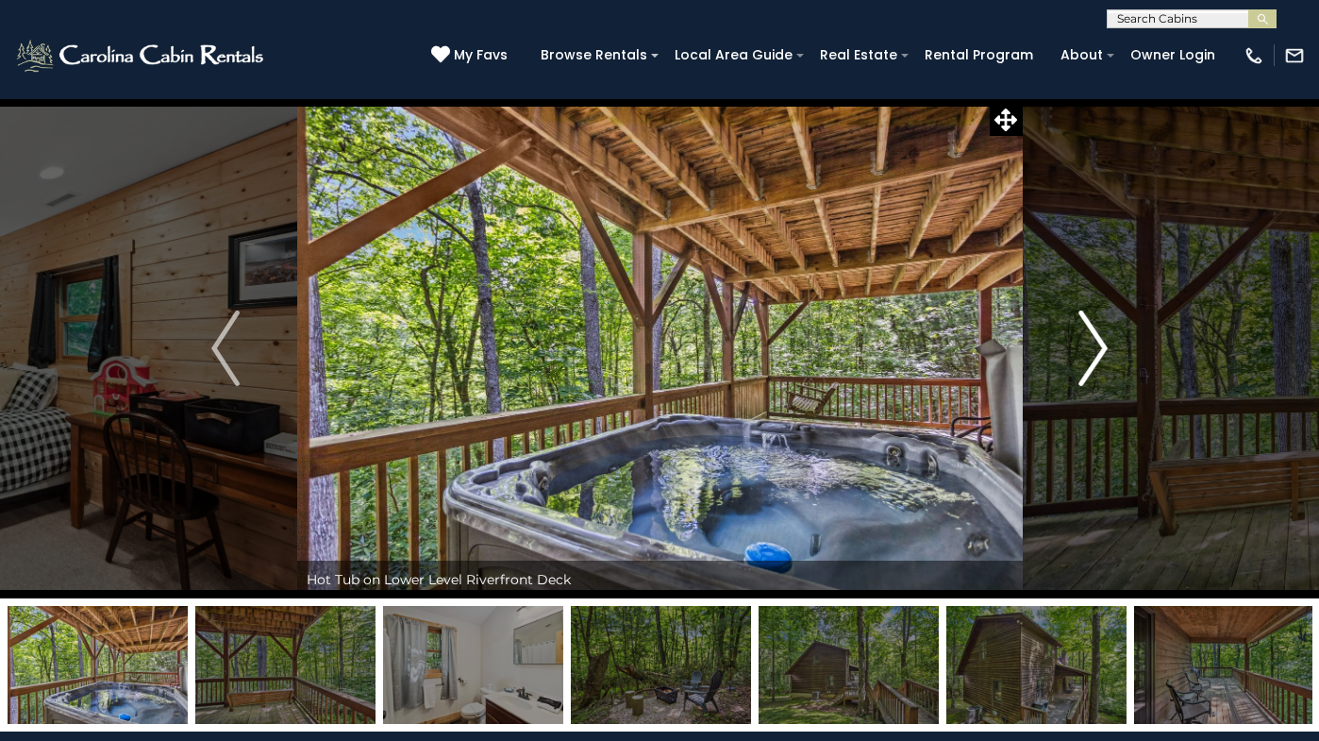
click at [1093, 362] on img "Next" at bounding box center [1093, 347] width 28 height 75
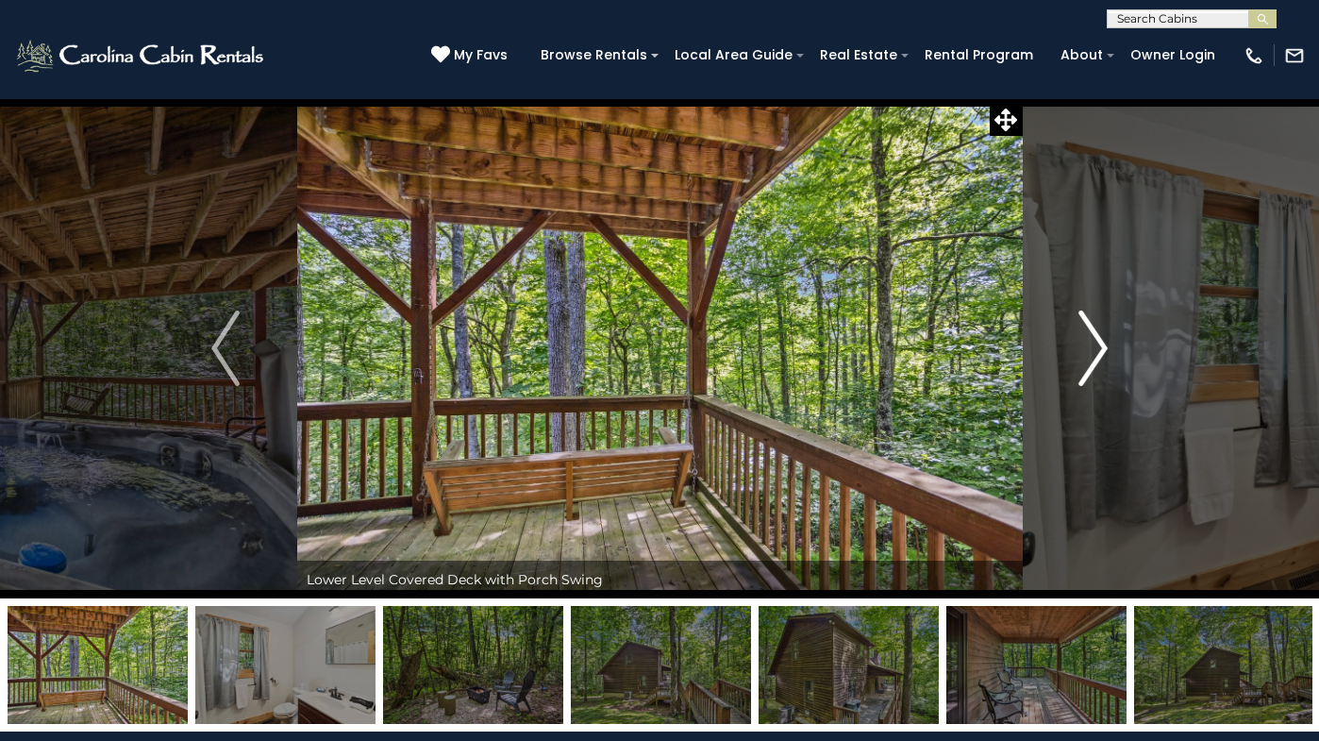
click at [1093, 362] on img "Next" at bounding box center [1093, 347] width 28 height 75
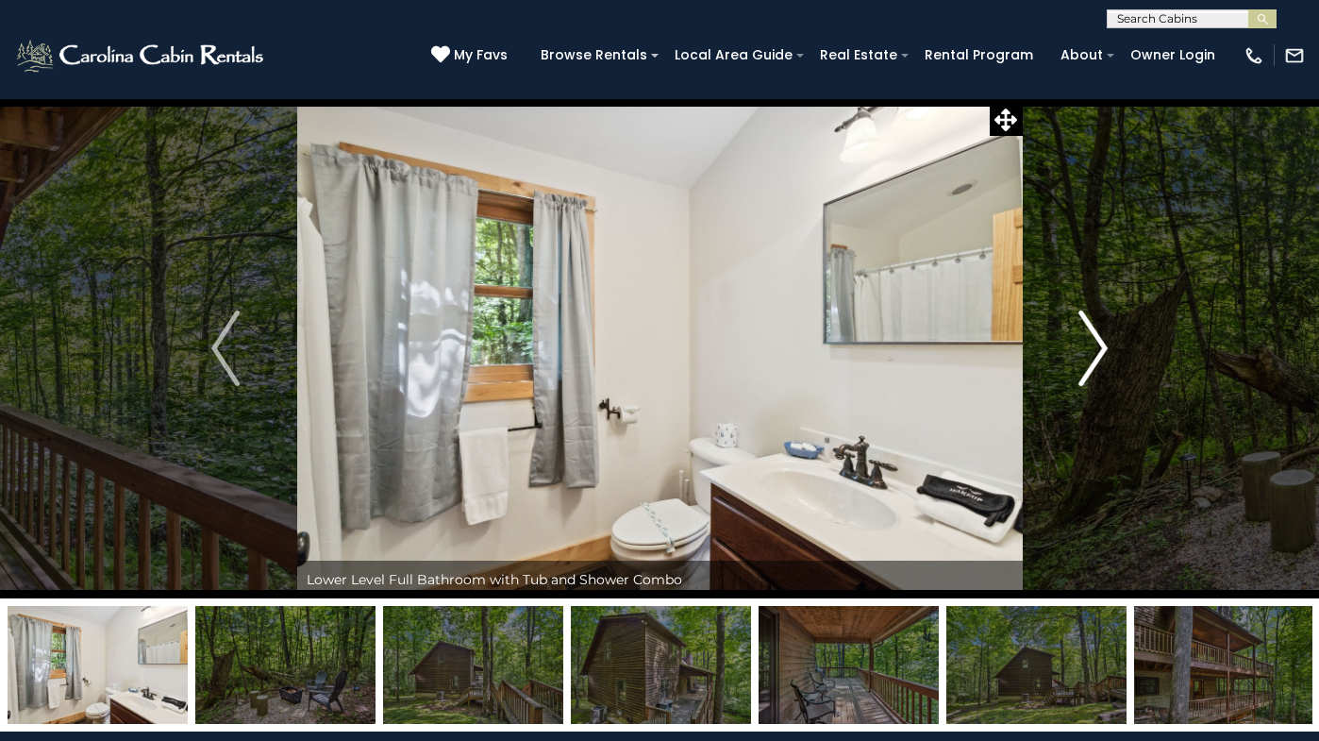
click at [1093, 362] on img "Next" at bounding box center [1093, 347] width 28 height 75
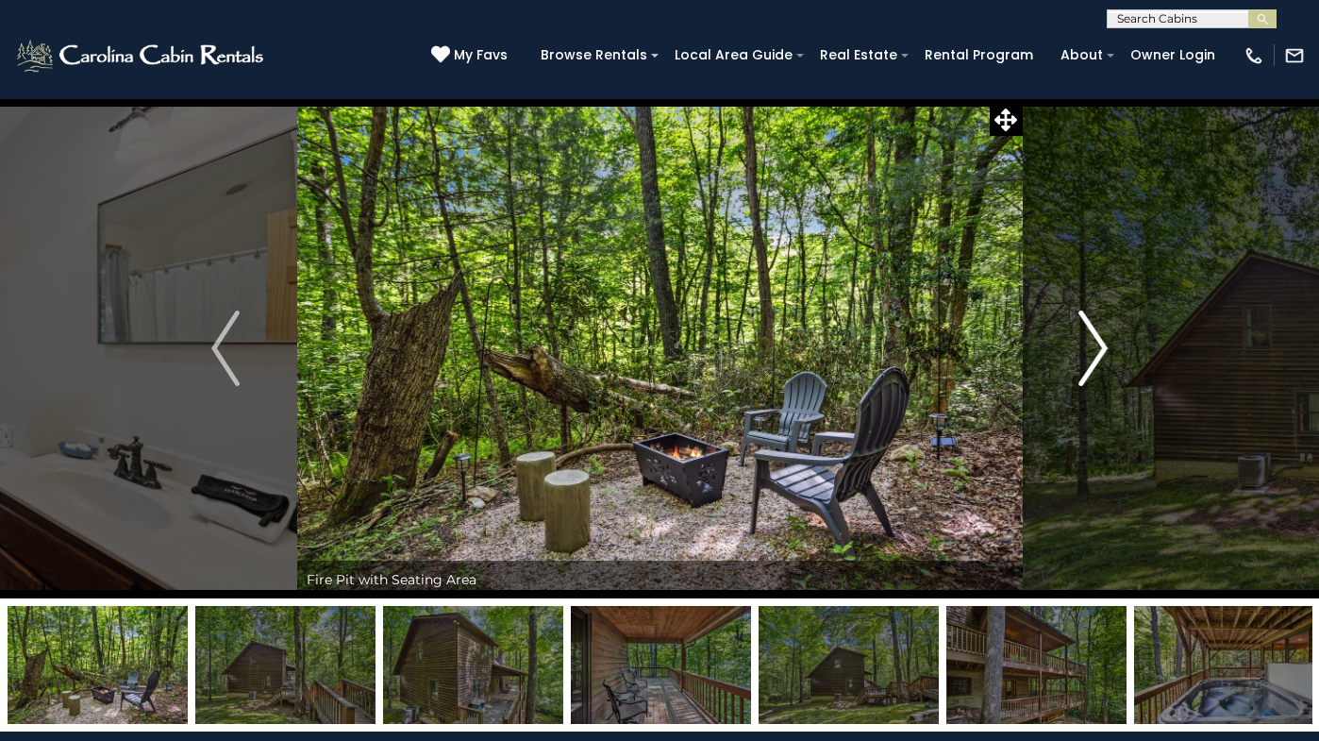
click at [1104, 361] on img "Next" at bounding box center [1093, 347] width 28 height 75
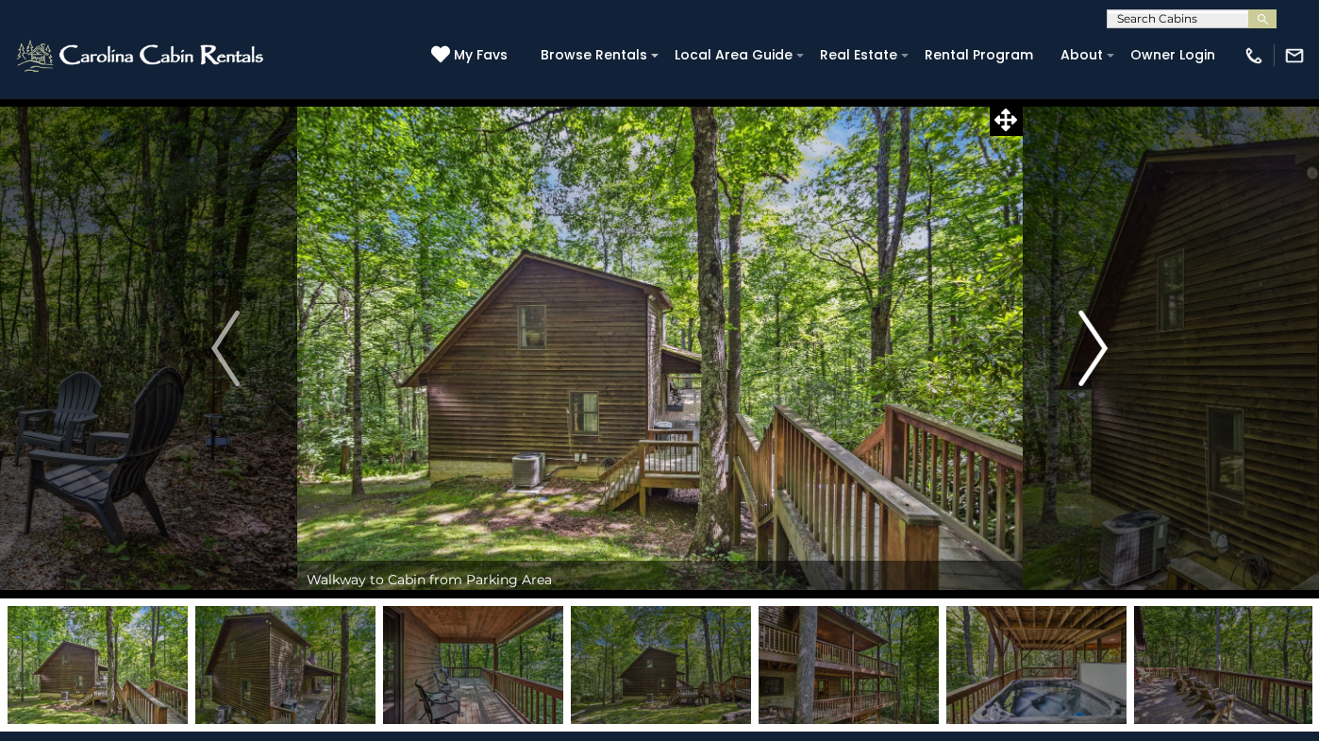
click at [1107, 352] on img "Next" at bounding box center [1093, 347] width 28 height 75
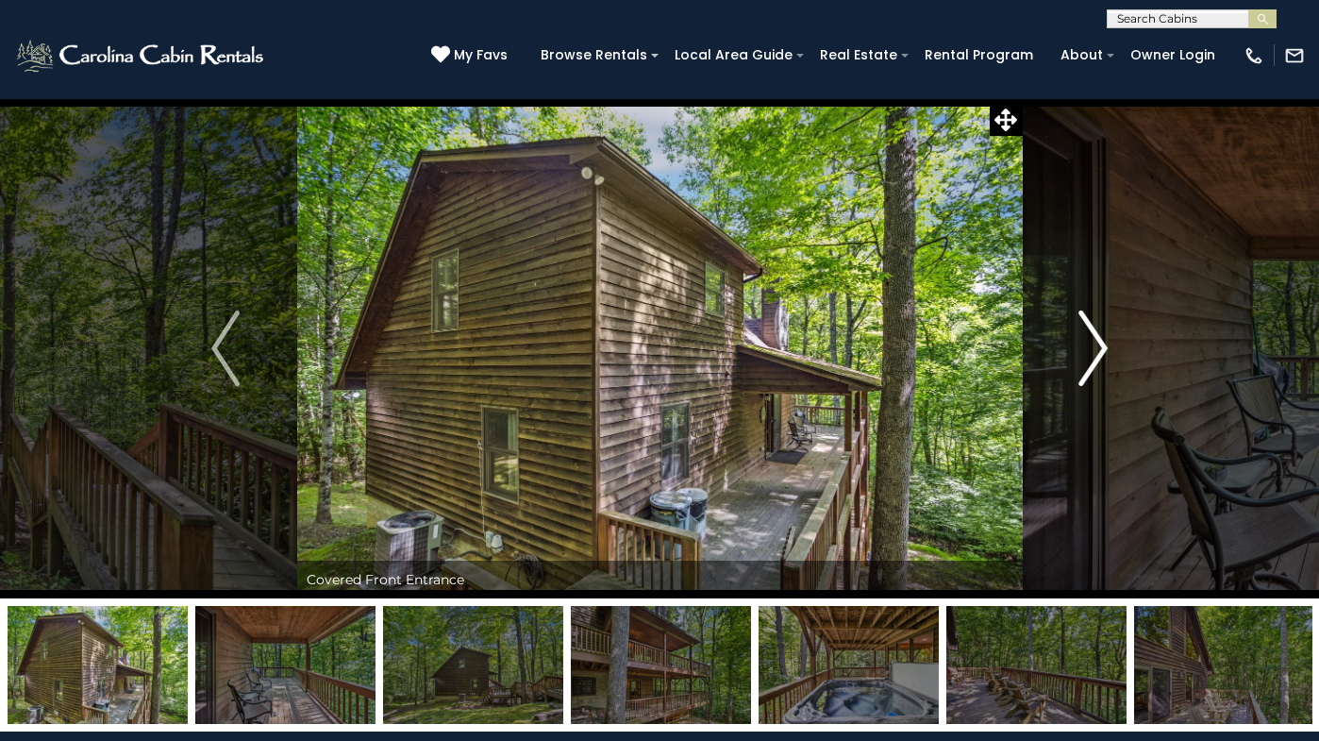
click at [1107, 352] on img "Next" at bounding box center [1093, 347] width 28 height 75
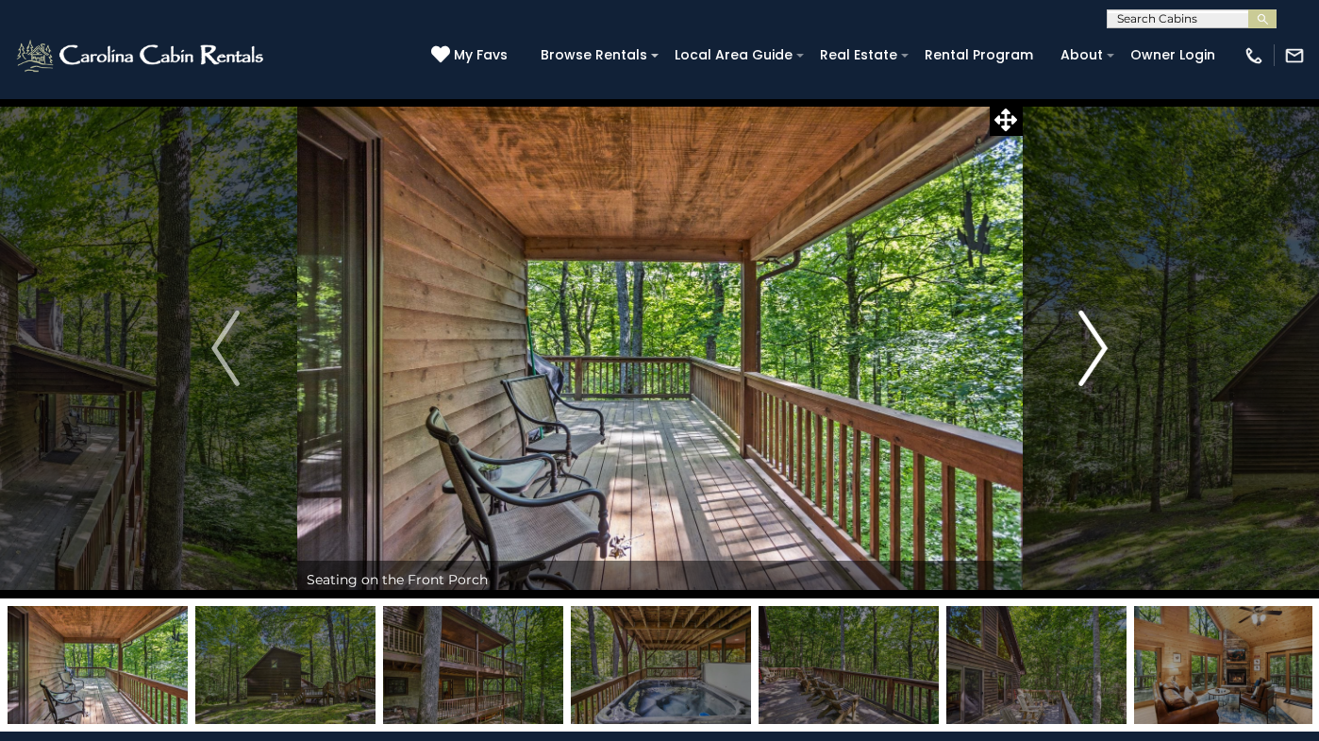
click at [1107, 352] on img "Next" at bounding box center [1093, 347] width 28 height 75
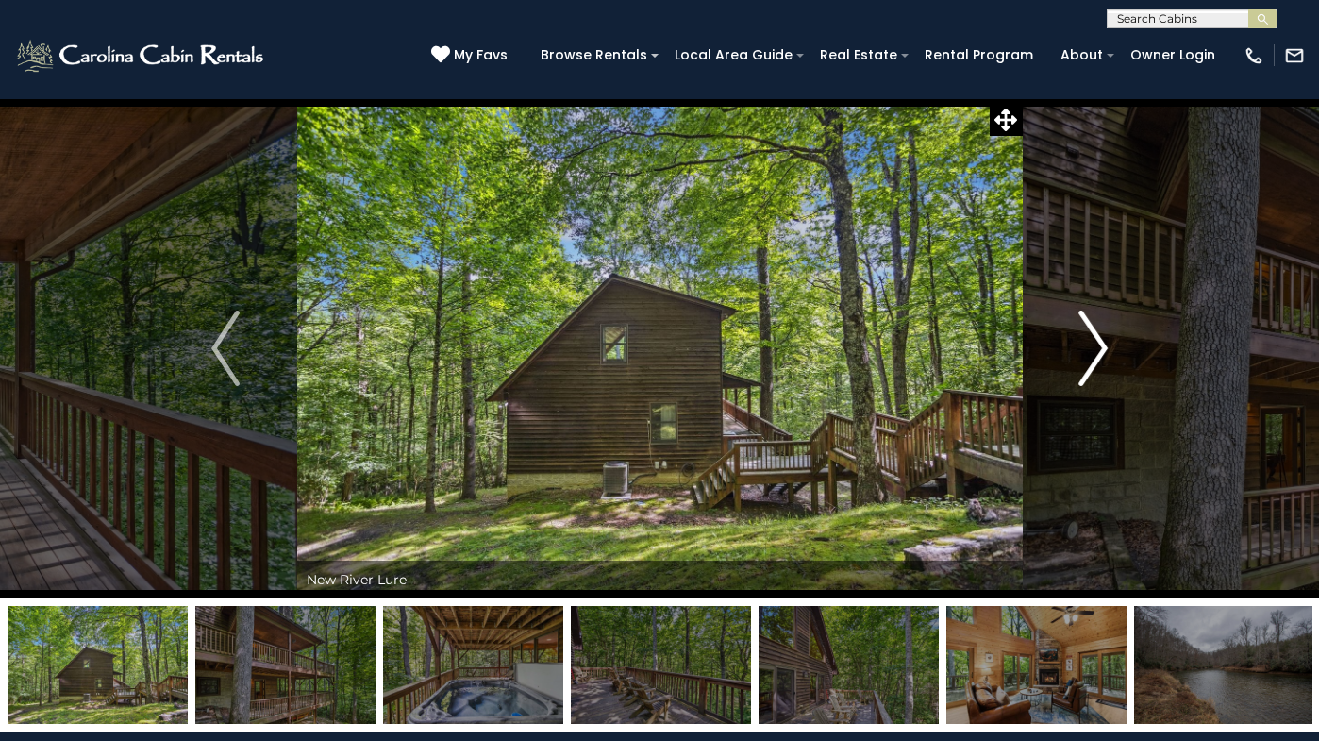
click at [1107, 352] on img "Next" at bounding box center [1093, 347] width 28 height 75
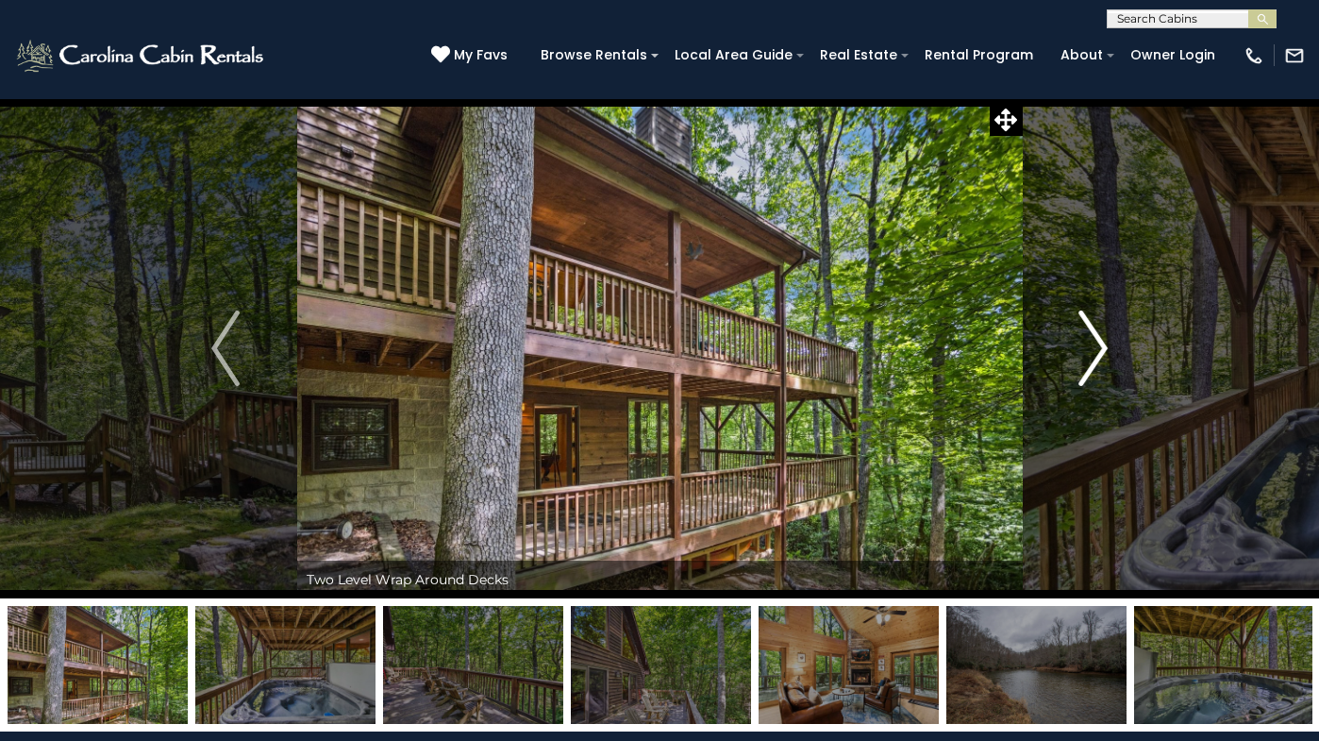
click at [1107, 352] on img "Next" at bounding box center [1093, 347] width 28 height 75
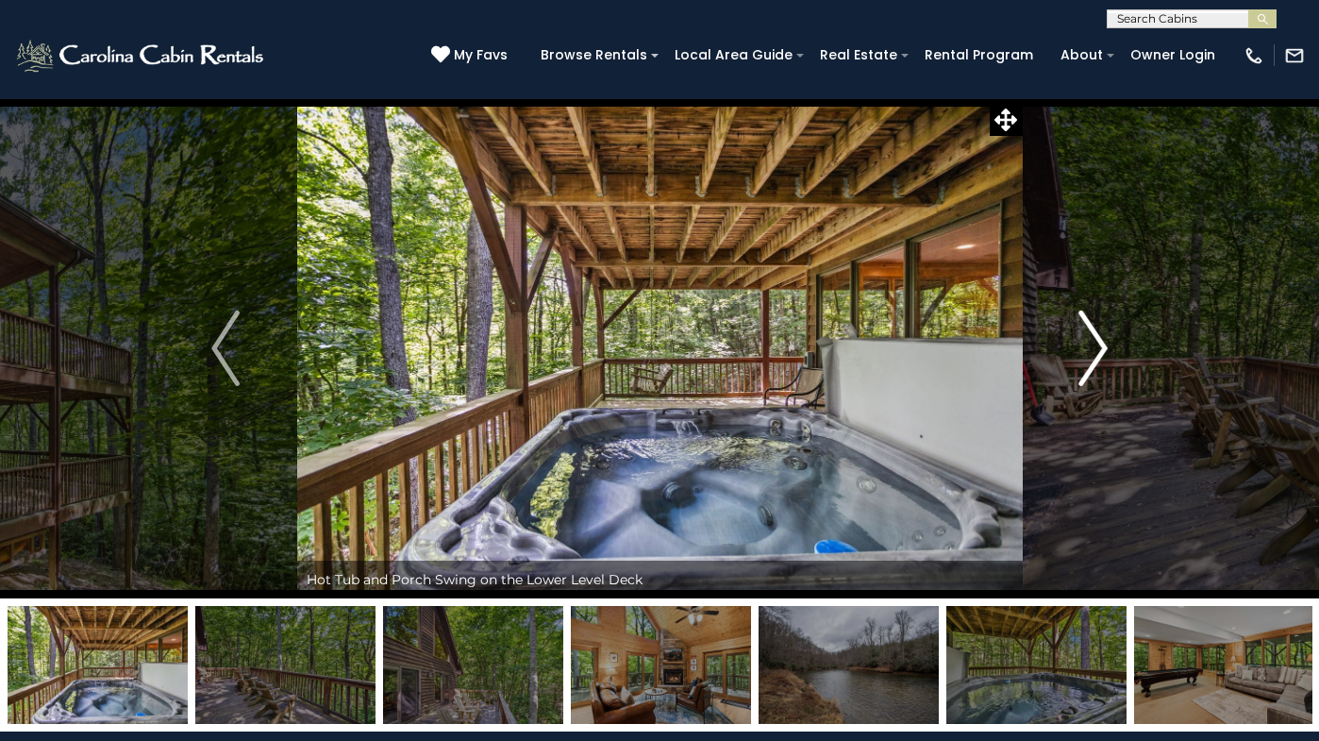
click at [1107, 352] on img "Next" at bounding box center [1093, 347] width 28 height 75
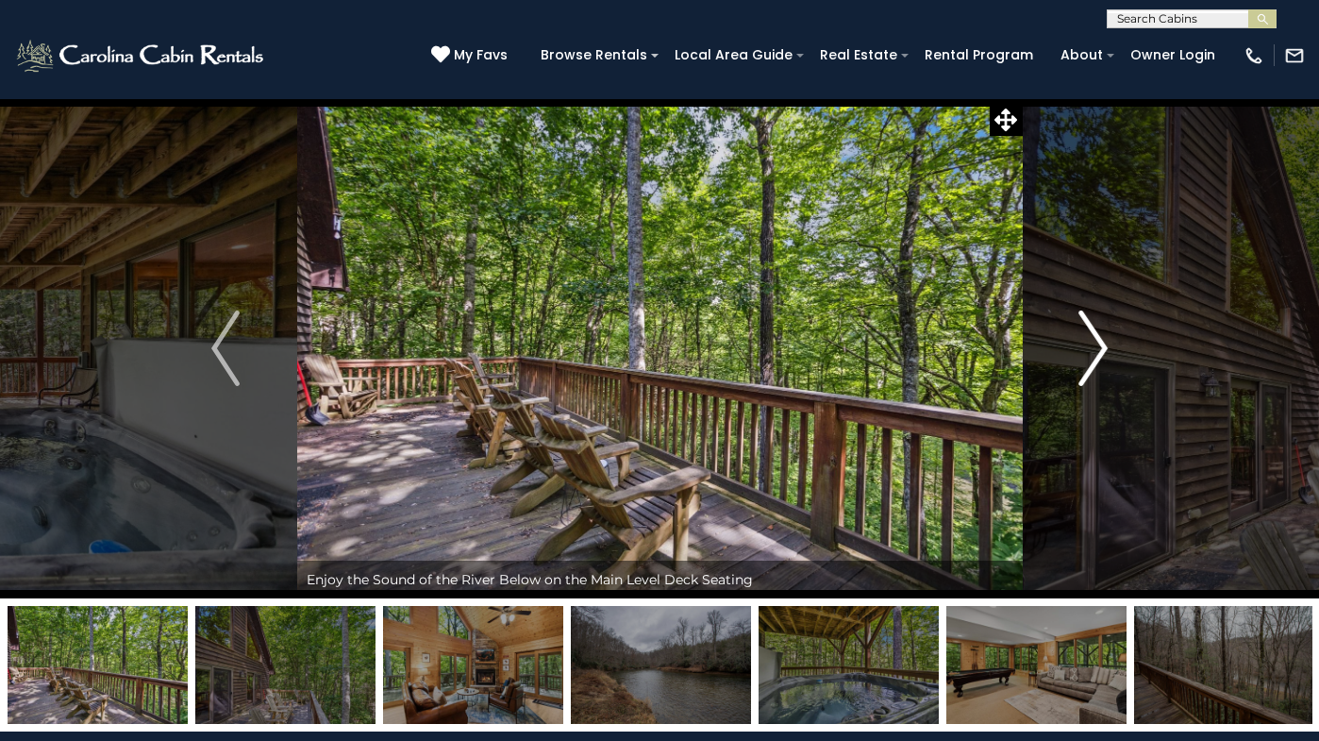
click at [1107, 352] on img "Next" at bounding box center [1093, 347] width 28 height 75
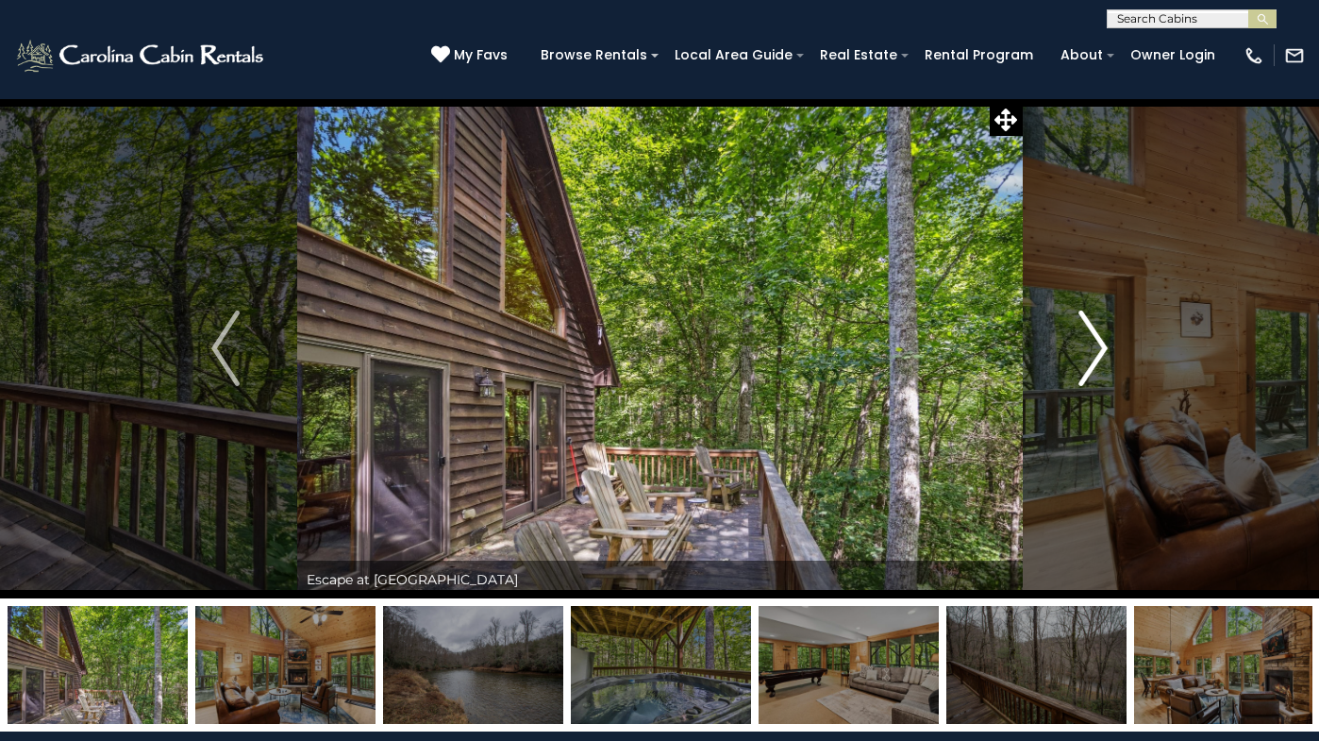
click at [1108, 352] on button "Next" at bounding box center [1093, 348] width 142 height 500
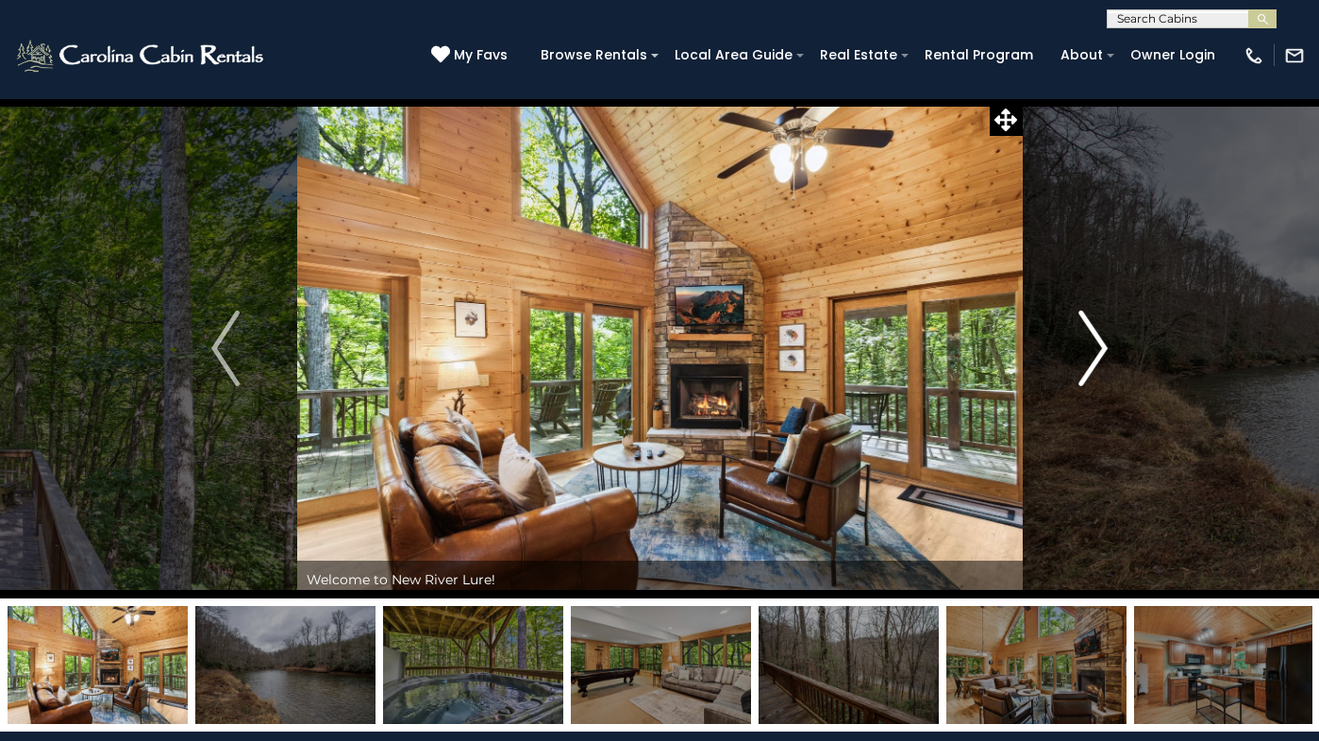
click at [1108, 352] on button "Next" at bounding box center [1093, 348] width 142 height 500
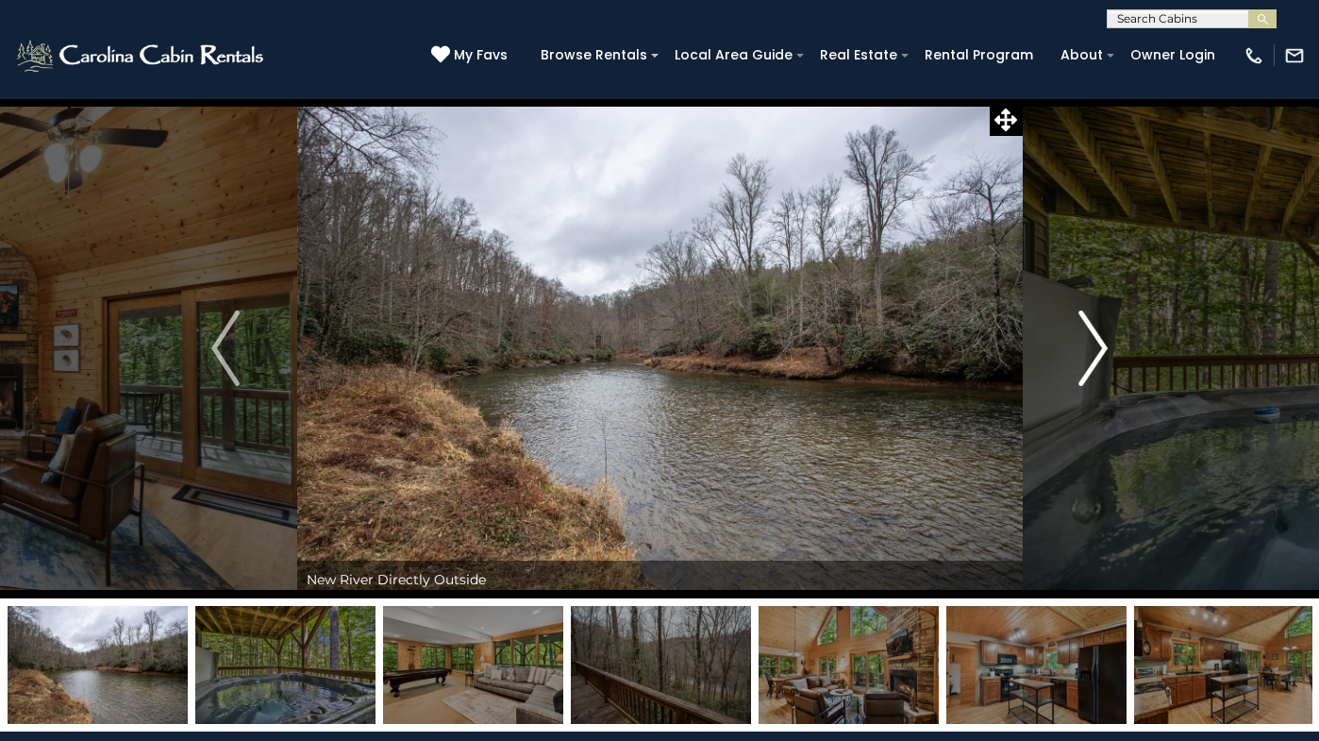
drag, startPoint x: 1006, startPoint y: 122, endPoint x: 1076, endPoint y: 119, distance: 69.9
click at [1076, 119] on div "Escape at New River Lure Welcome to New River Lure!" at bounding box center [659, 414] width 1319 height 633
click at [1093, 204] on button "Next" at bounding box center [1093, 348] width 142 height 500
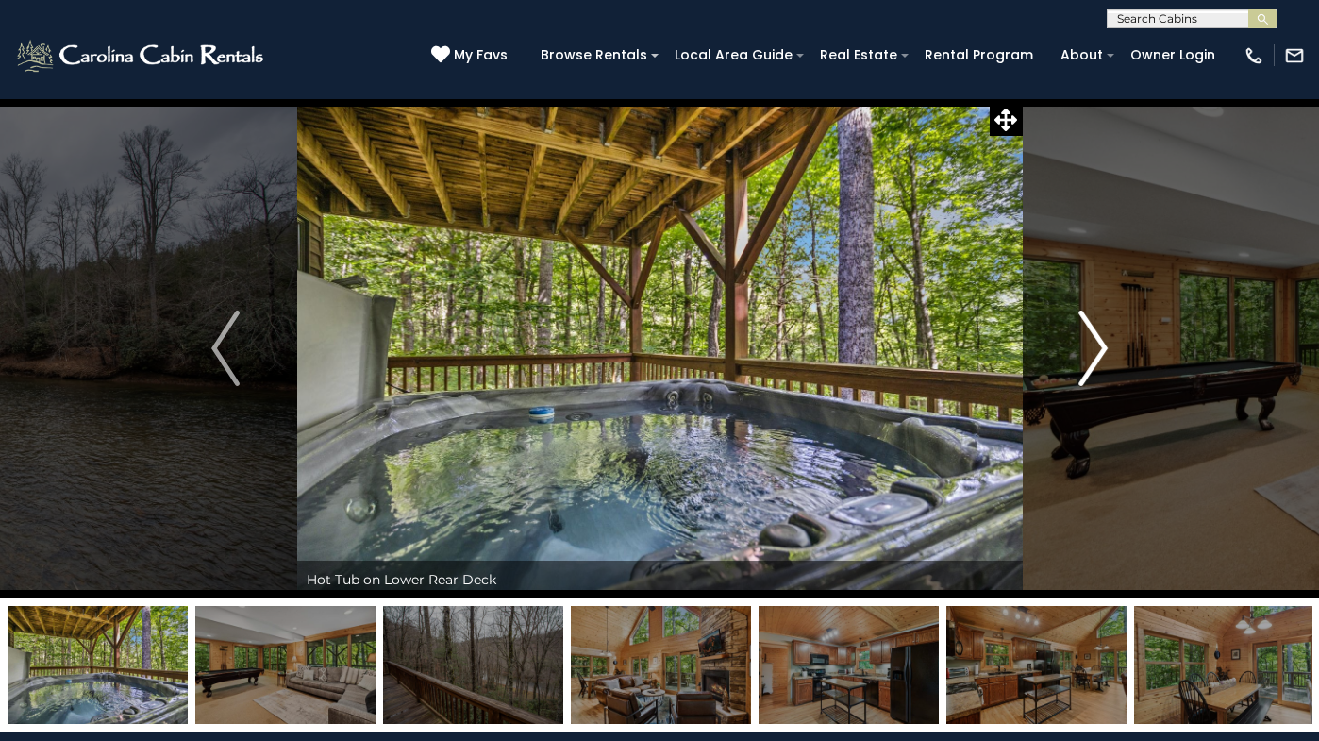
click at [1093, 344] on img "Next" at bounding box center [1093, 347] width 28 height 75
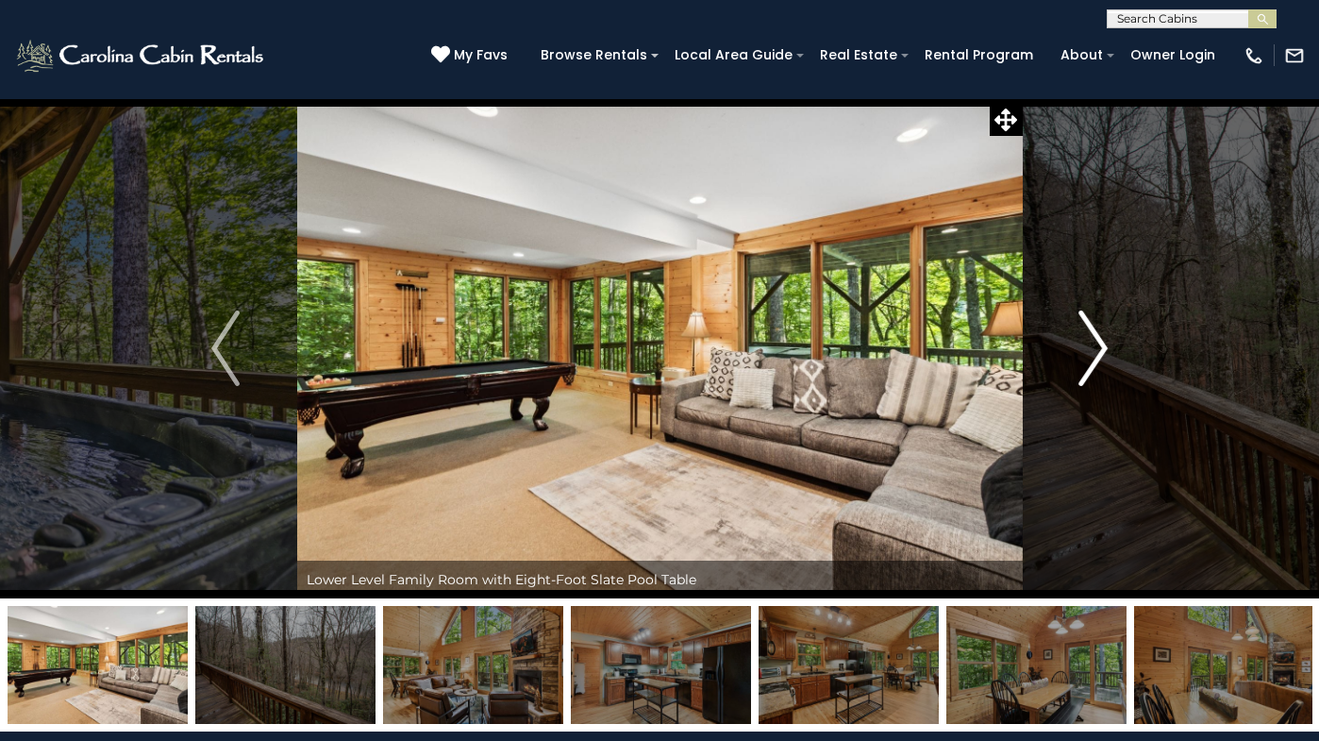
click at [1092, 339] on img "Next" at bounding box center [1093, 347] width 28 height 75
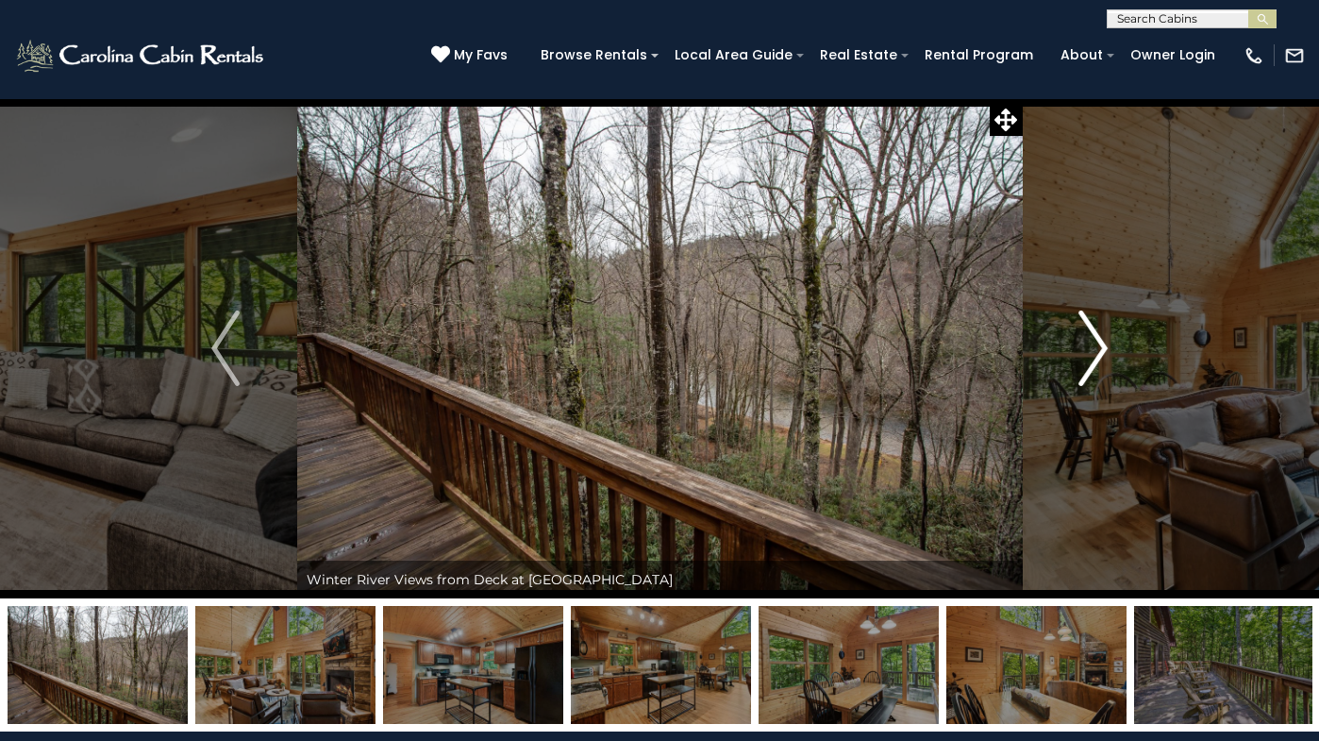
click at [1092, 339] on img "Next" at bounding box center [1093, 347] width 28 height 75
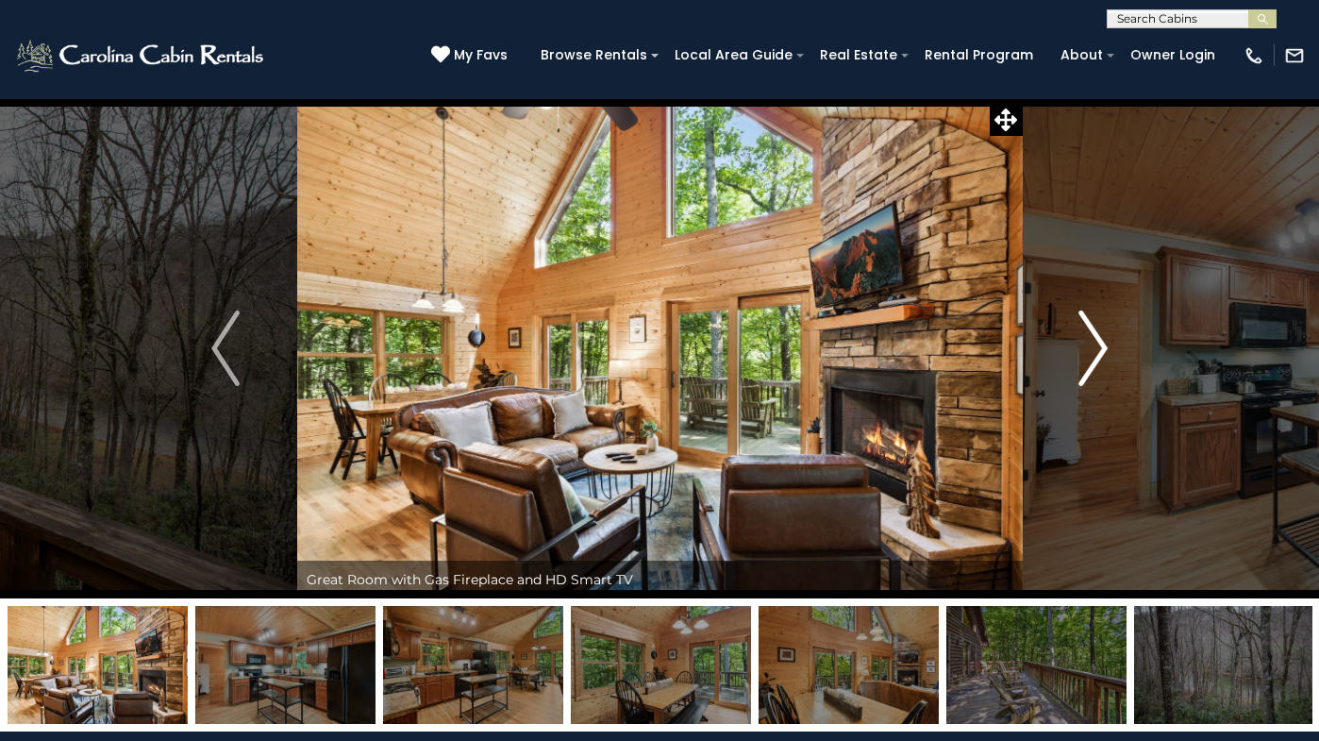
click at [1092, 340] on img "Next" at bounding box center [1093, 347] width 28 height 75
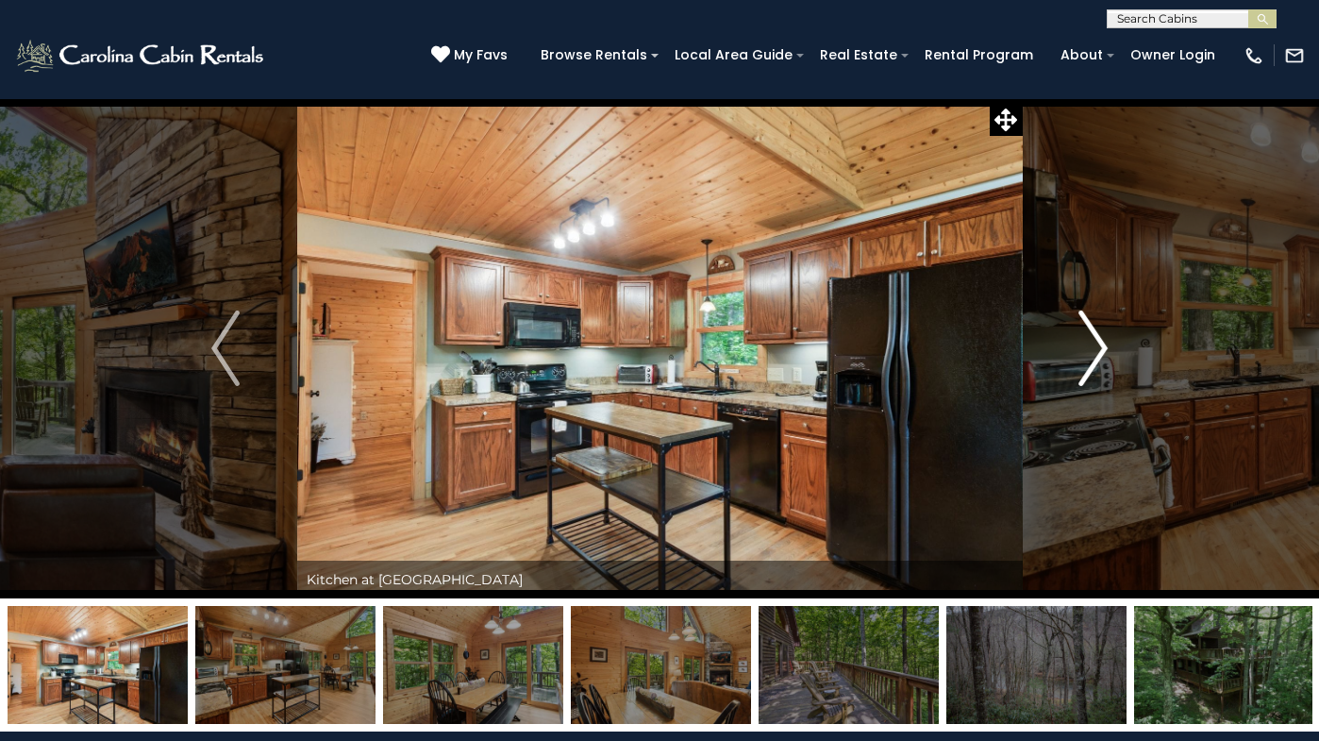
click at [1092, 340] on img "Next" at bounding box center [1093, 347] width 28 height 75
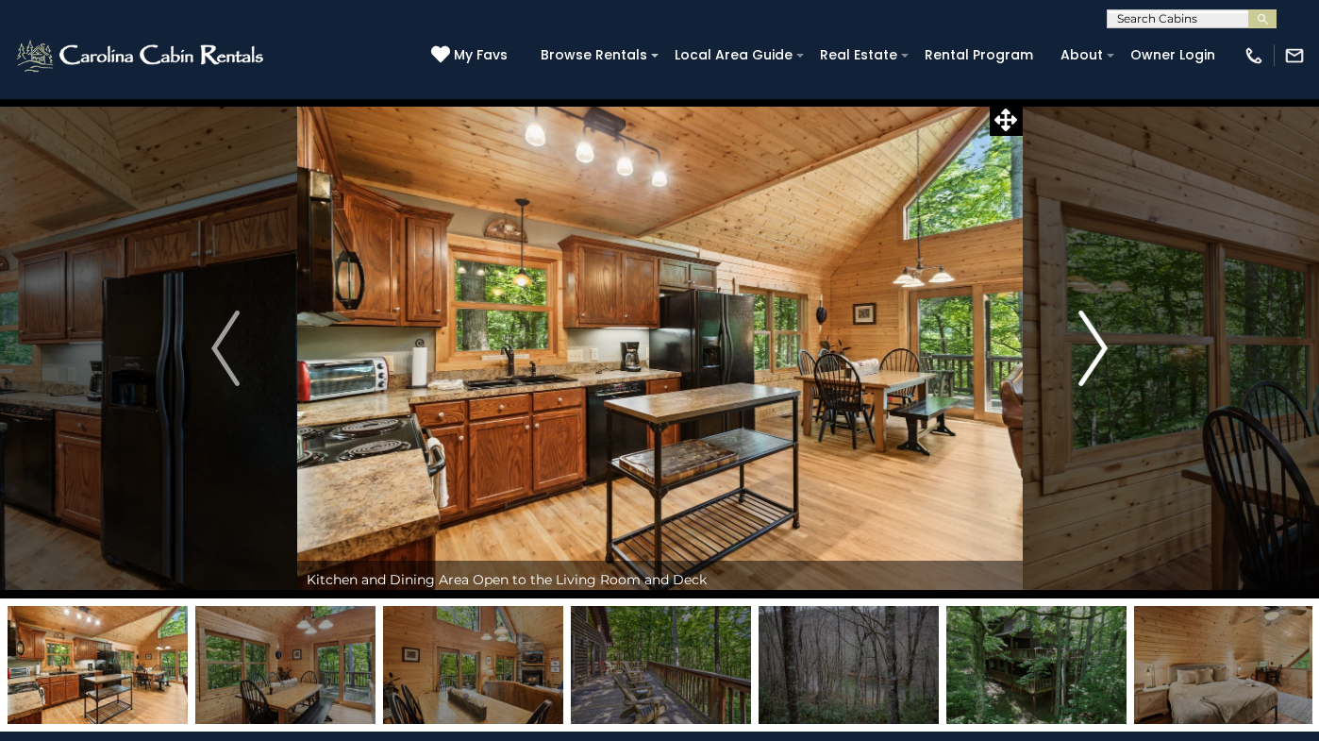
click at [1092, 340] on img "Next" at bounding box center [1093, 347] width 28 height 75
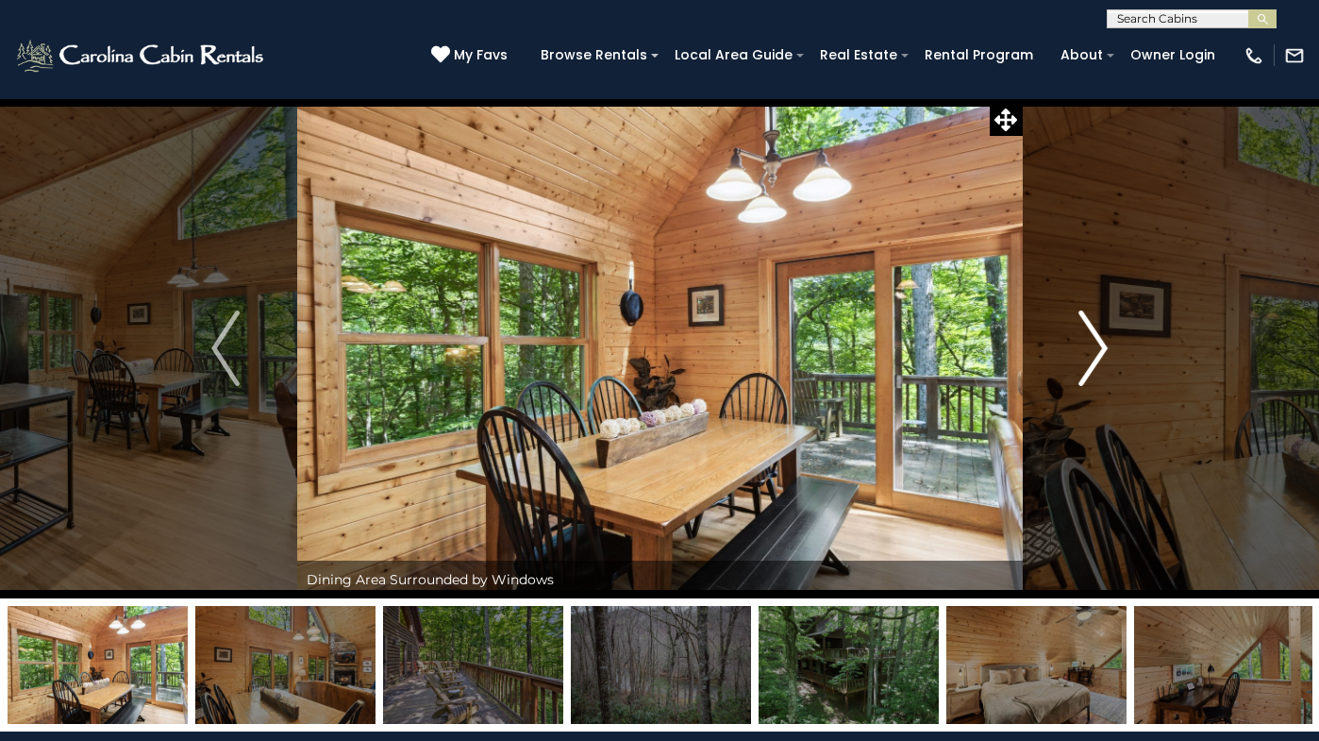
click at [1092, 340] on img "Next" at bounding box center [1093, 347] width 28 height 75
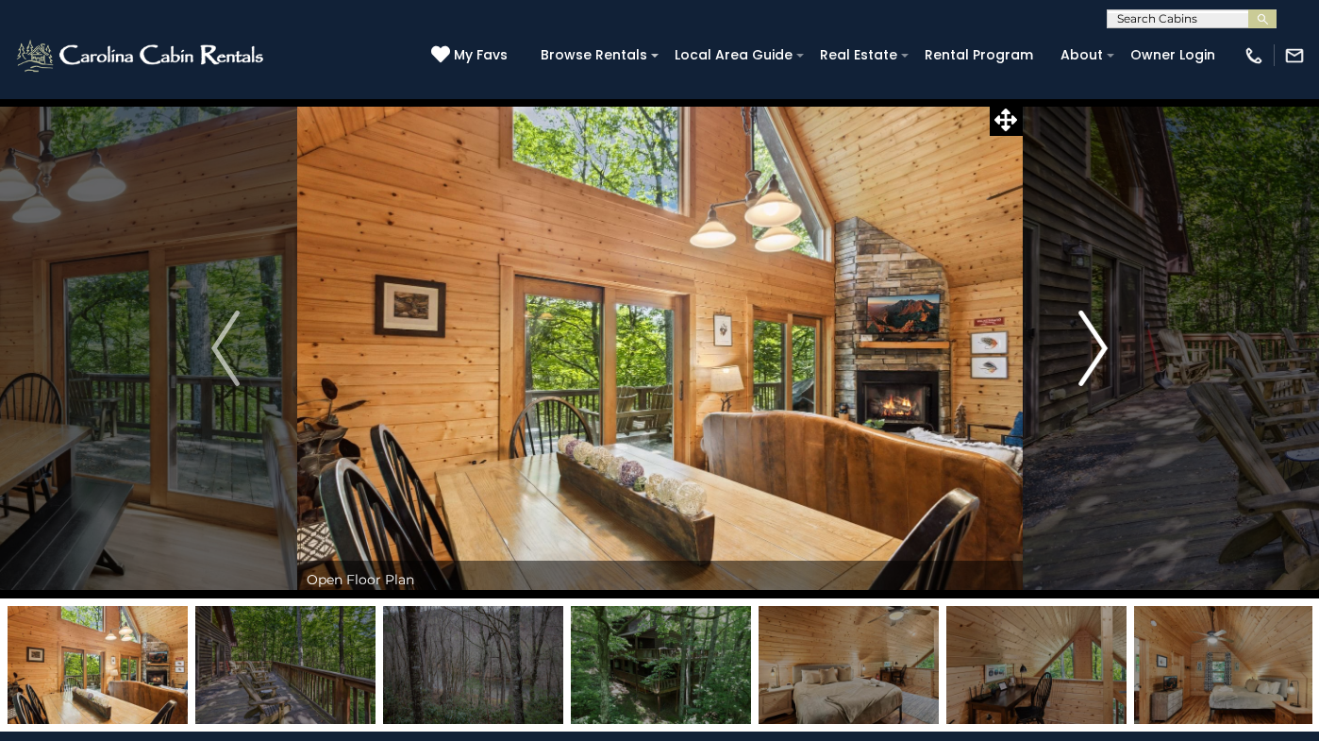
click at [1092, 340] on img "Next" at bounding box center [1093, 347] width 28 height 75
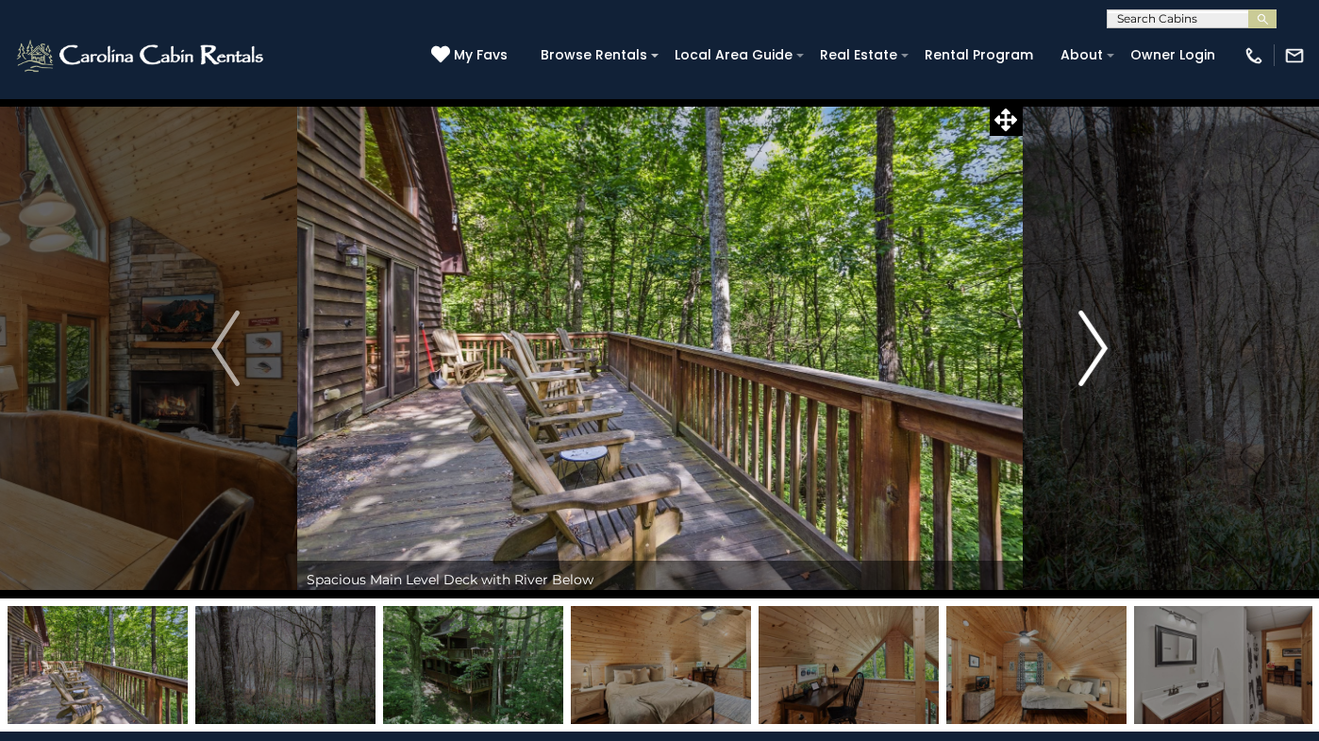
click at [1092, 340] on img "Next" at bounding box center [1093, 347] width 28 height 75
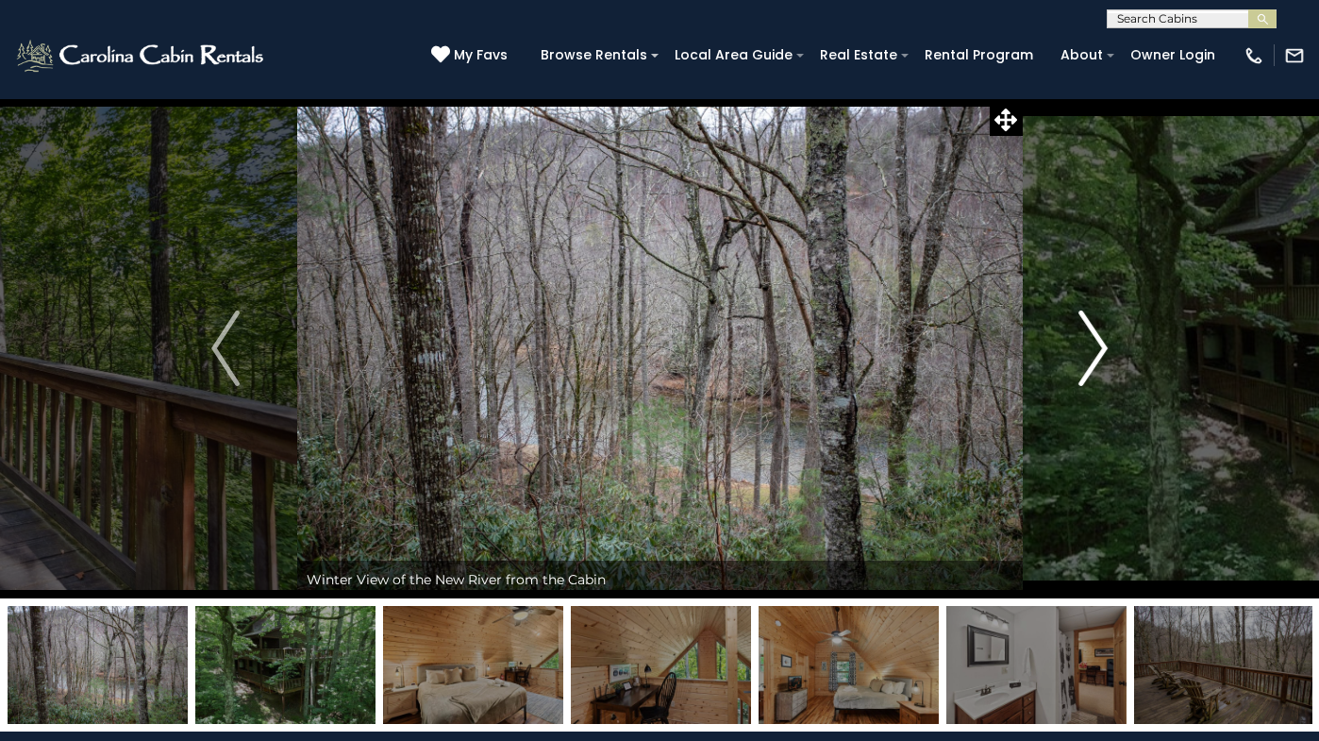
click at [1092, 340] on img "Next" at bounding box center [1093, 347] width 28 height 75
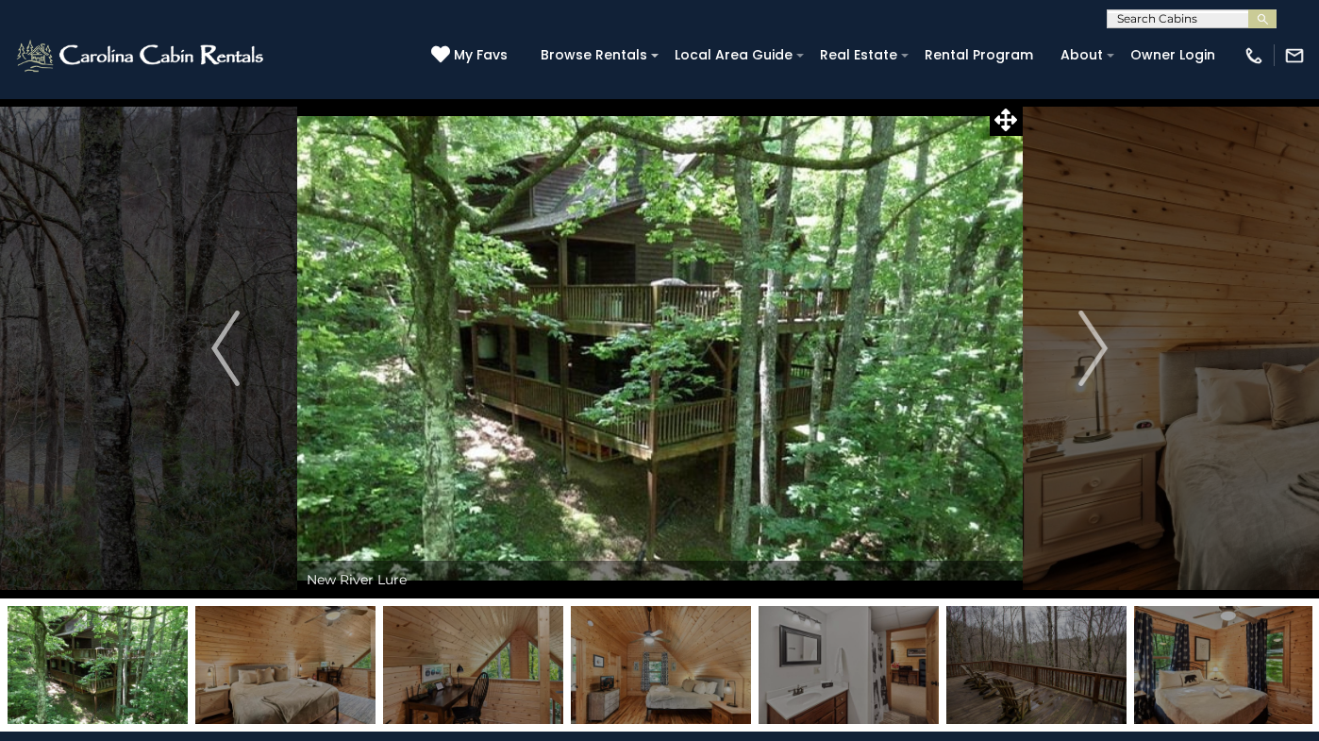
click at [592, 474] on img at bounding box center [660, 348] width 726 height 500
click at [1114, 339] on button "Next" at bounding box center [1093, 348] width 142 height 500
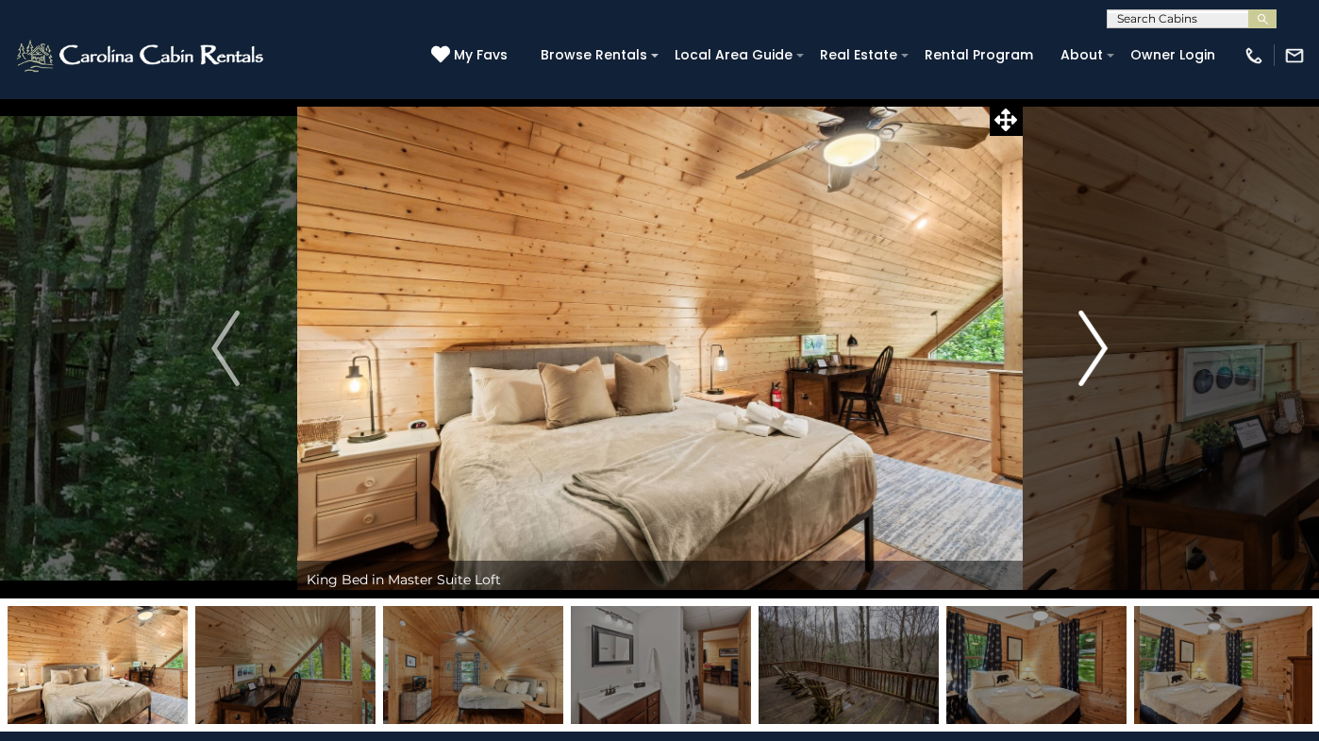
click at [1114, 339] on button "Next" at bounding box center [1093, 348] width 142 height 500
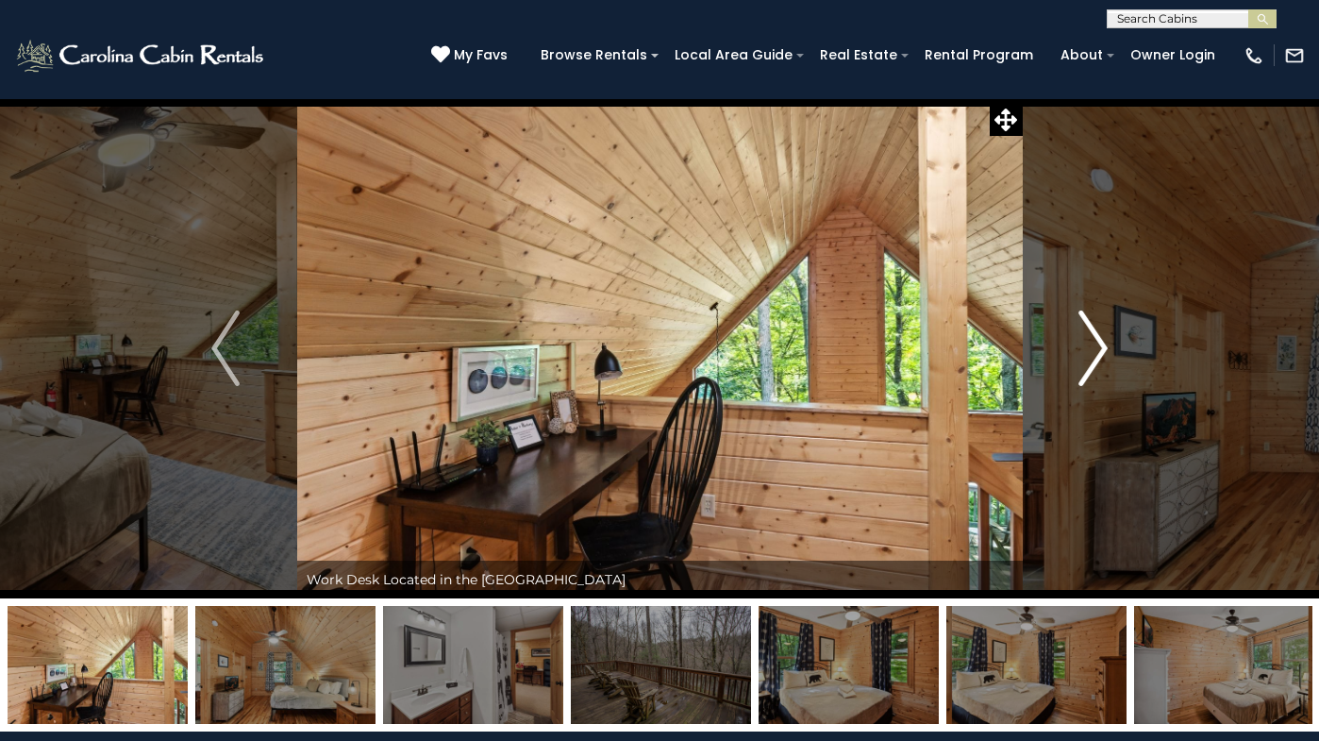
click at [1114, 339] on button "Next" at bounding box center [1093, 348] width 142 height 500
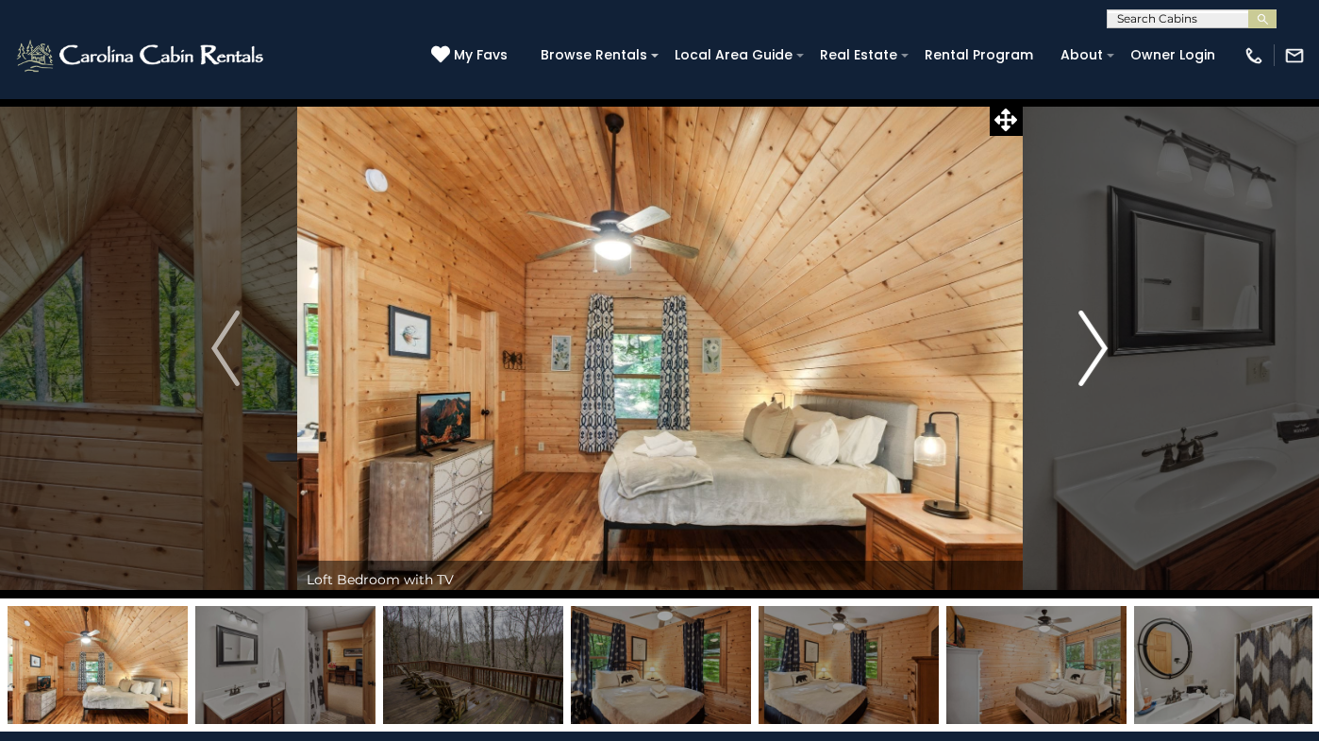
click at [1114, 339] on button "Next" at bounding box center [1093, 348] width 142 height 500
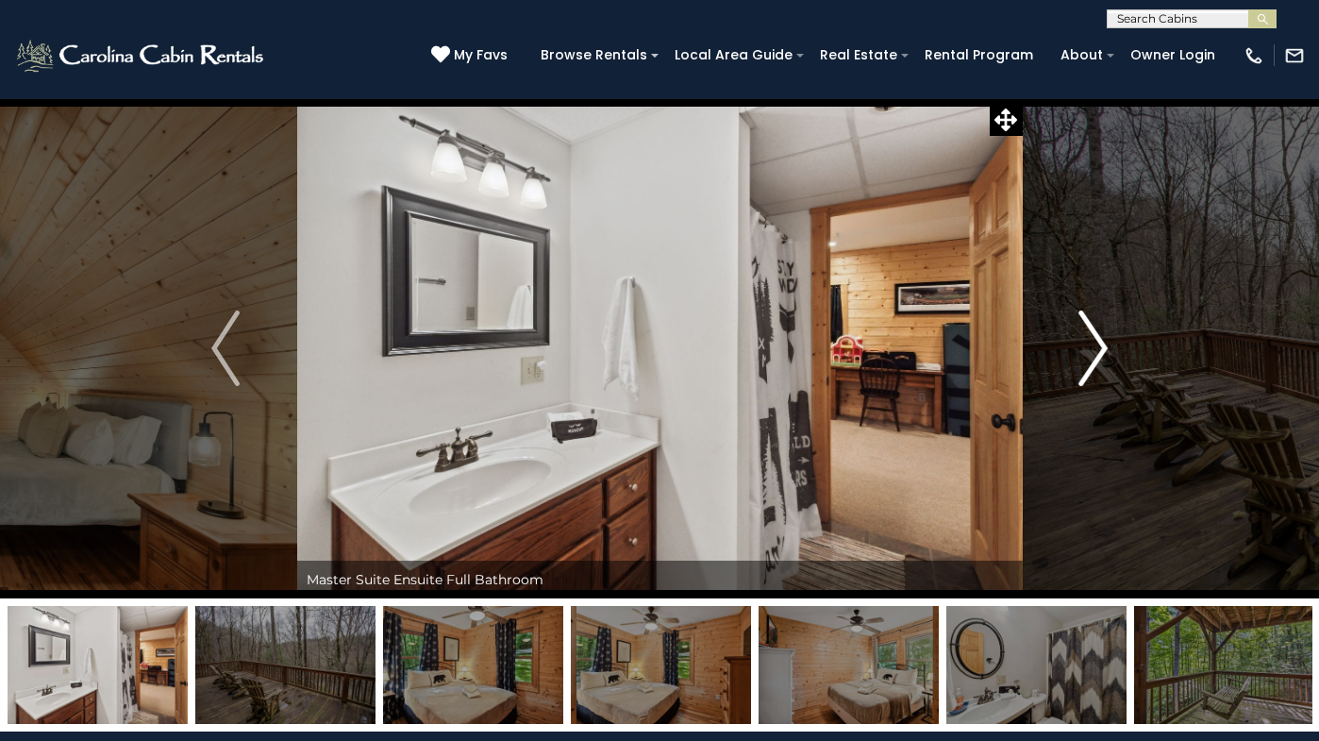
click at [1114, 337] on button "Next" at bounding box center [1093, 348] width 142 height 500
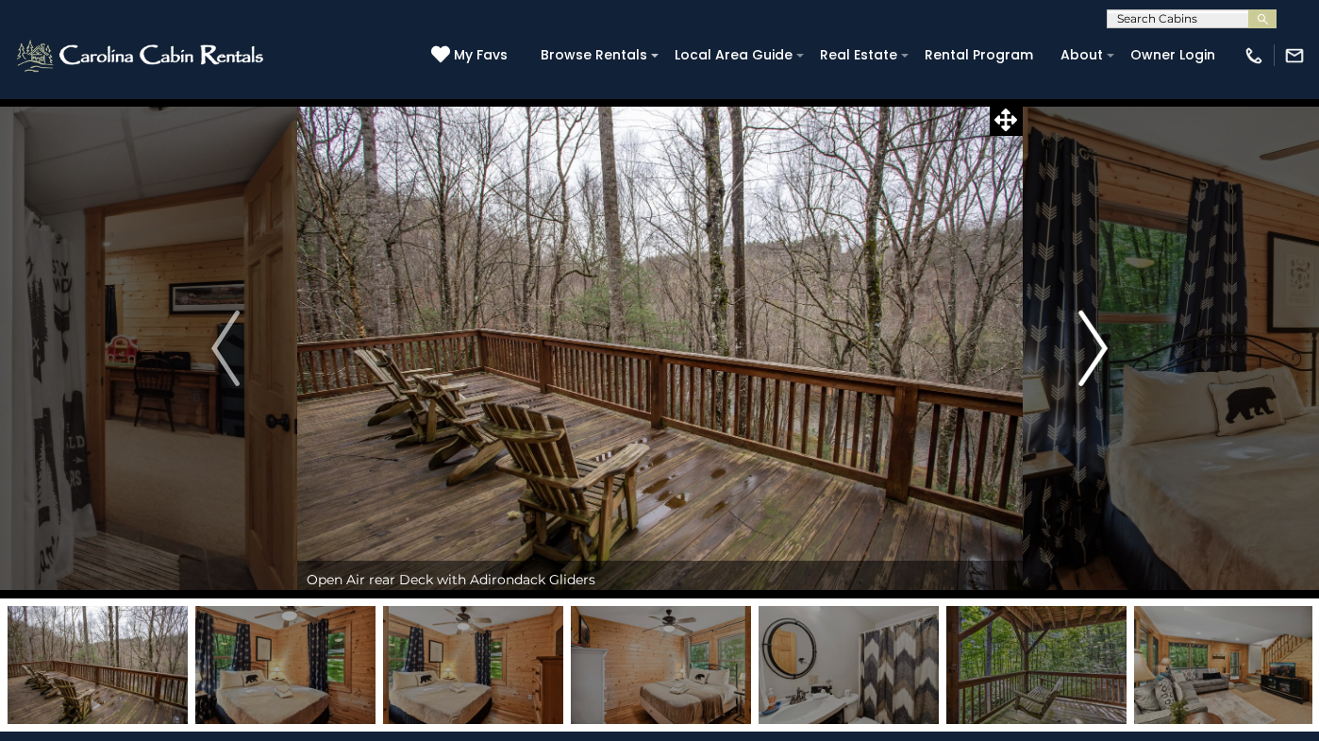
click at [1113, 337] on button "Next" at bounding box center [1093, 348] width 142 height 500
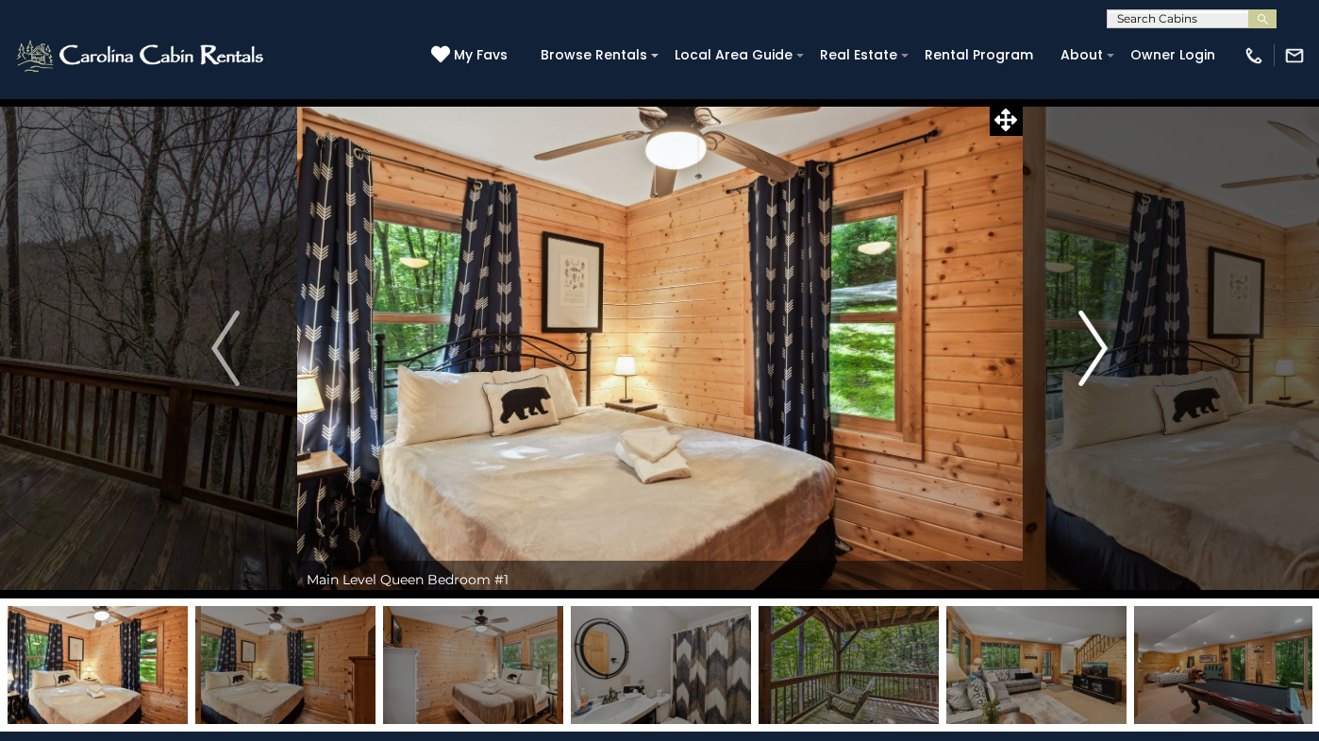
click at [1113, 337] on button "Next" at bounding box center [1093, 348] width 142 height 500
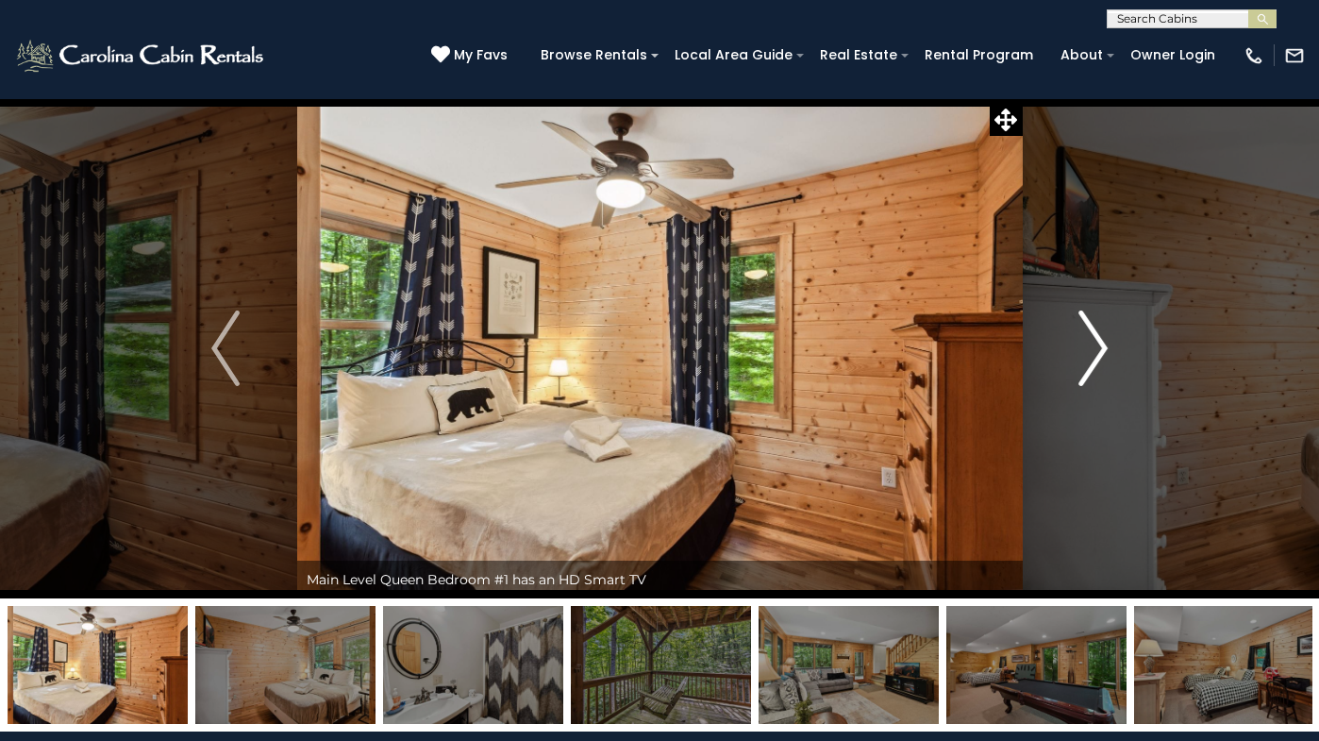
click at [1113, 337] on button "Next" at bounding box center [1093, 348] width 142 height 500
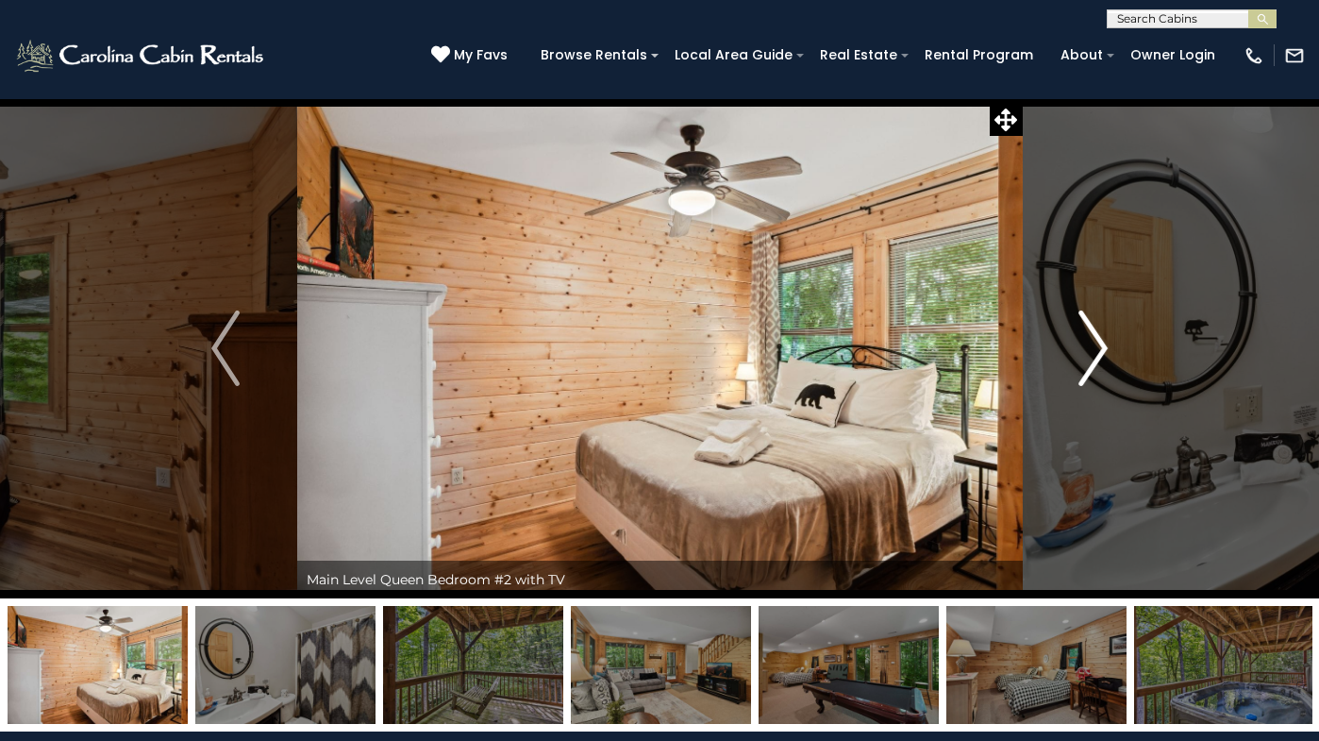
click at [1113, 337] on button "Next" at bounding box center [1093, 348] width 142 height 500
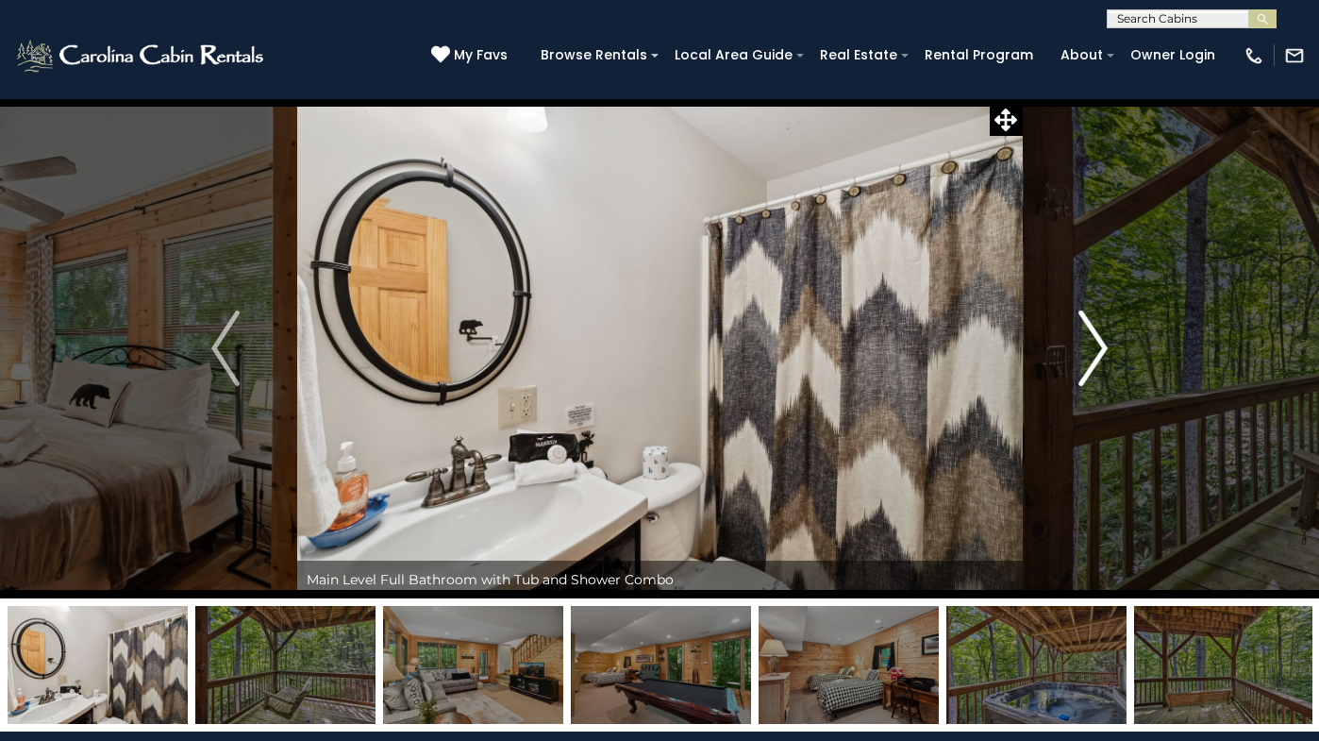
click at [1113, 337] on button "Next" at bounding box center [1093, 348] width 142 height 500
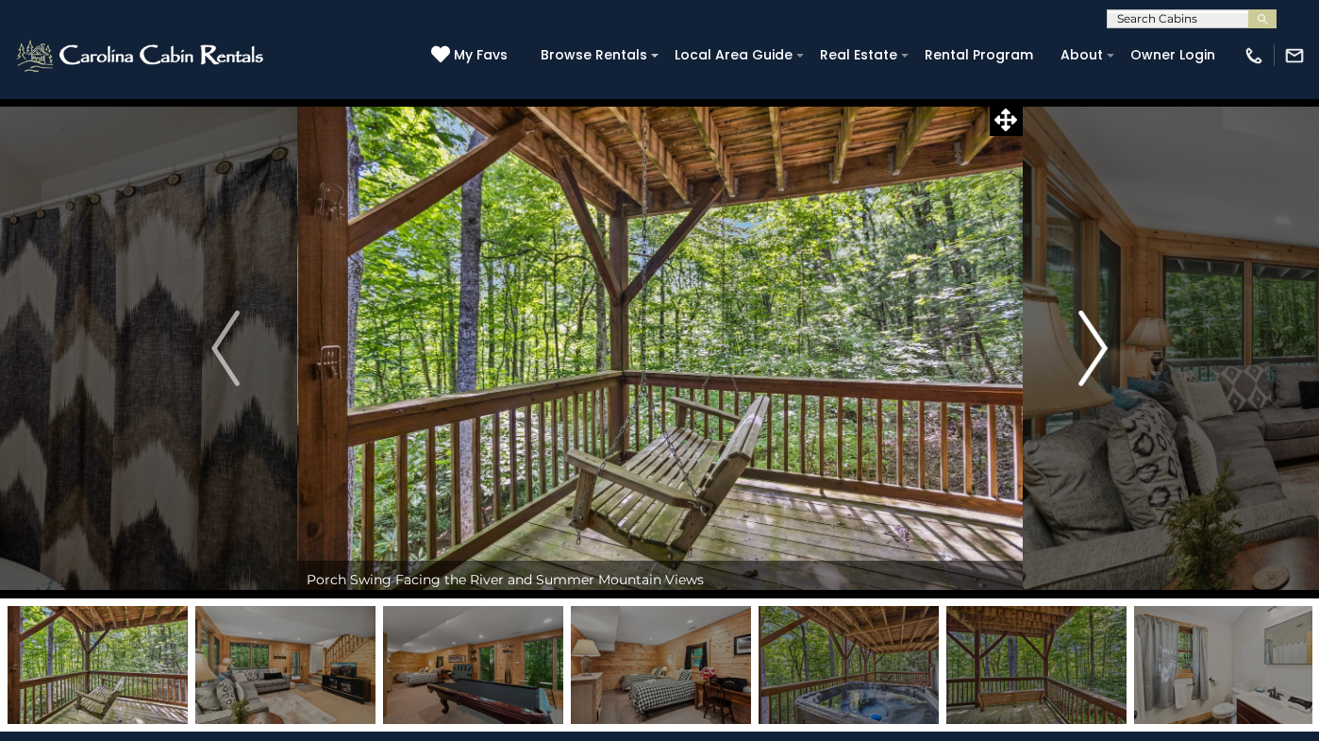
click at [1113, 337] on button "Next" at bounding box center [1093, 348] width 142 height 500
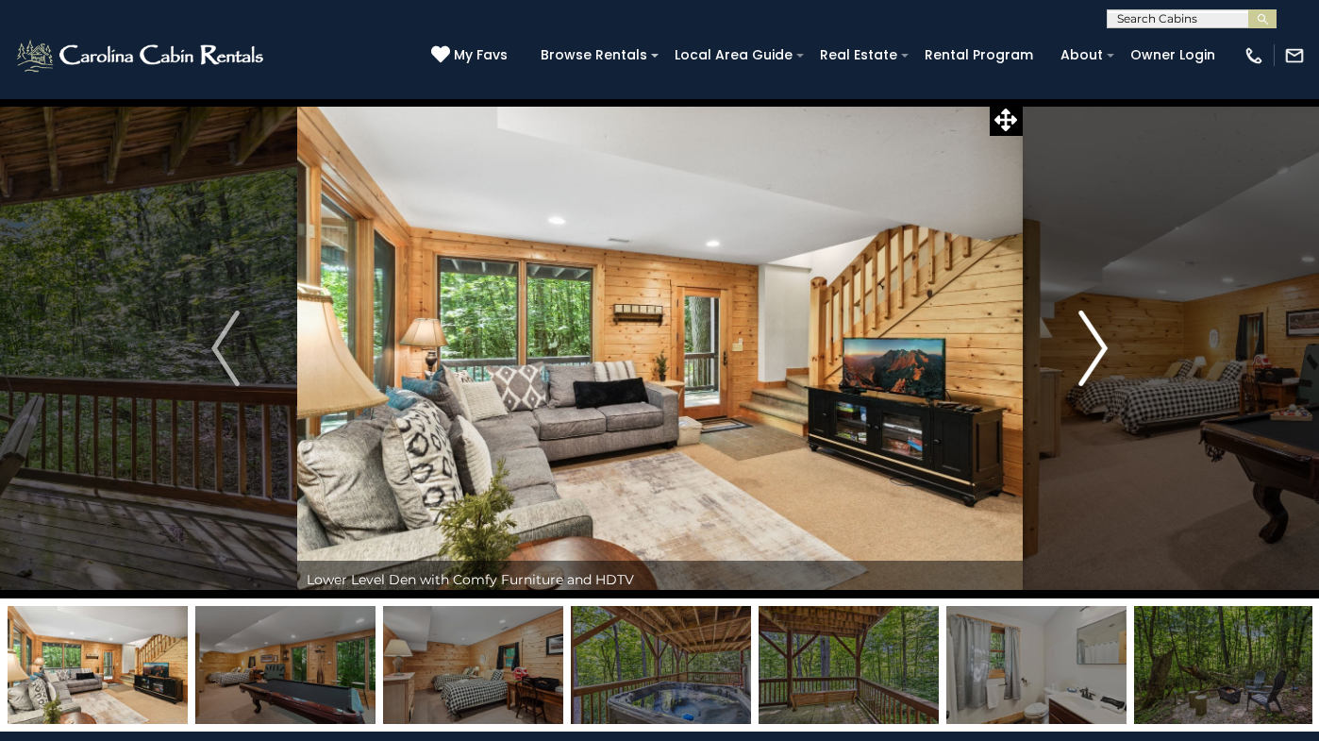
click at [1081, 323] on img "Next" at bounding box center [1093, 347] width 28 height 75
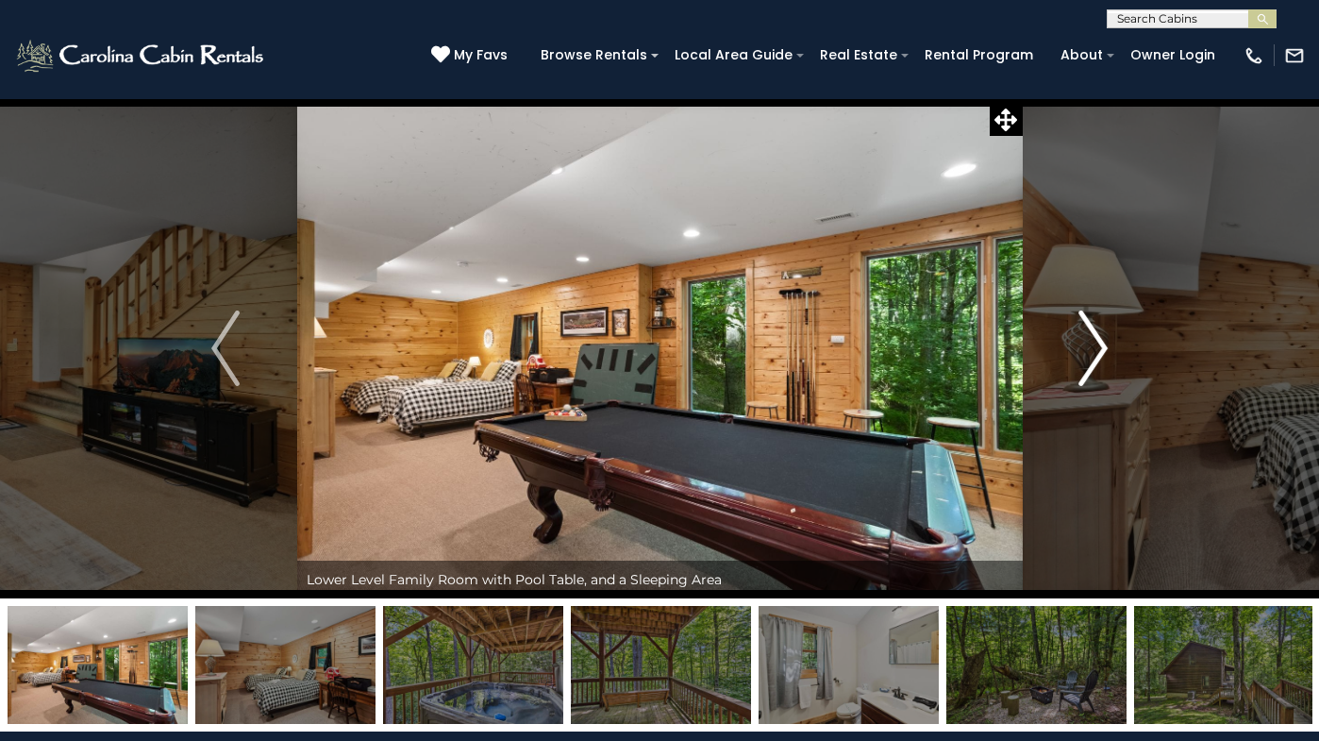
click at [1077, 316] on button "Next" at bounding box center [1093, 348] width 142 height 500
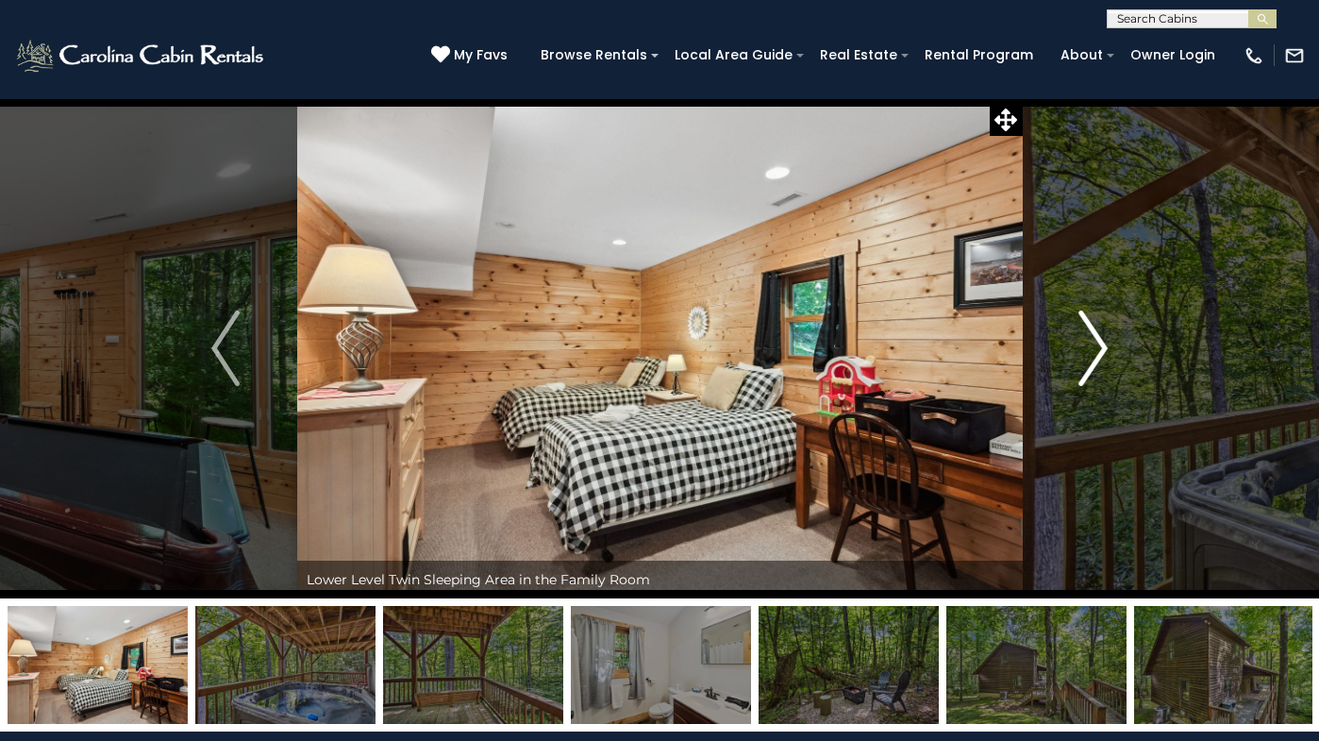
click at [1077, 316] on button "Next" at bounding box center [1093, 348] width 142 height 500
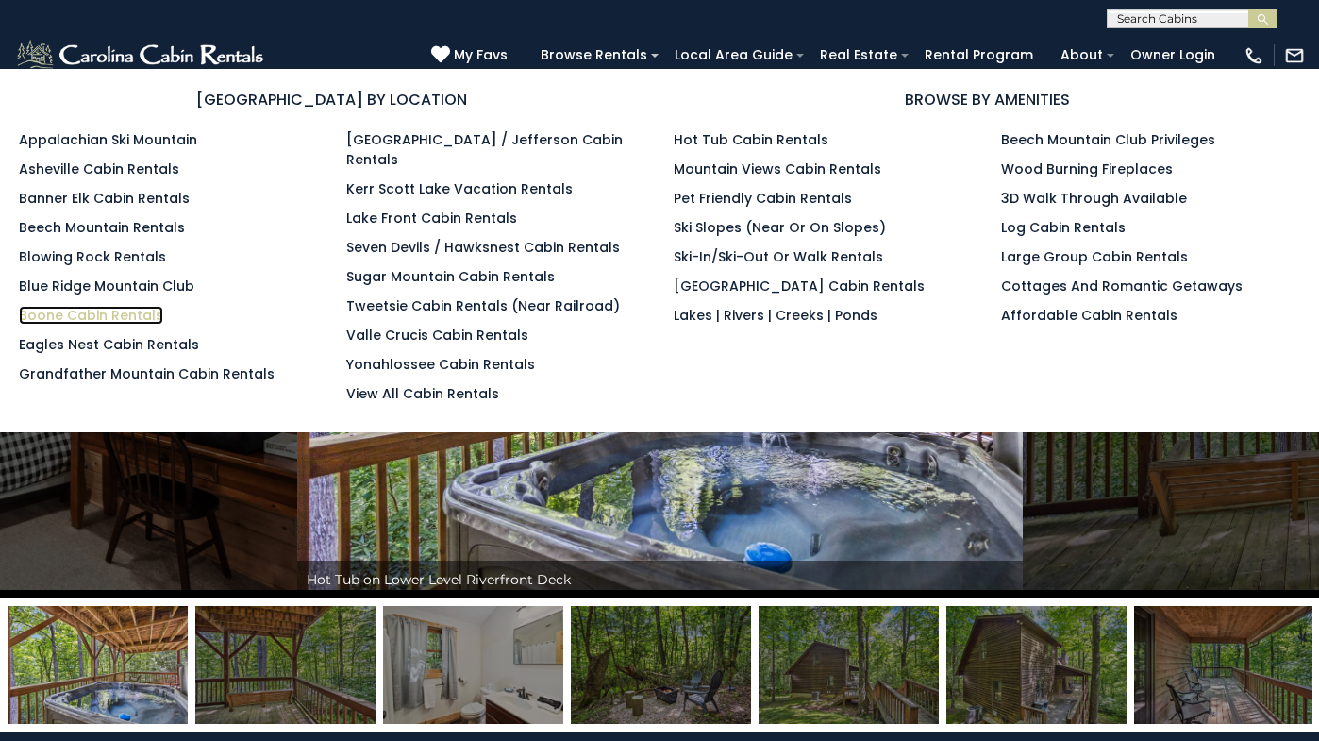
click at [100, 315] on link "Boone Cabin Rentals" at bounding box center [91, 315] width 144 height 19
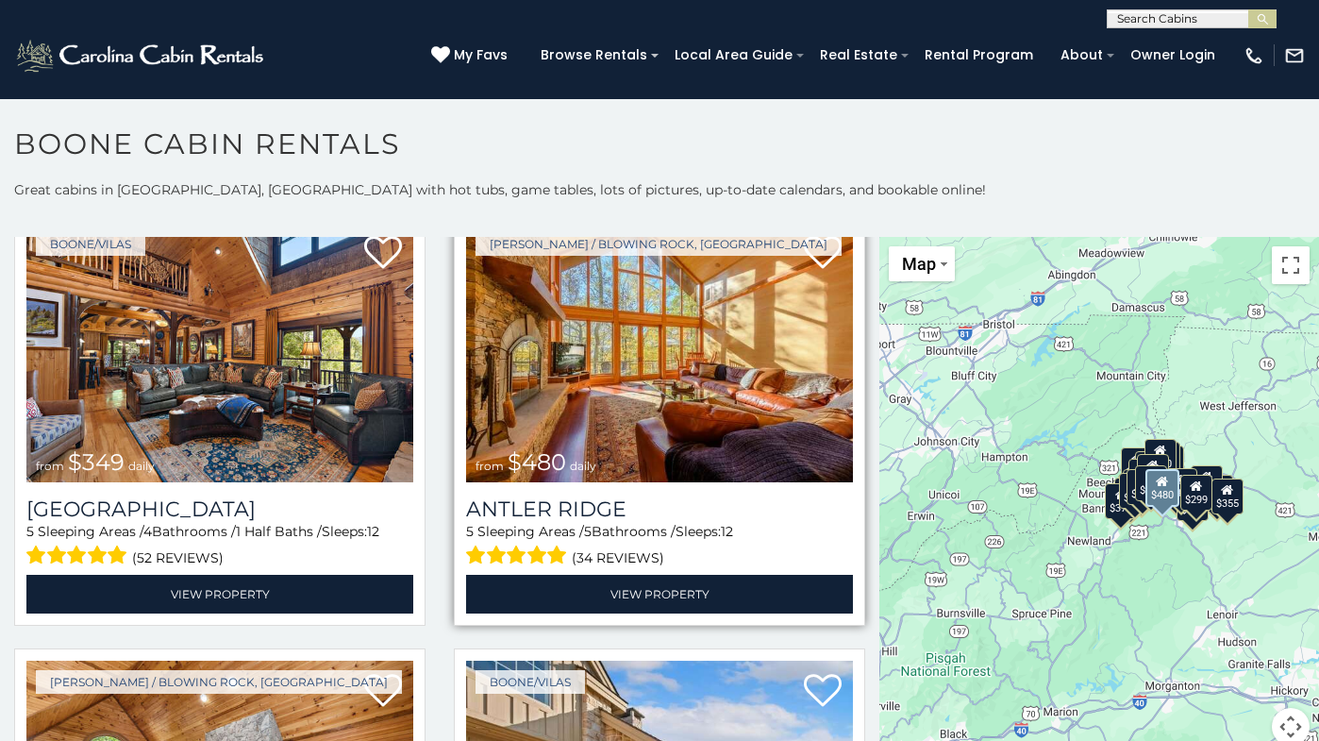
scroll to position [73, 0]
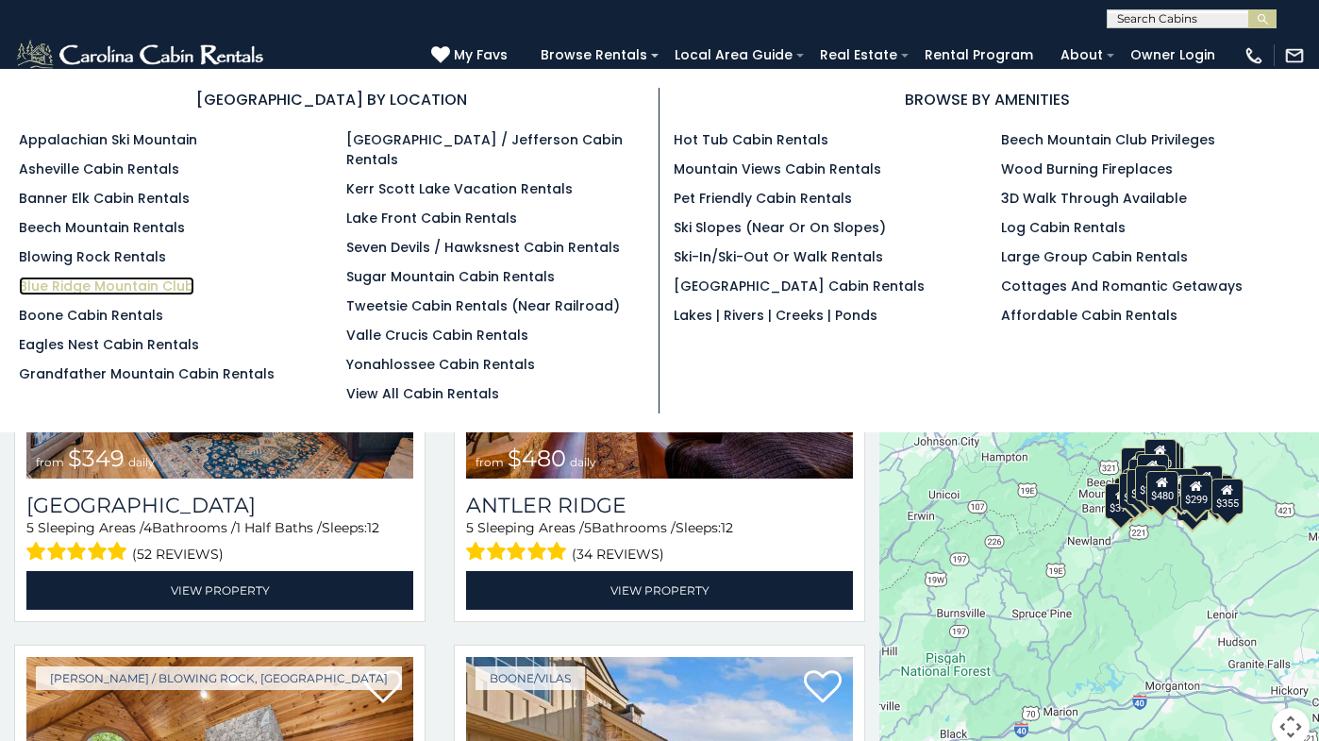
click at [158, 282] on link "Blue Ridge Mountain Club" at bounding box center [106, 285] width 175 height 19
